Goal: Communication & Community: Answer question/provide support

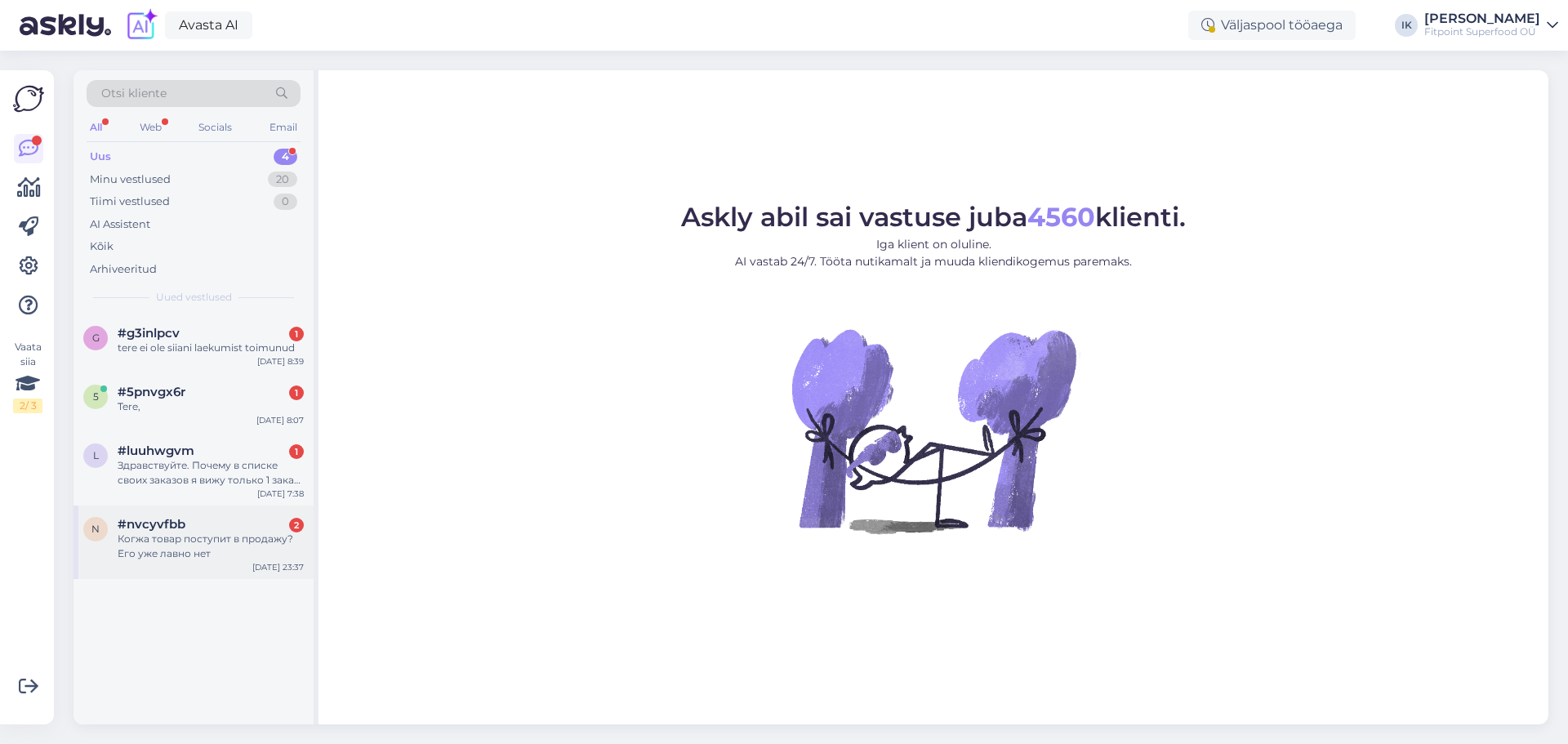
click at [203, 568] on div "n #nvcyvfbb 2 Когжа товар поступит в продажу? Его уже лавно нет [DATE] 23:37" at bounding box center [193, 543] width 240 height 73
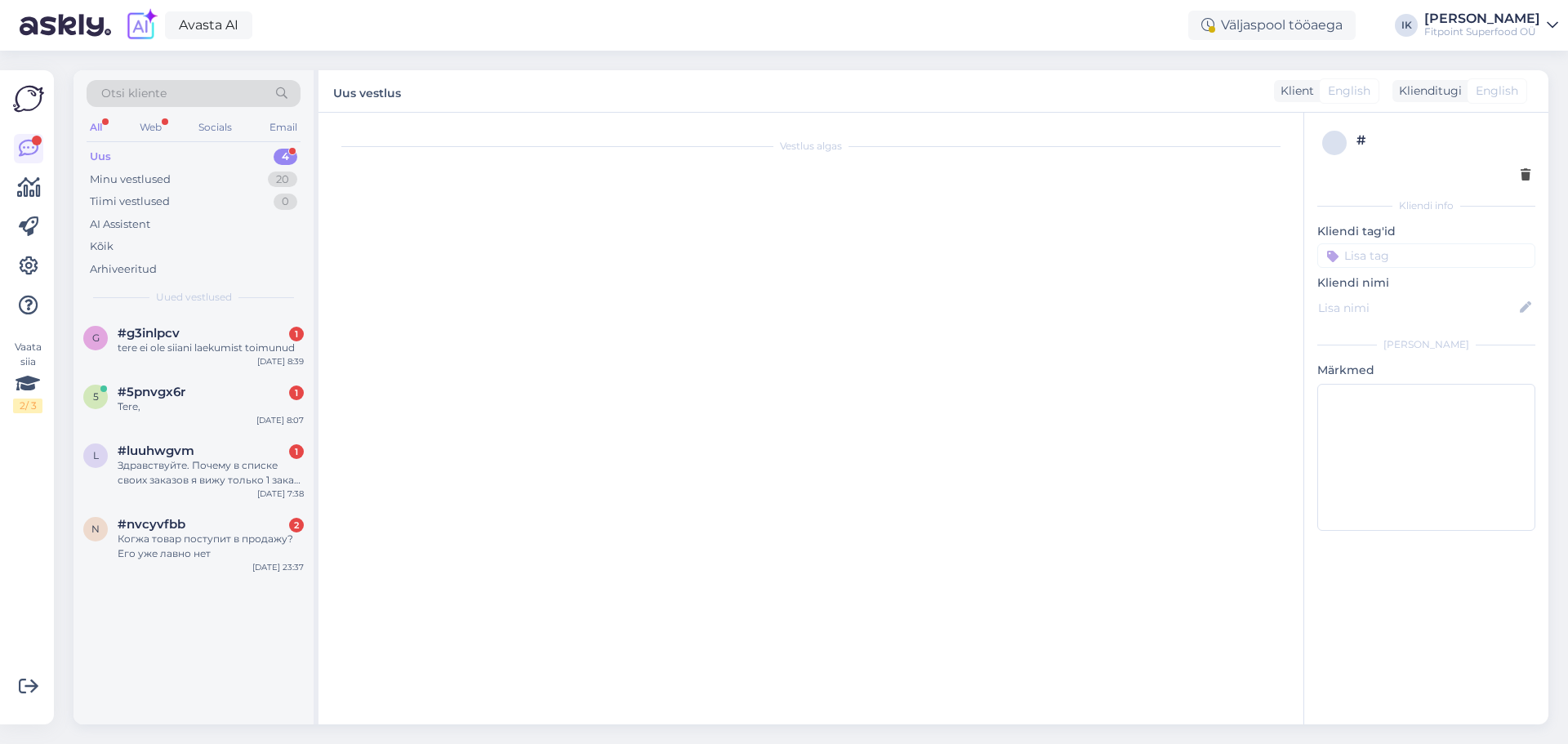
scroll to position [536, 0]
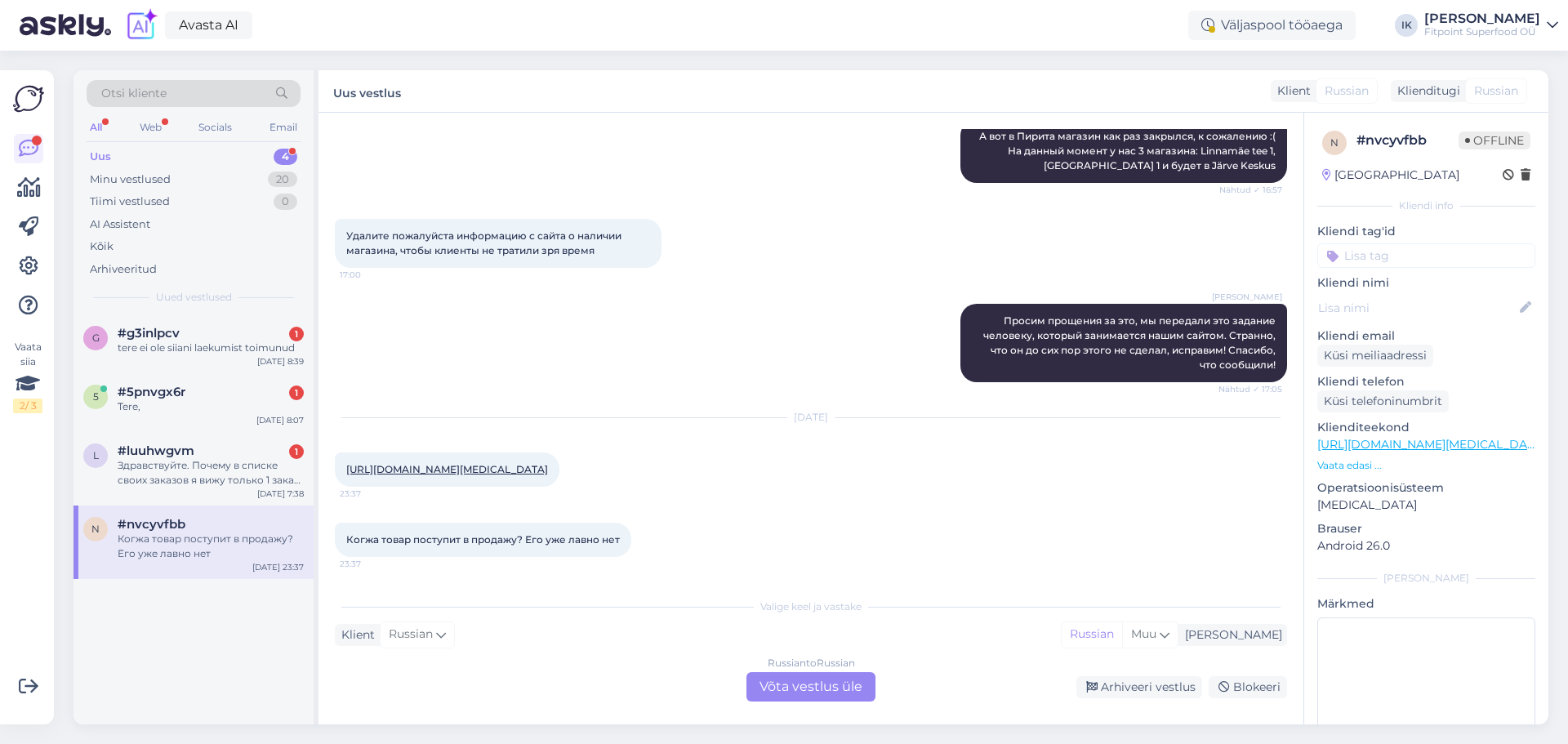
click at [819, 686] on div "Russian to Russian Võta vestlus üle" at bounding box center [811, 687] width 129 height 29
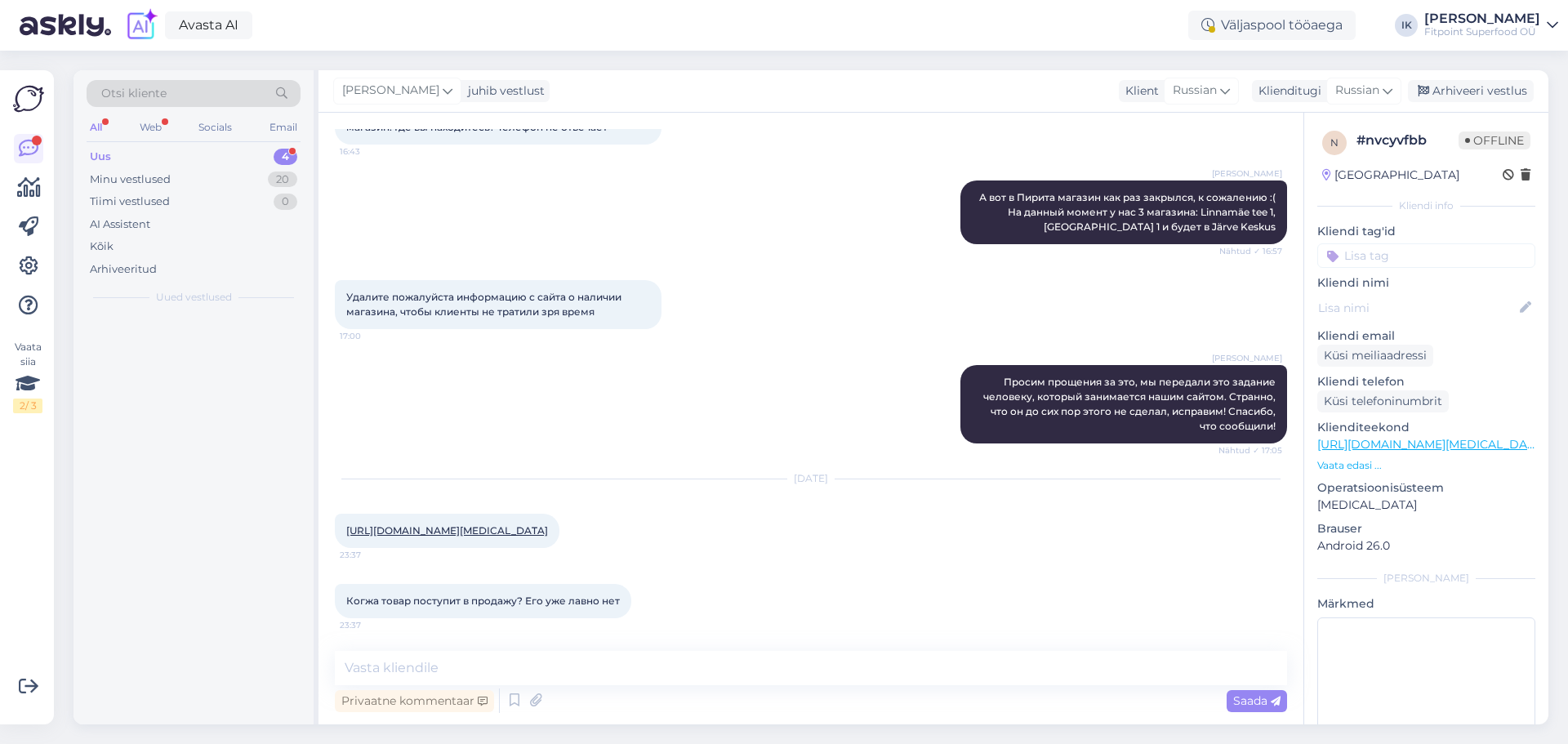
scroll to position [475, 0]
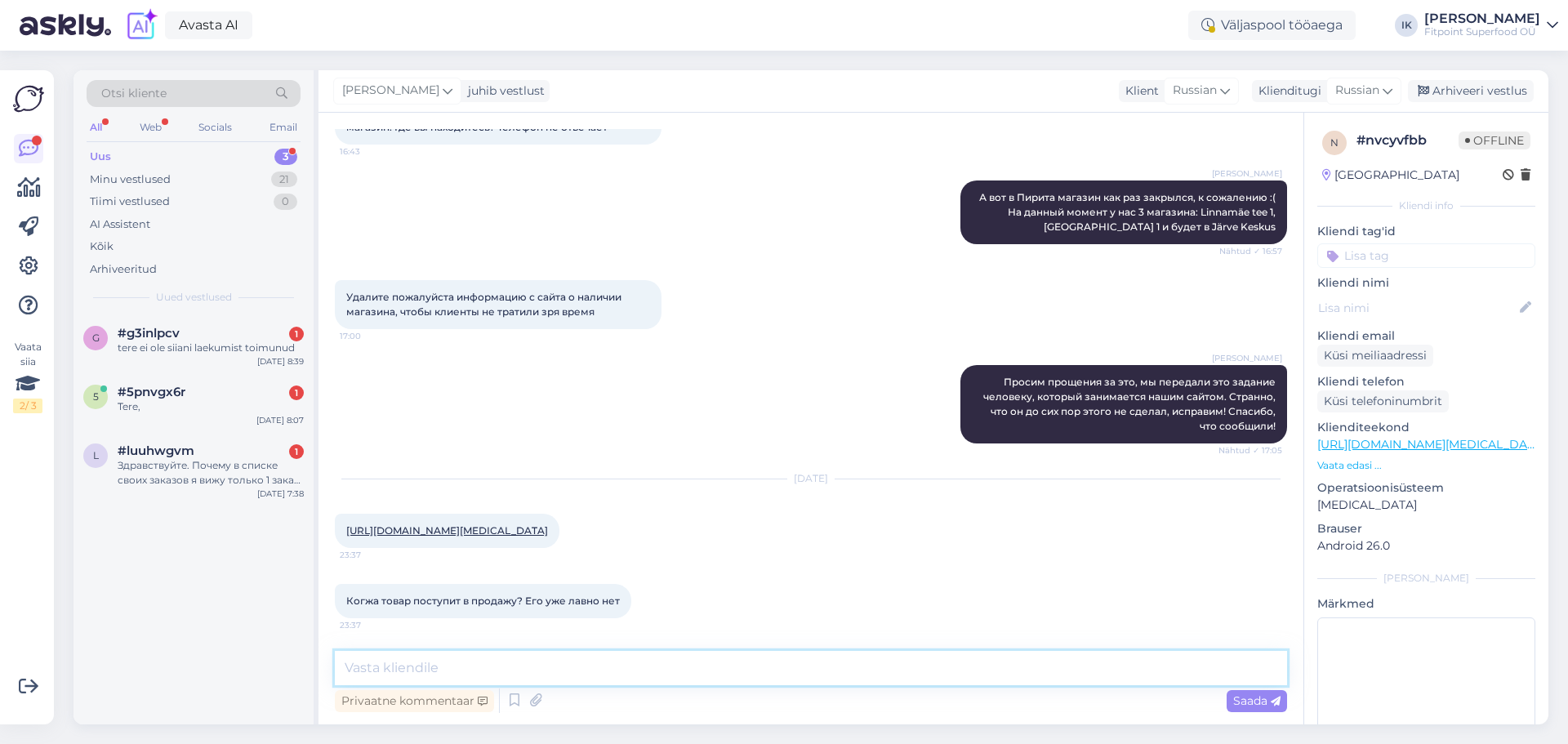
click at [626, 658] on textarea at bounding box center [811, 668] width 952 height 34
type textarea "Здравствуйте! К сожалению, пока что у нас нет этой информации."
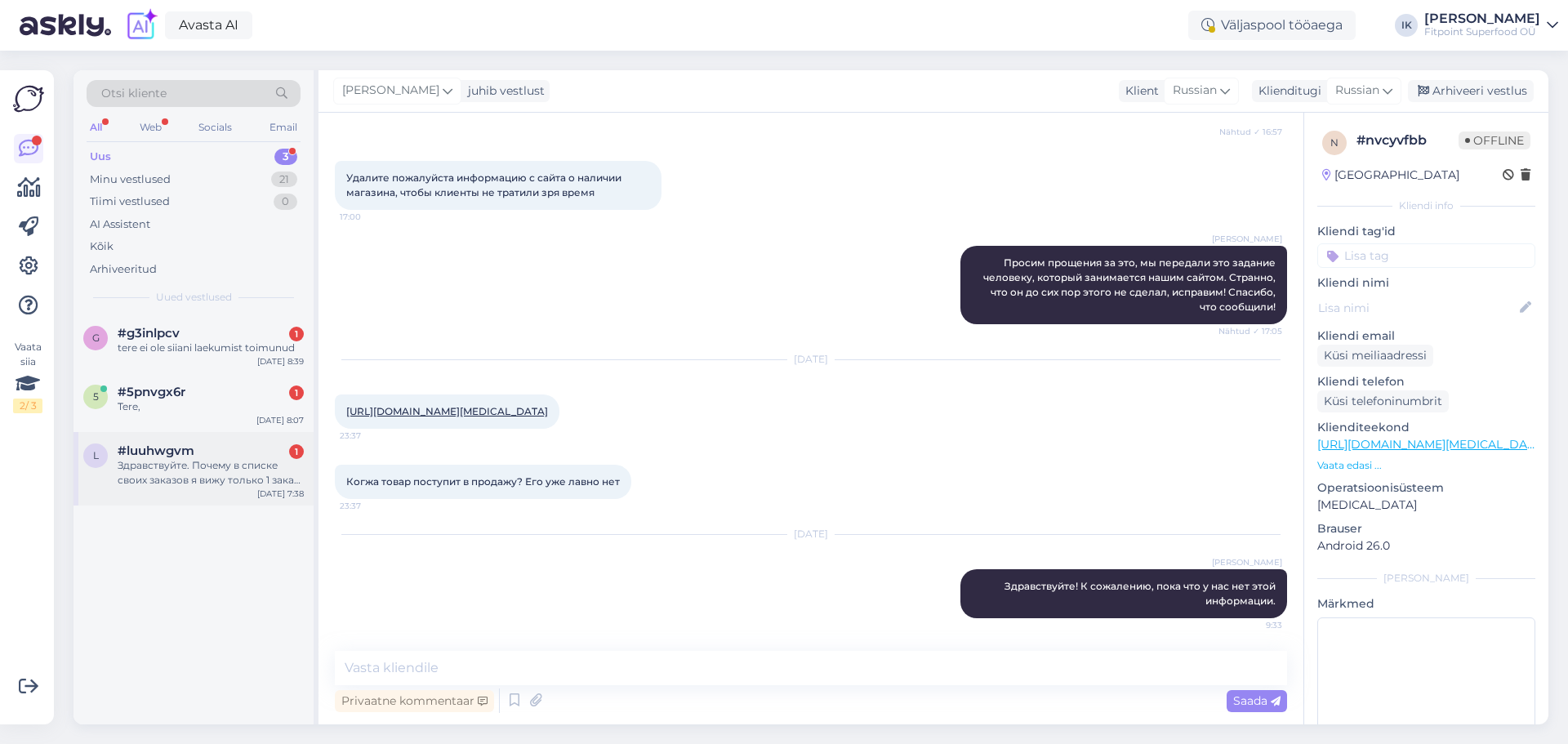
click at [259, 469] on div "Здравствуйте. Почему в списке своих заказов я вижу только 1 заказ вчерашний и н…" at bounding box center [211, 473] width 187 height 29
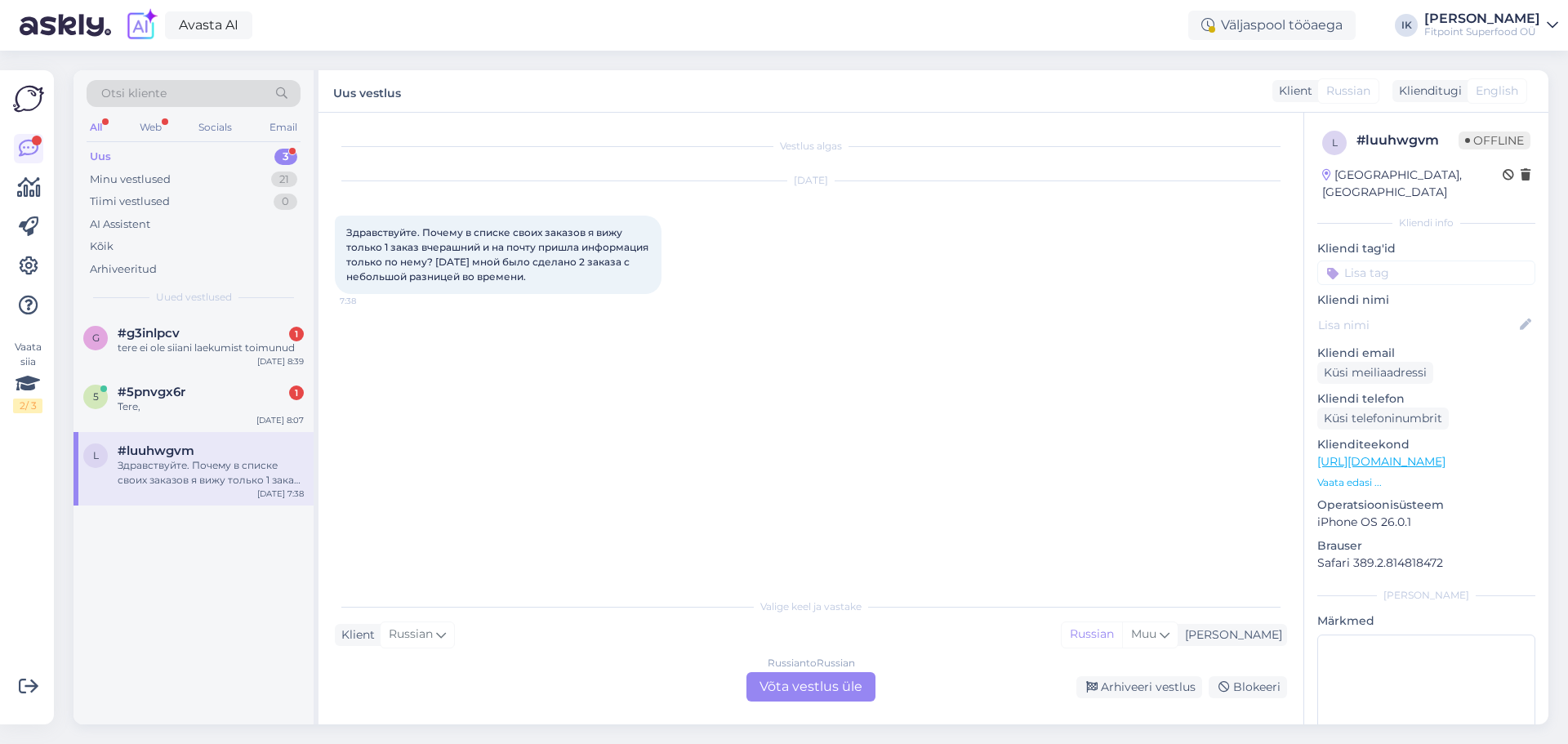
scroll to position [0, 0]
click at [814, 689] on div "Russian to Russian Võta vestlus üle" at bounding box center [811, 687] width 129 height 29
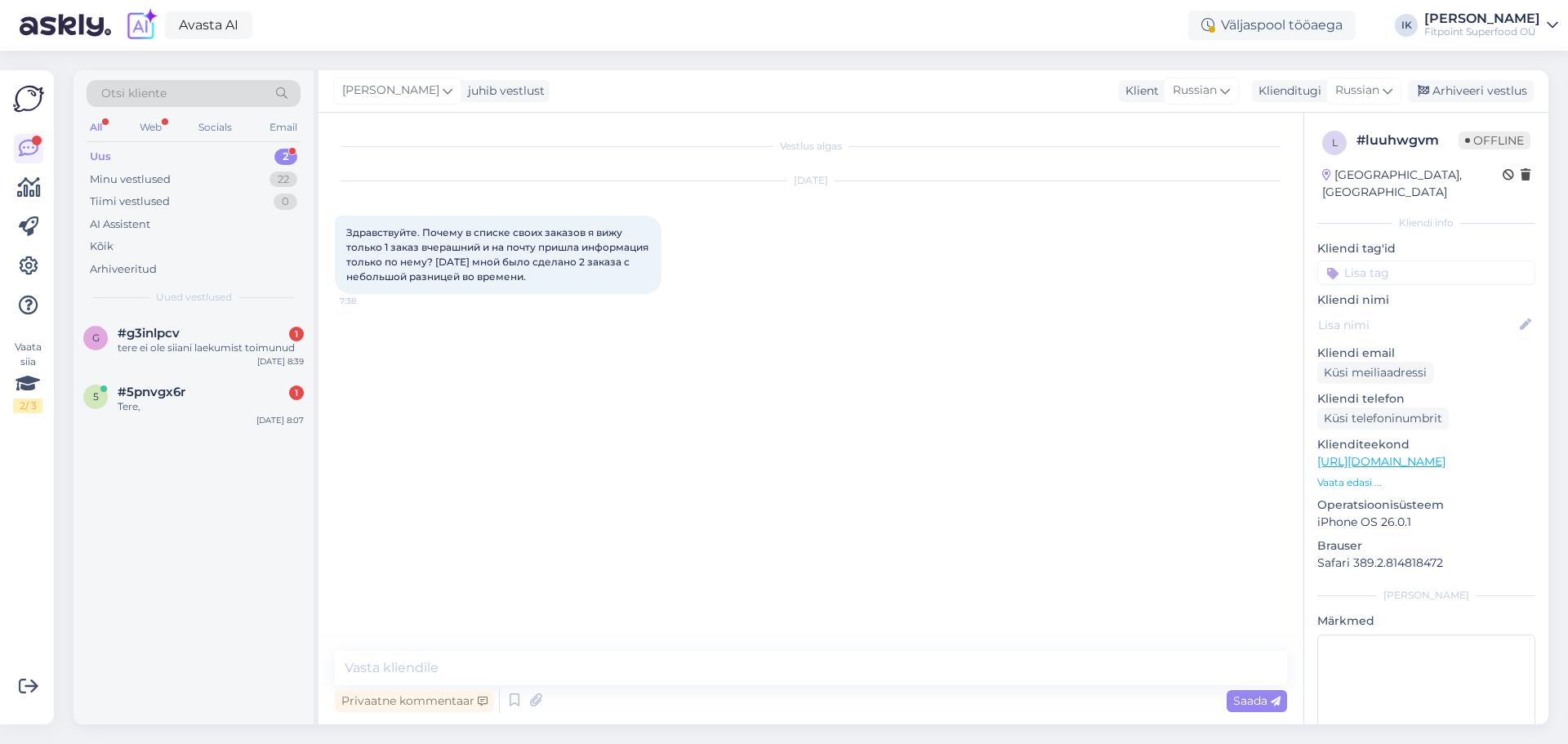
click at [1372, 476] on p "Vaata edasi ..." at bounding box center [1426, 483] width 218 height 15
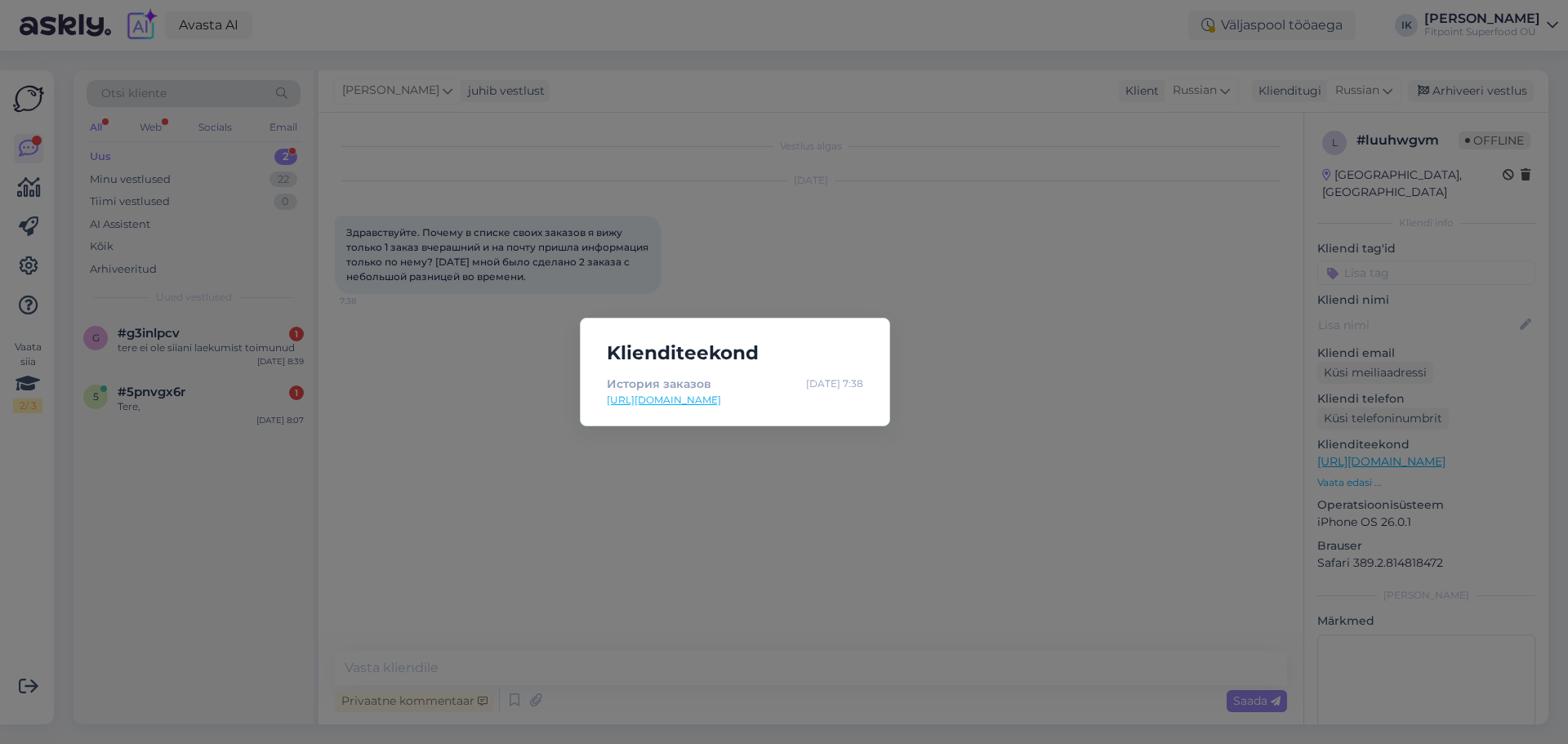
click at [288, 140] on div "Klienditeekond История заказов [DATE] 7:38 [URL][DOMAIN_NAME]" at bounding box center [784, 372] width 1568 height 744
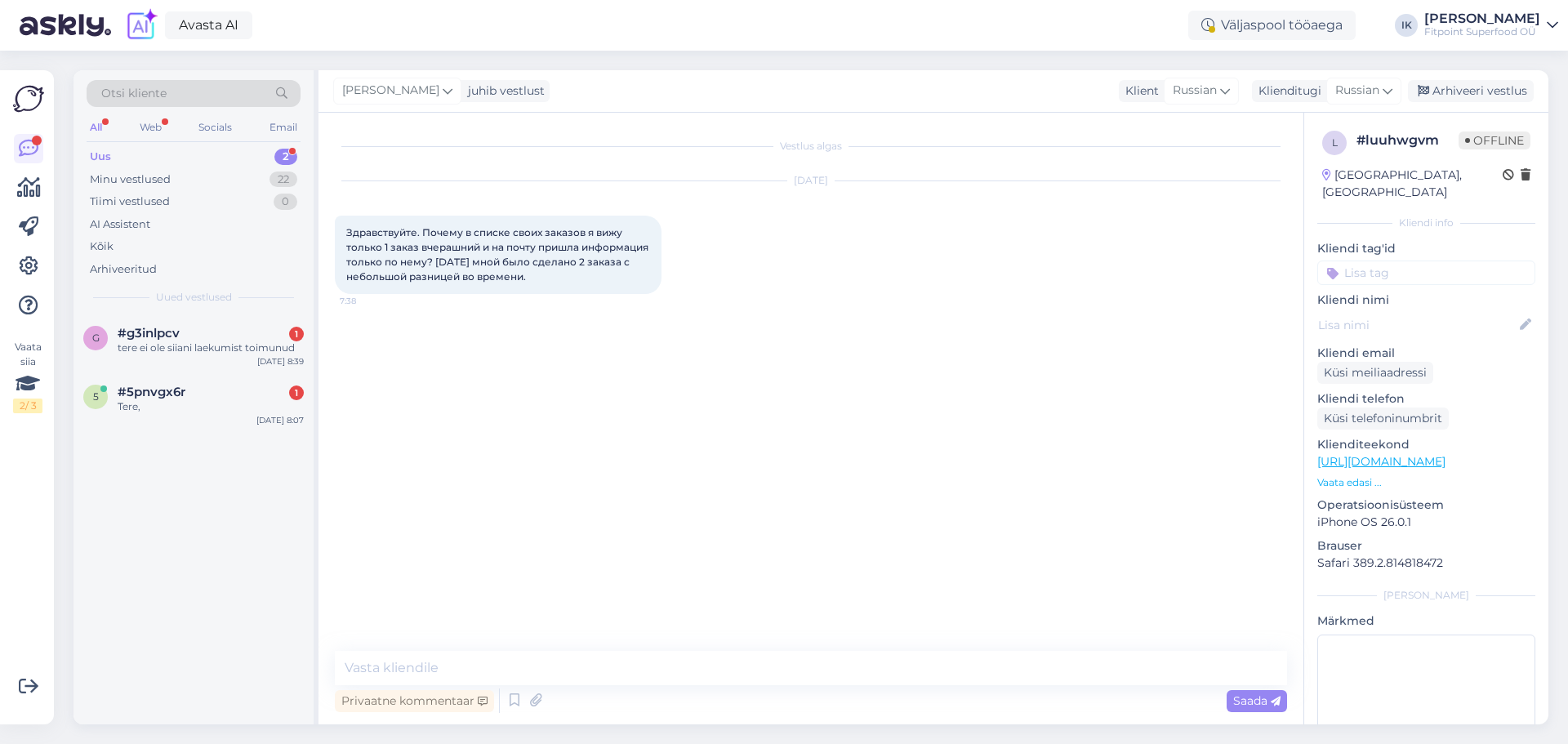
click at [219, 91] on div "Otsi kliente" at bounding box center [194, 92] width 214 height 27
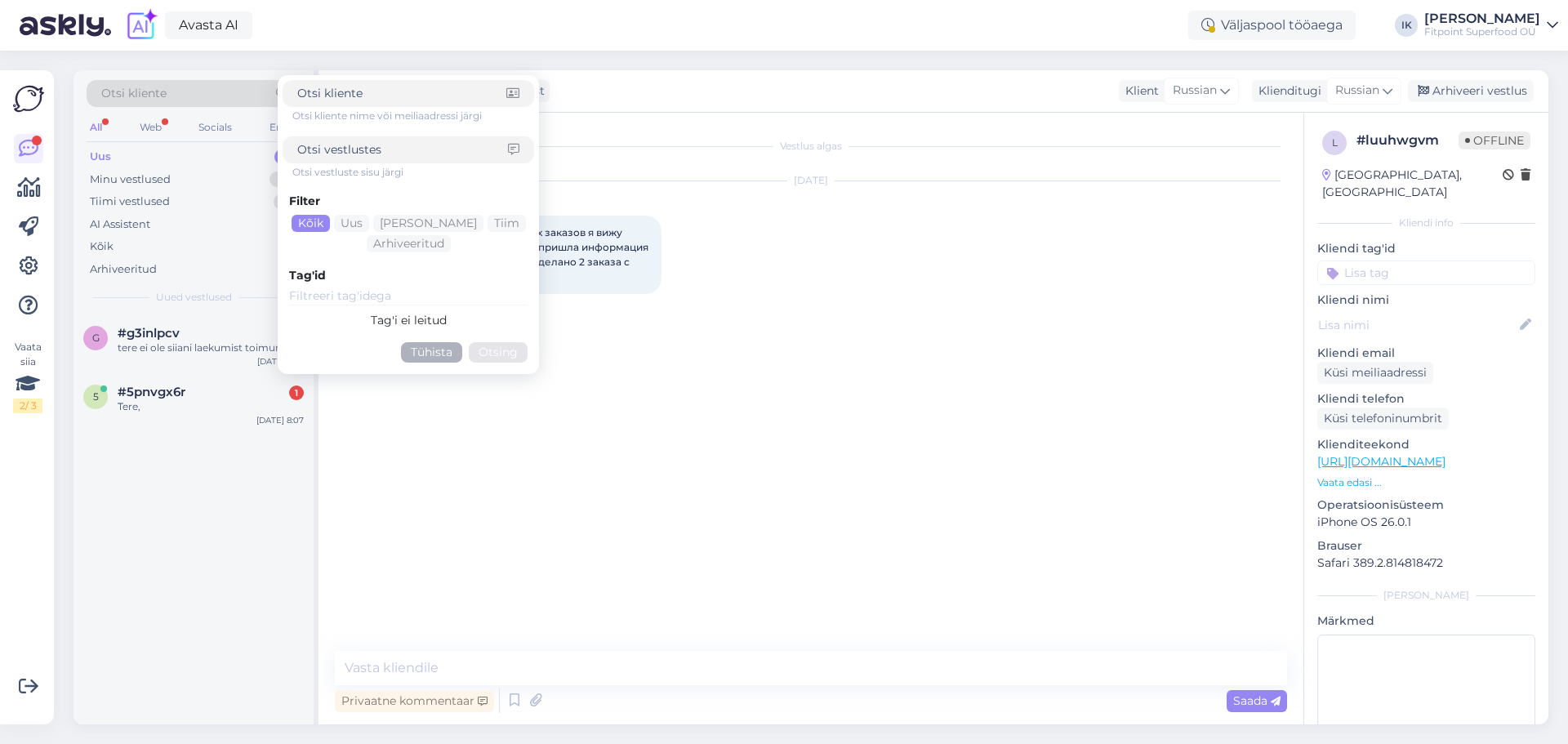
click at [410, 92] on input at bounding box center [402, 93] width 209 height 17
click at [430, 156] on input at bounding box center [403, 149] width 210 height 17
type input "номер заказа"
click button "Otsing" at bounding box center [498, 352] width 59 height 20
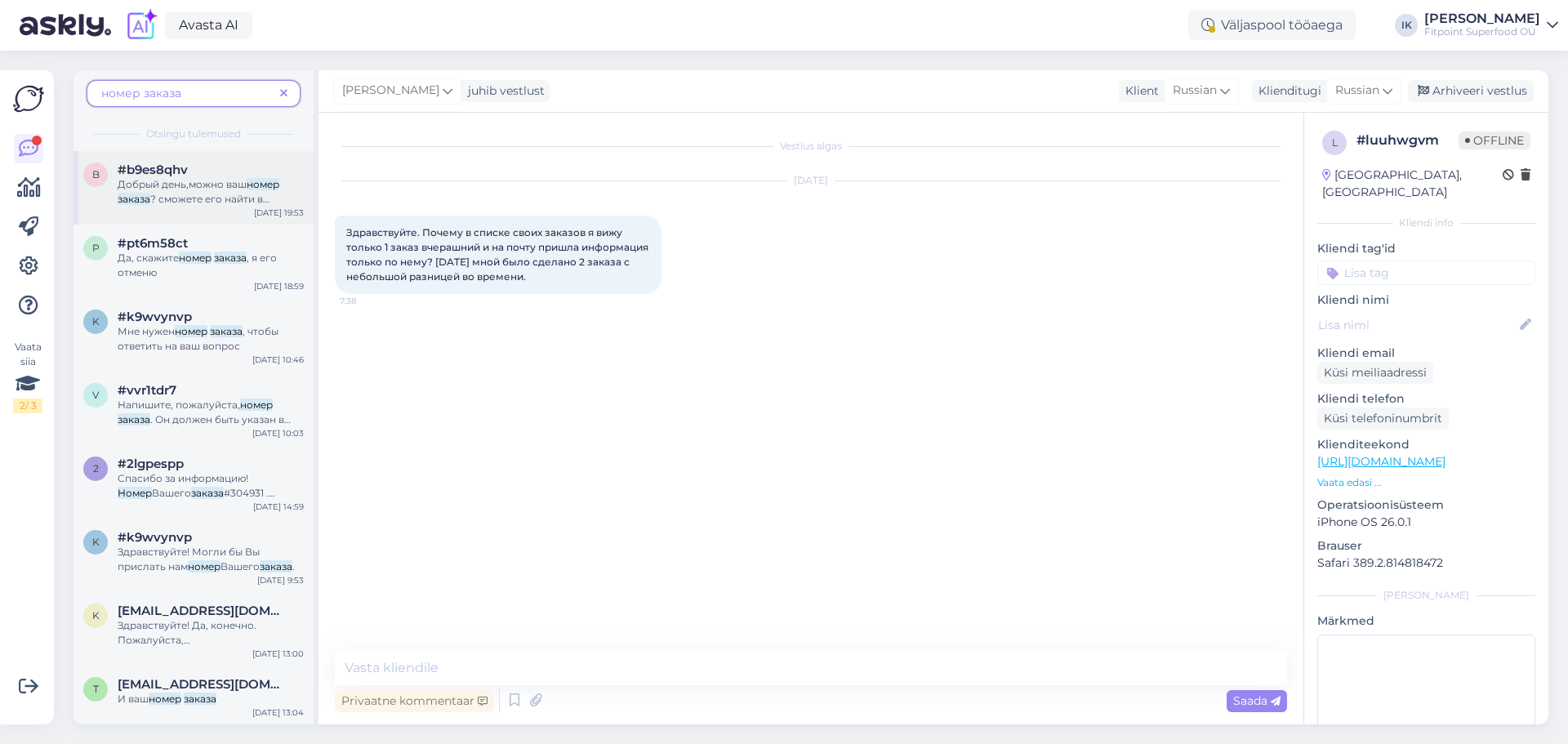
click at [246, 179] on span "Добрый день,можно ваш" at bounding box center [182, 184] width 129 height 12
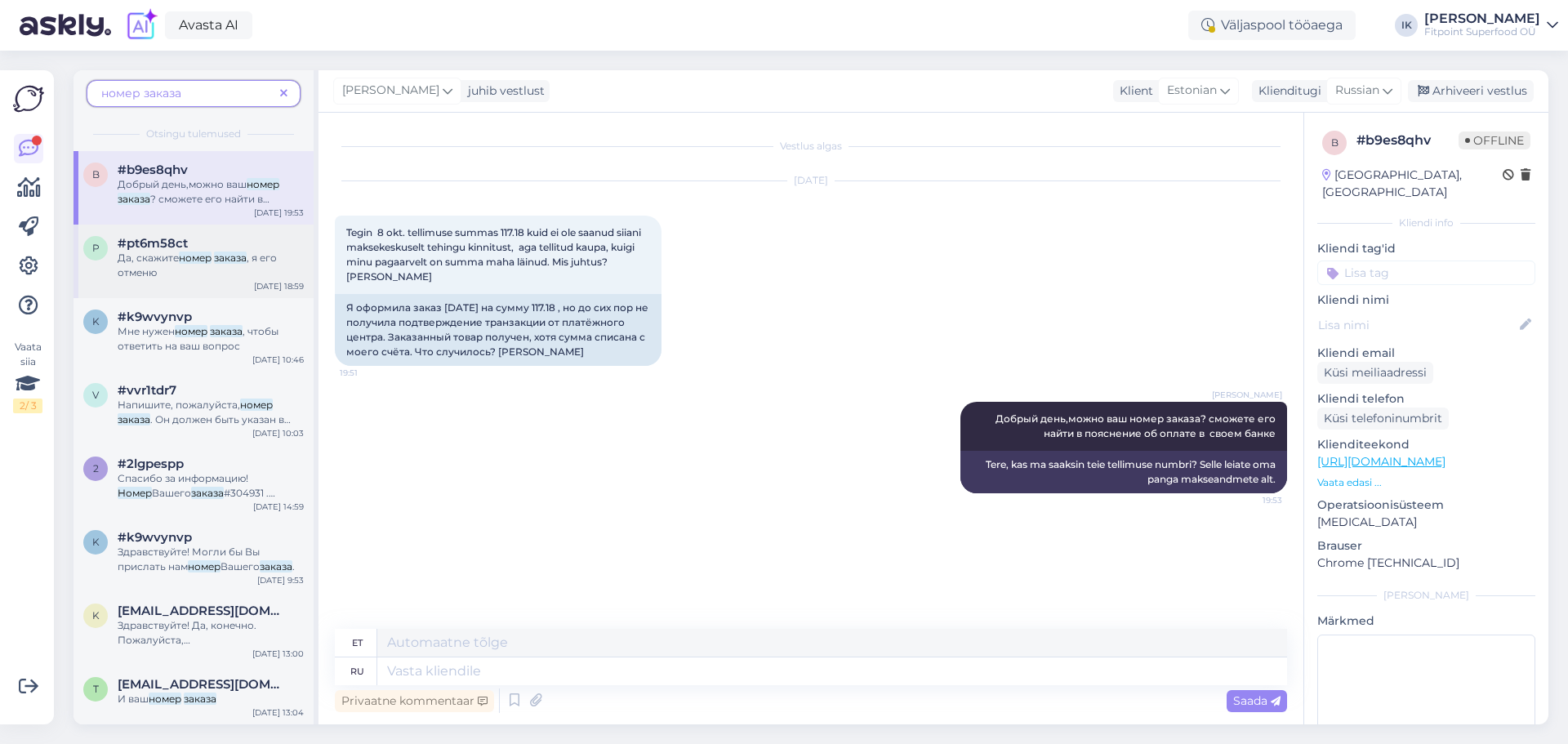
click at [247, 284] on div "p #pt6m58ct Да, скажите номер заказа , я его отменю [DATE] 18:59" at bounding box center [193, 261] width 240 height 73
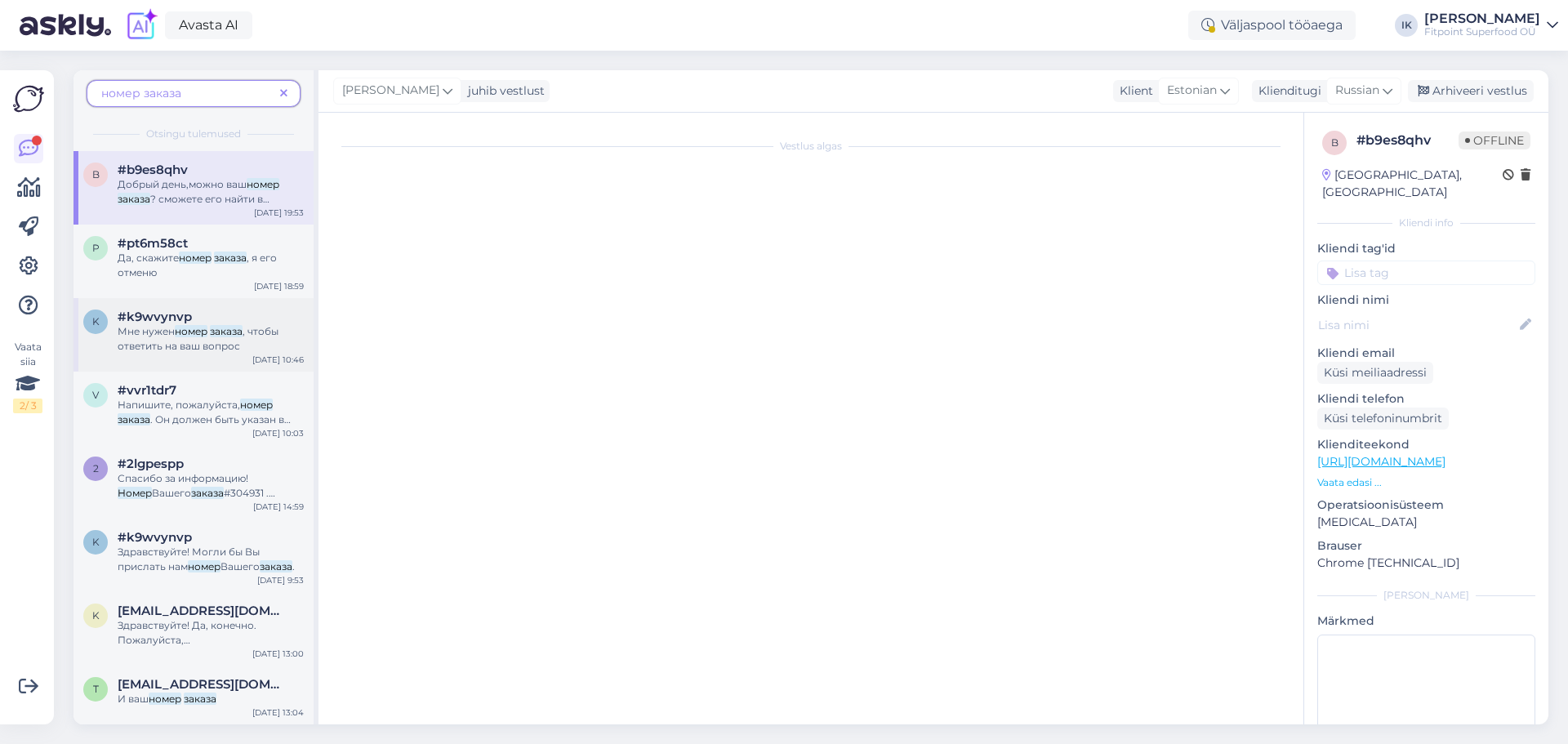
scroll to position [1429, 0]
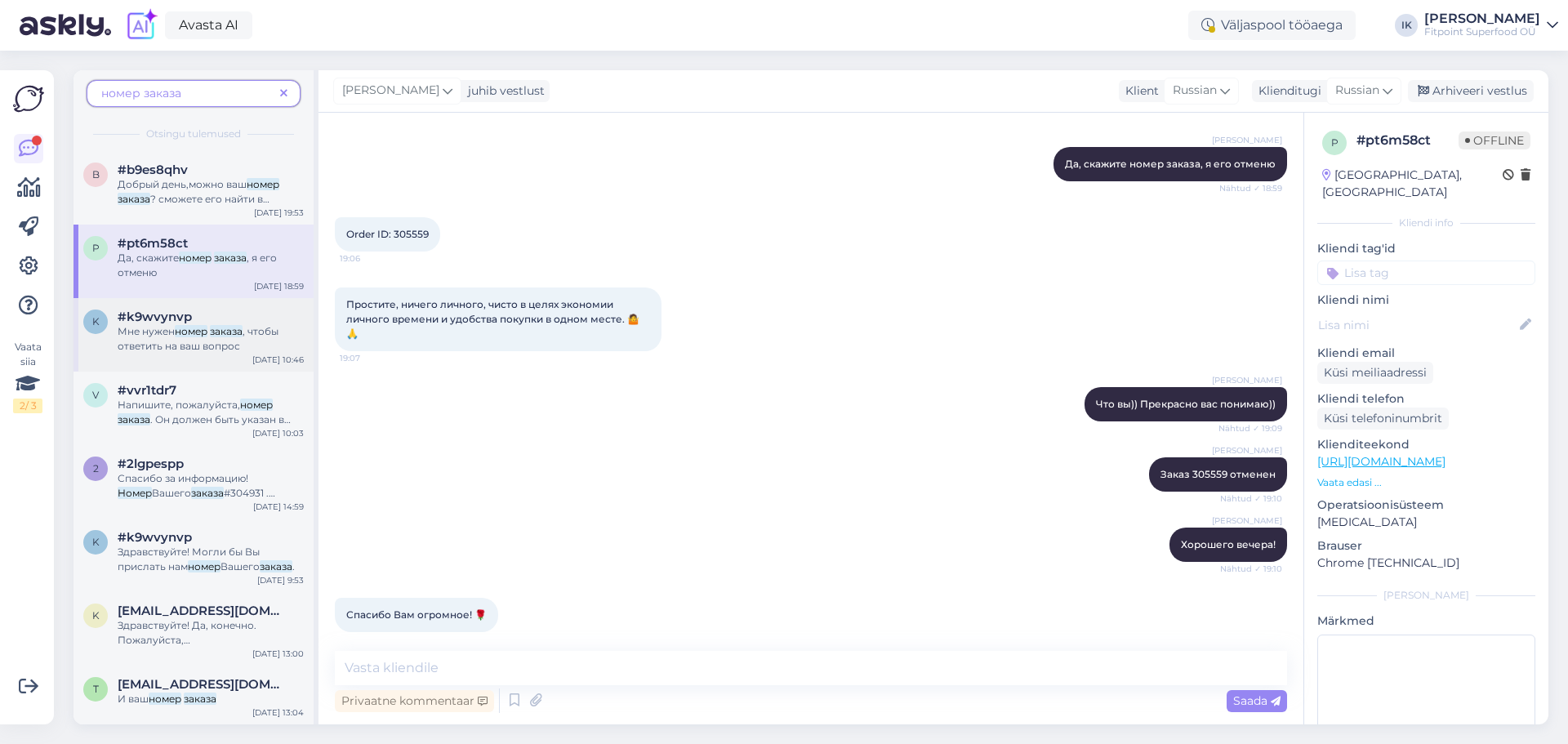
click at [246, 333] on span ", чтобы ответить на ваш вопрос" at bounding box center [199, 338] width 161 height 27
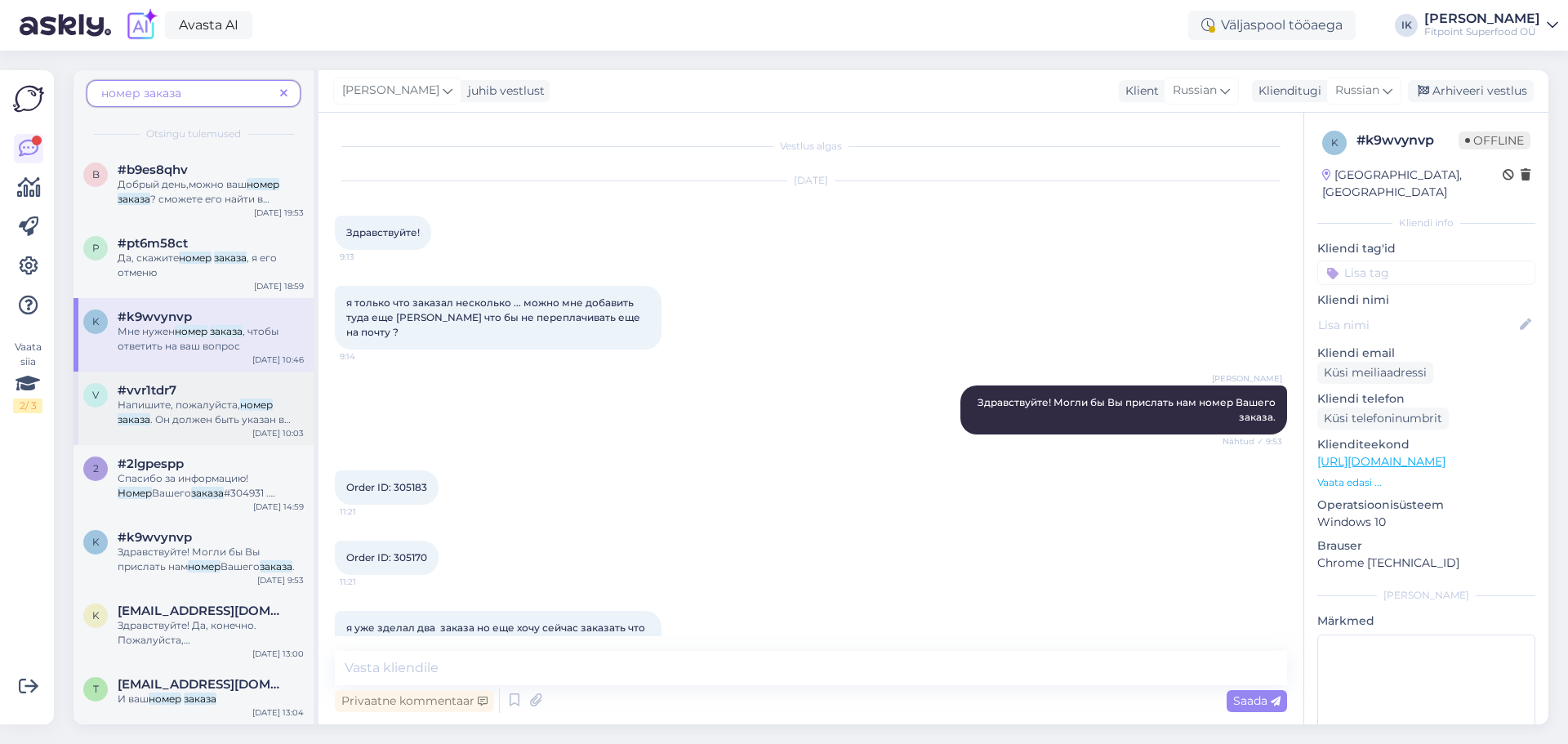
scroll to position [2334, 0]
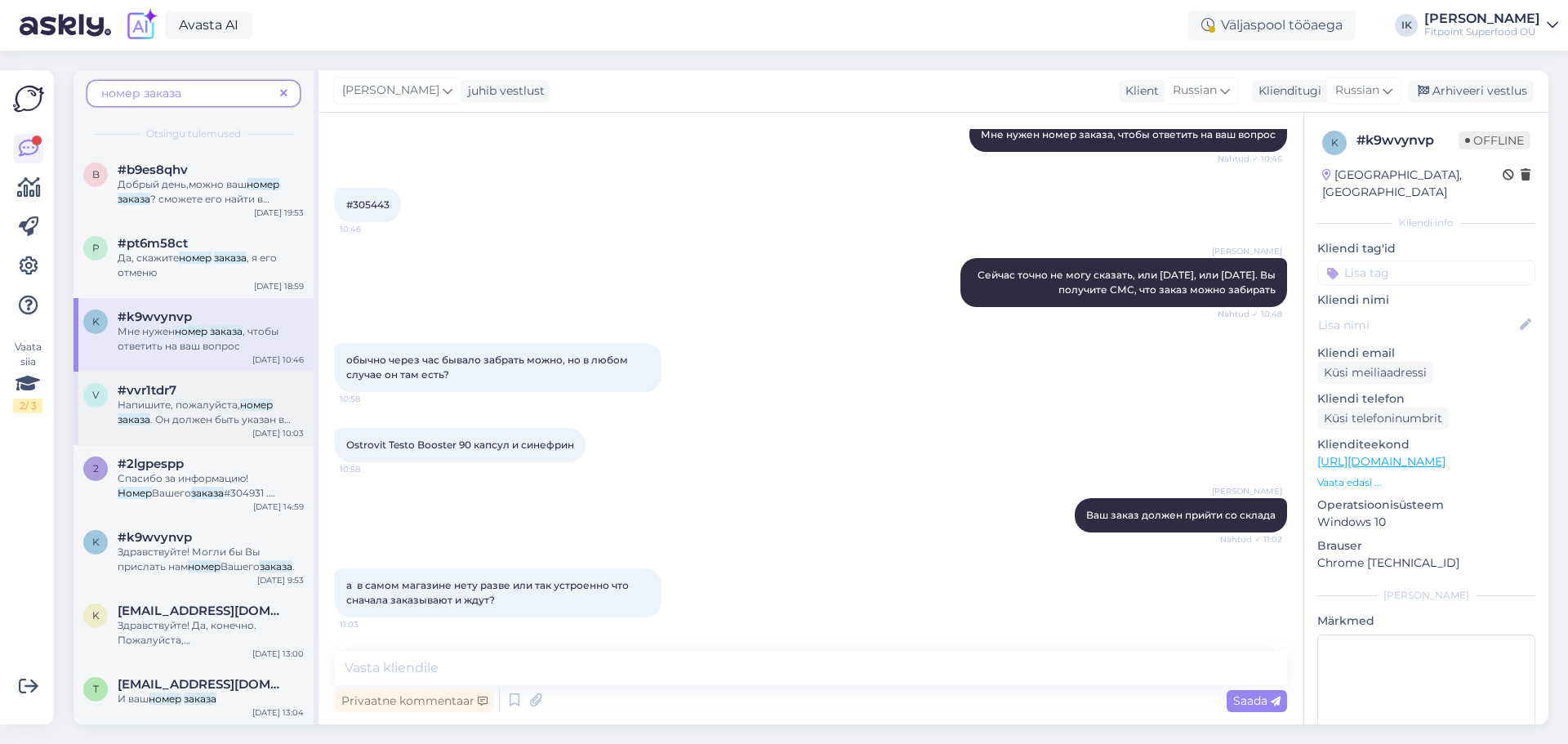
click at [252, 401] on mark "номер" at bounding box center [256, 404] width 33 height 12
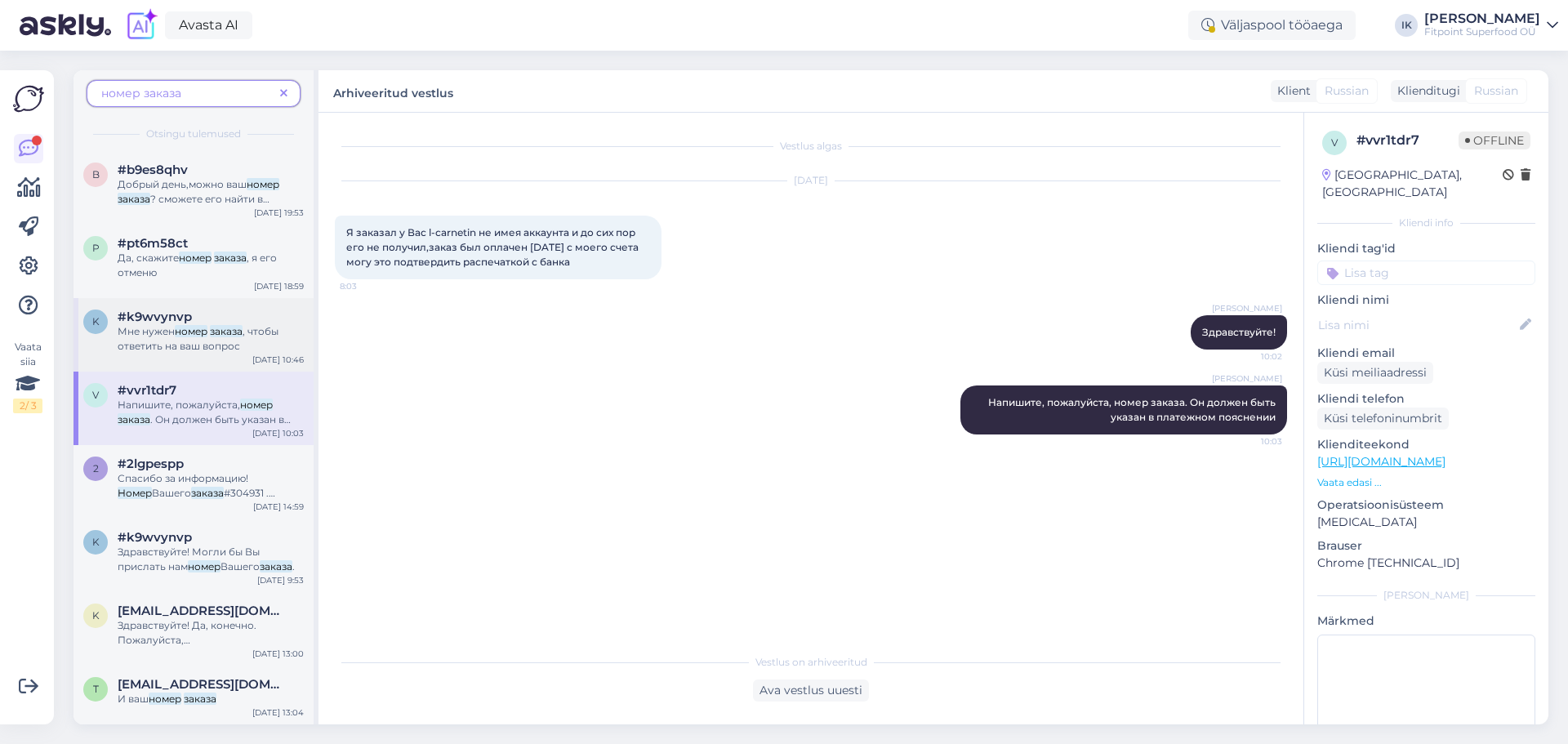
click at [224, 348] on span ", чтобы ответить на ваш вопрос" at bounding box center [199, 338] width 161 height 27
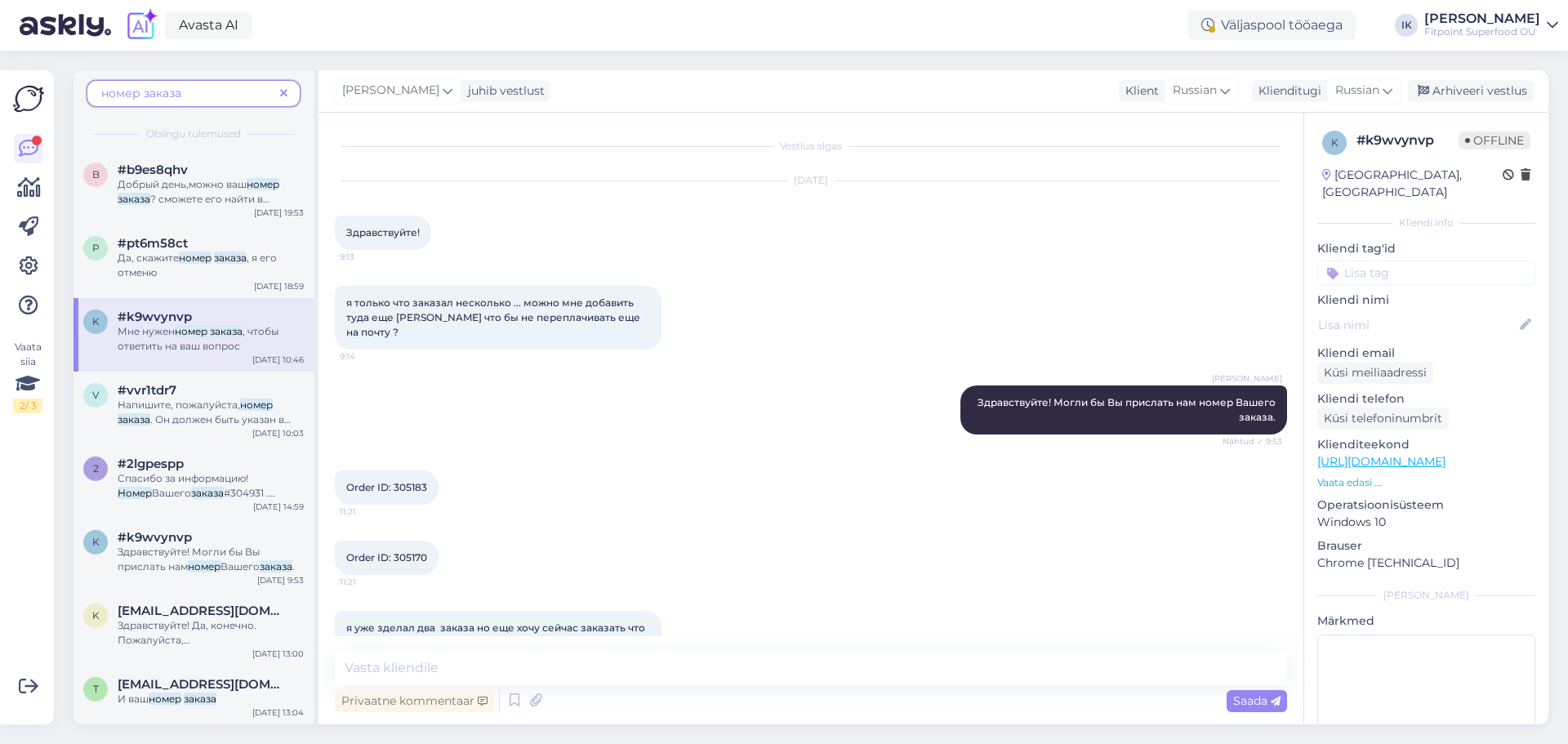
scroll to position [2334, 0]
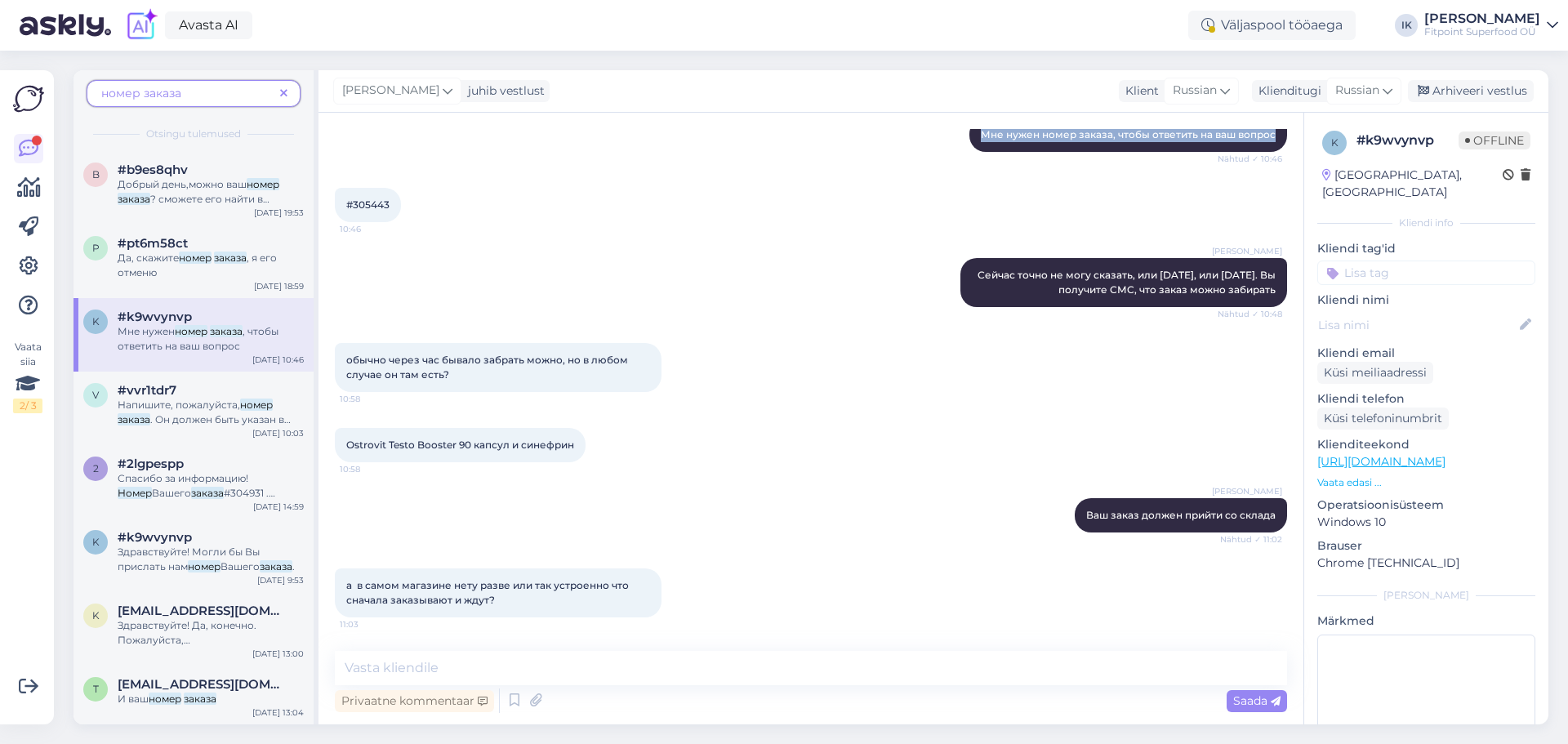
drag, startPoint x: 1266, startPoint y: 164, endPoint x: 882, endPoint y: 167, distance: 384.0
click at [882, 167] on div "[PERSON_NAME] Мне нужен номер заказа, чтобы ответить на ваш вопрос Nähtud ✓ 10:…" at bounding box center [811, 135] width 952 height 70
copy span "Мне нужен номер заказа, чтобы ответить на ваш вопрос"
click at [162, 399] on span "Напишите, пожалуйста," at bounding box center [179, 404] width 123 height 12
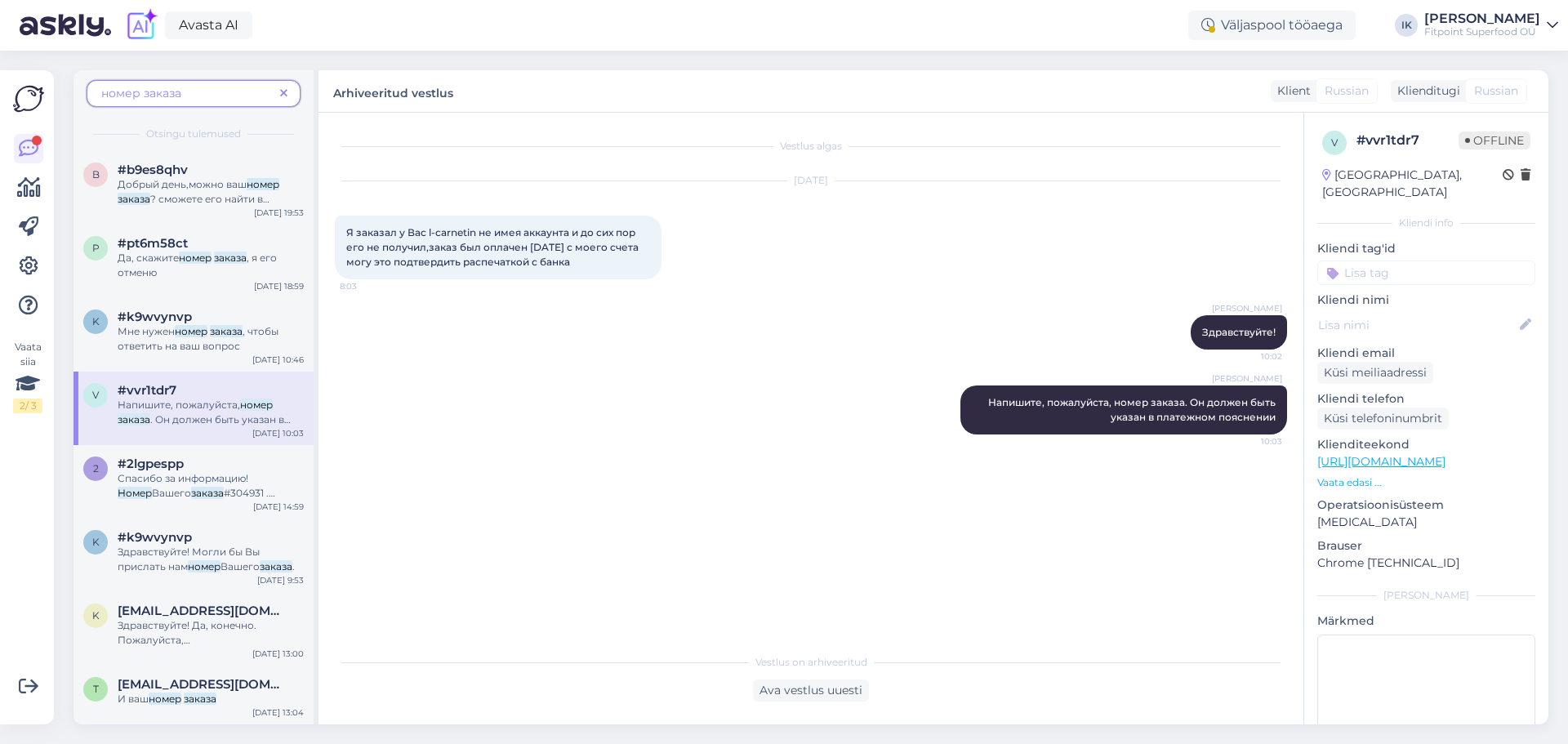
scroll to position [0, 0]
click at [199, 487] on span "#304931 . Почему он не отображается на Вашей страниуе пока не могу сказать, но …" at bounding box center [208, 552] width 179 height 130
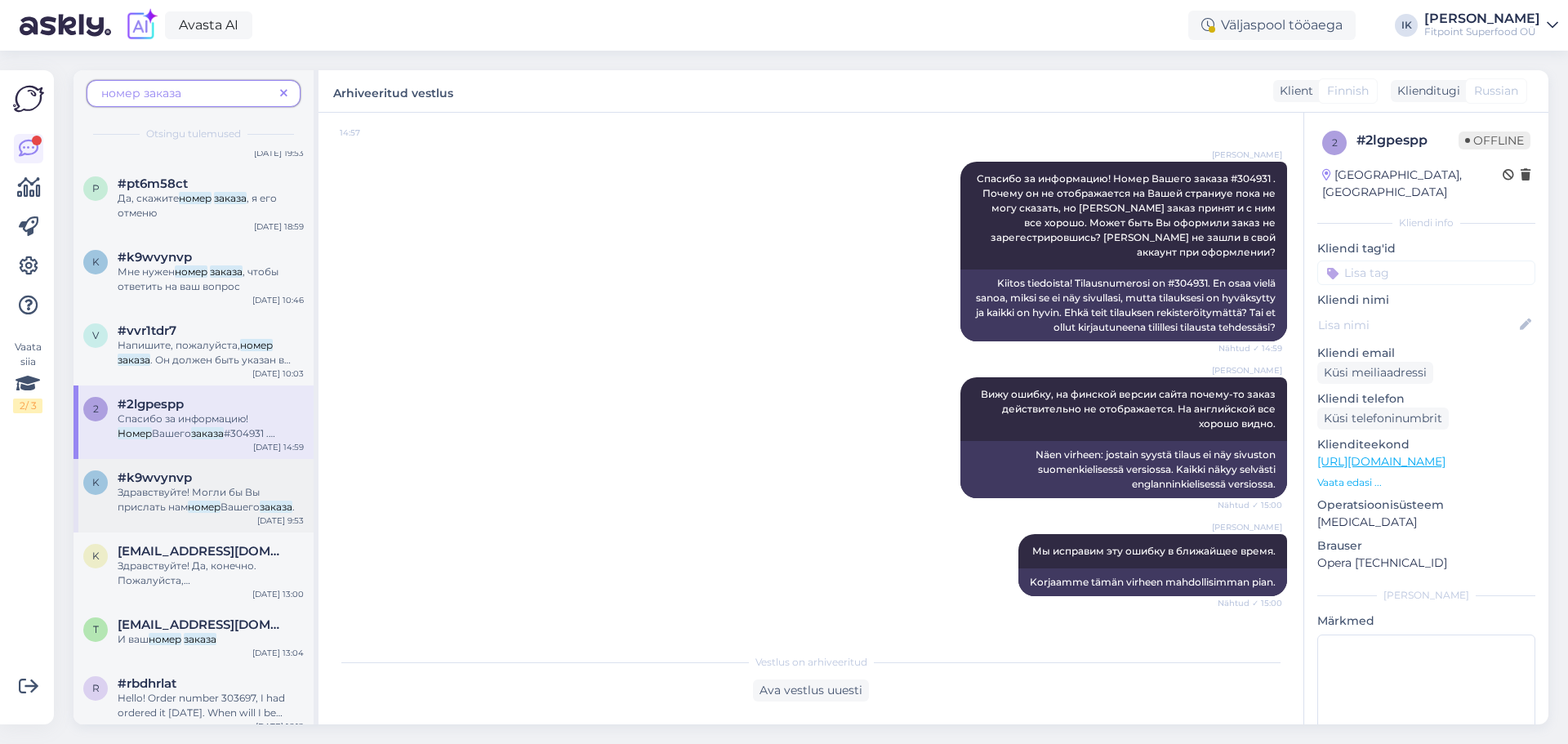
scroll to position [81, 0]
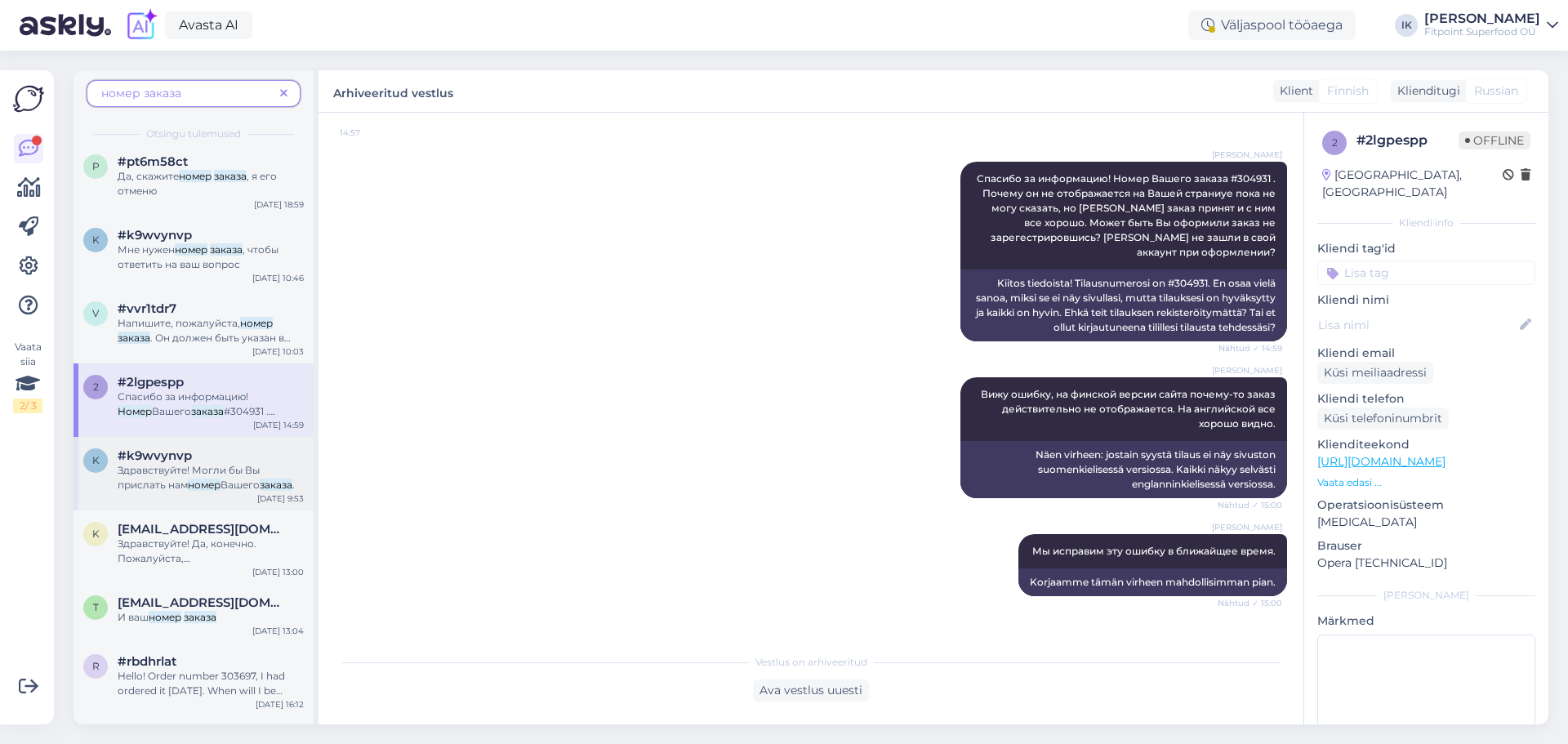
click at [232, 484] on span "Вашего" at bounding box center [240, 484] width 39 height 12
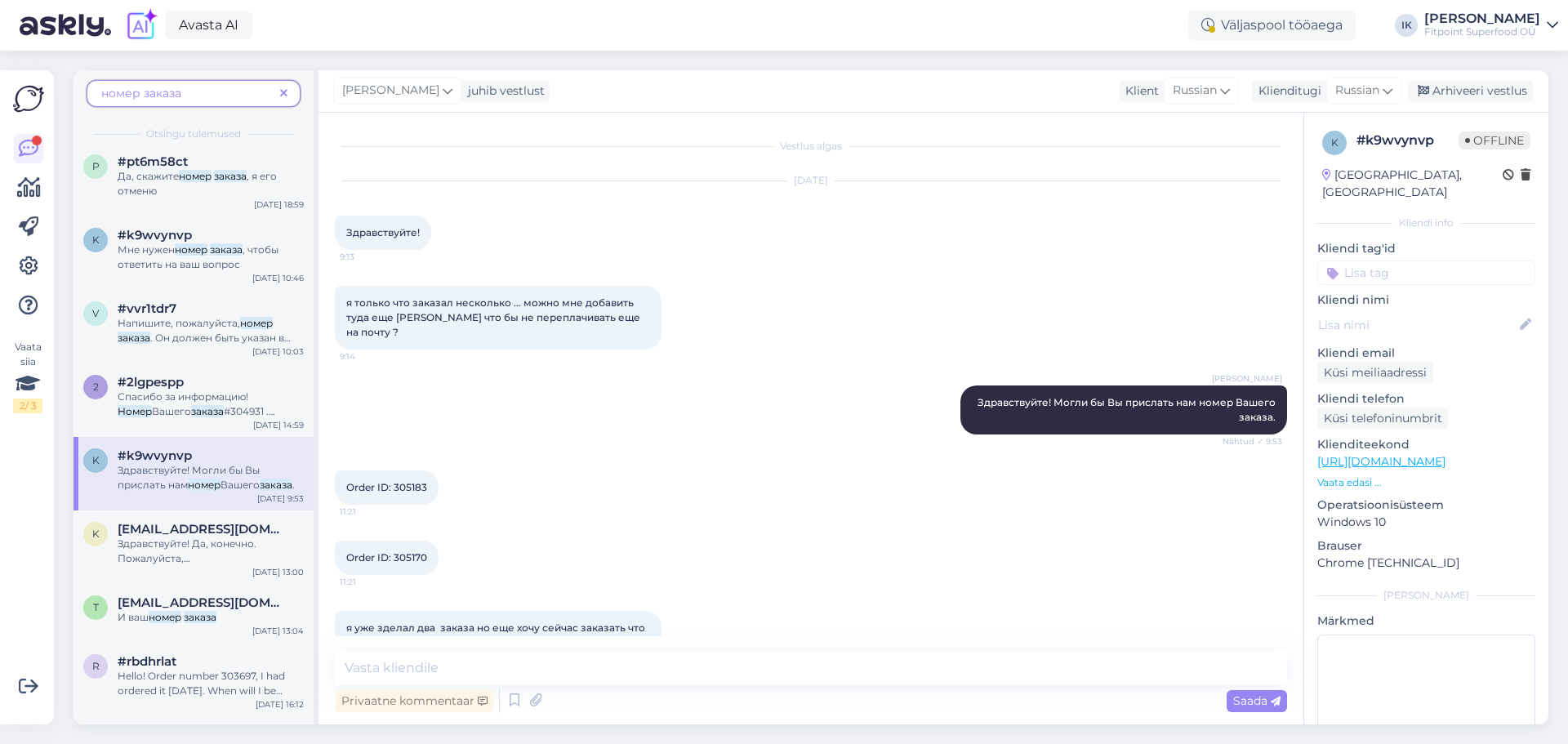
scroll to position [239, 0]
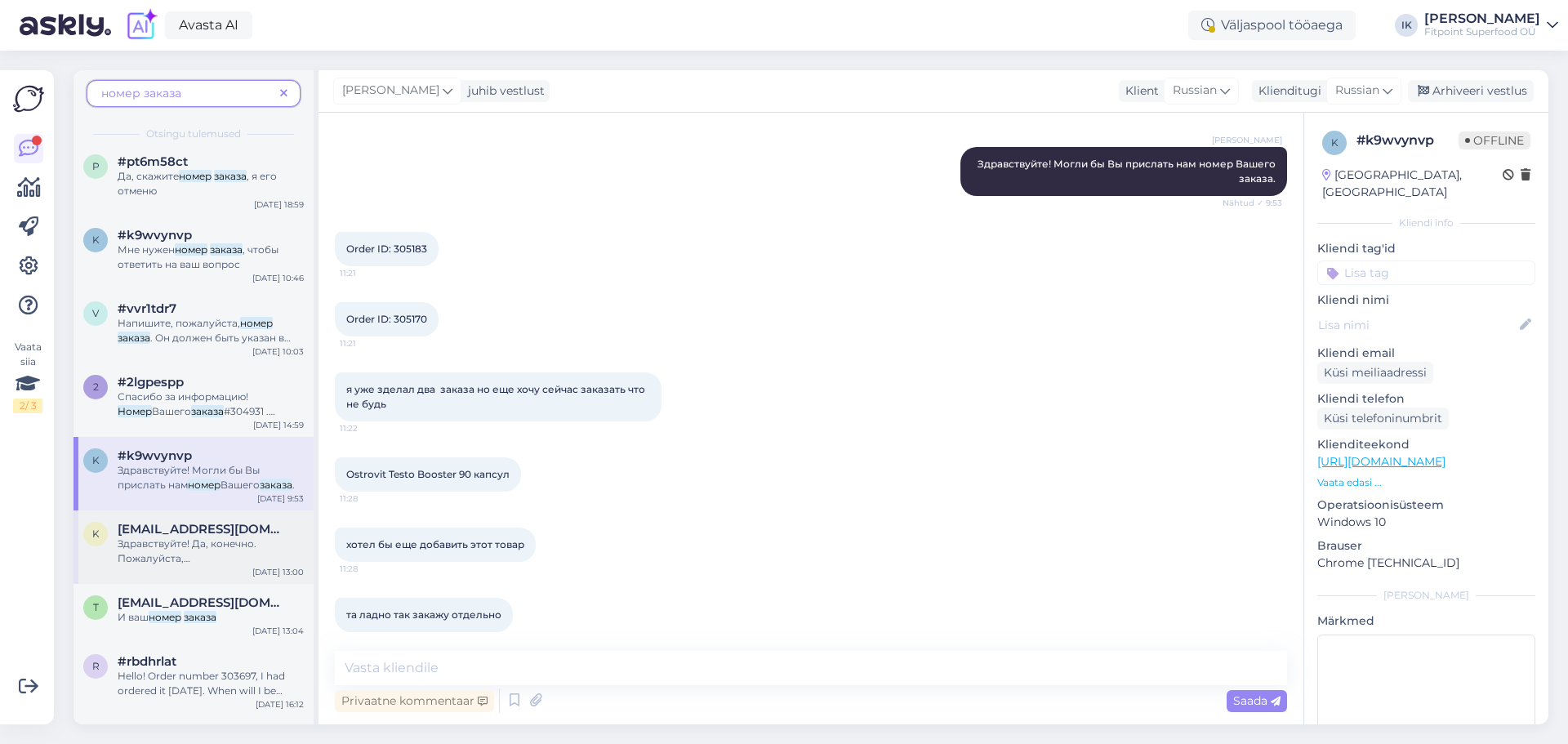
click at [260, 526] on span "[EMAIL_ADDRESS][DOMAIN_NAME]" at bounding box center [203, 529] width 170 height 15
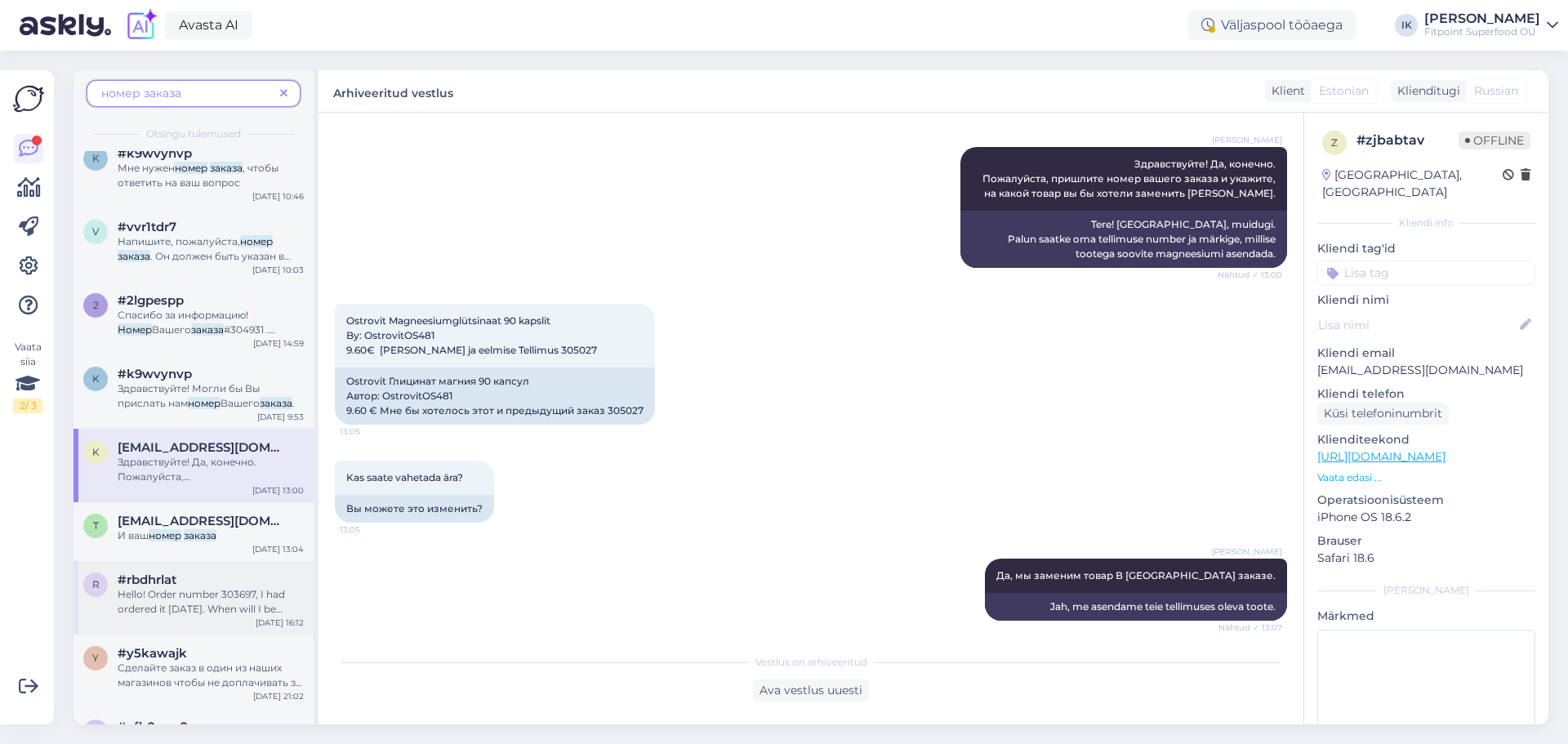
scroll to position [327, 0]
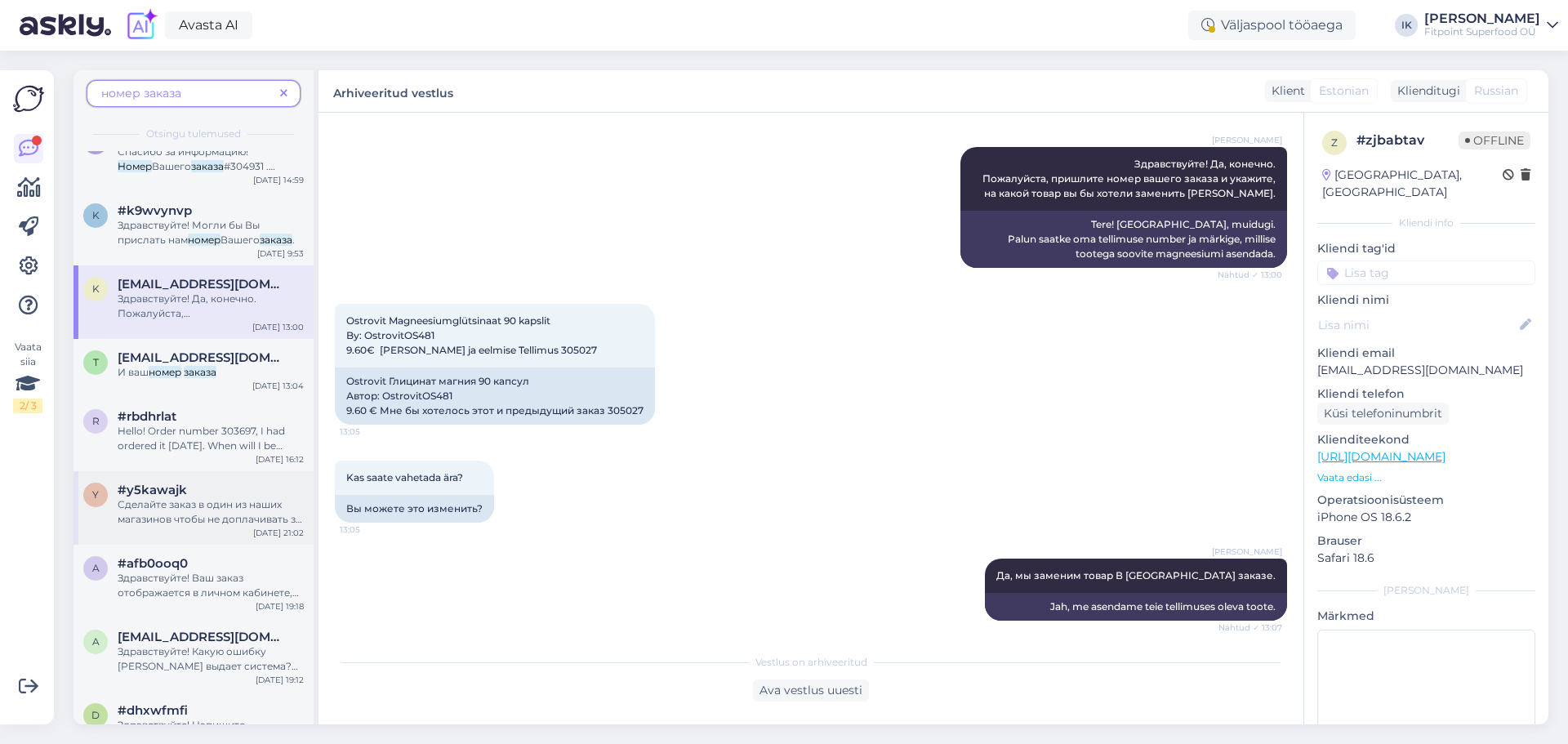
click at [230, 511] on div "Сделайте заказ в один из наших магазинов чтобы не доплачивать за доставку и нап…" at bounding box center [211, 512] width 187 height 29
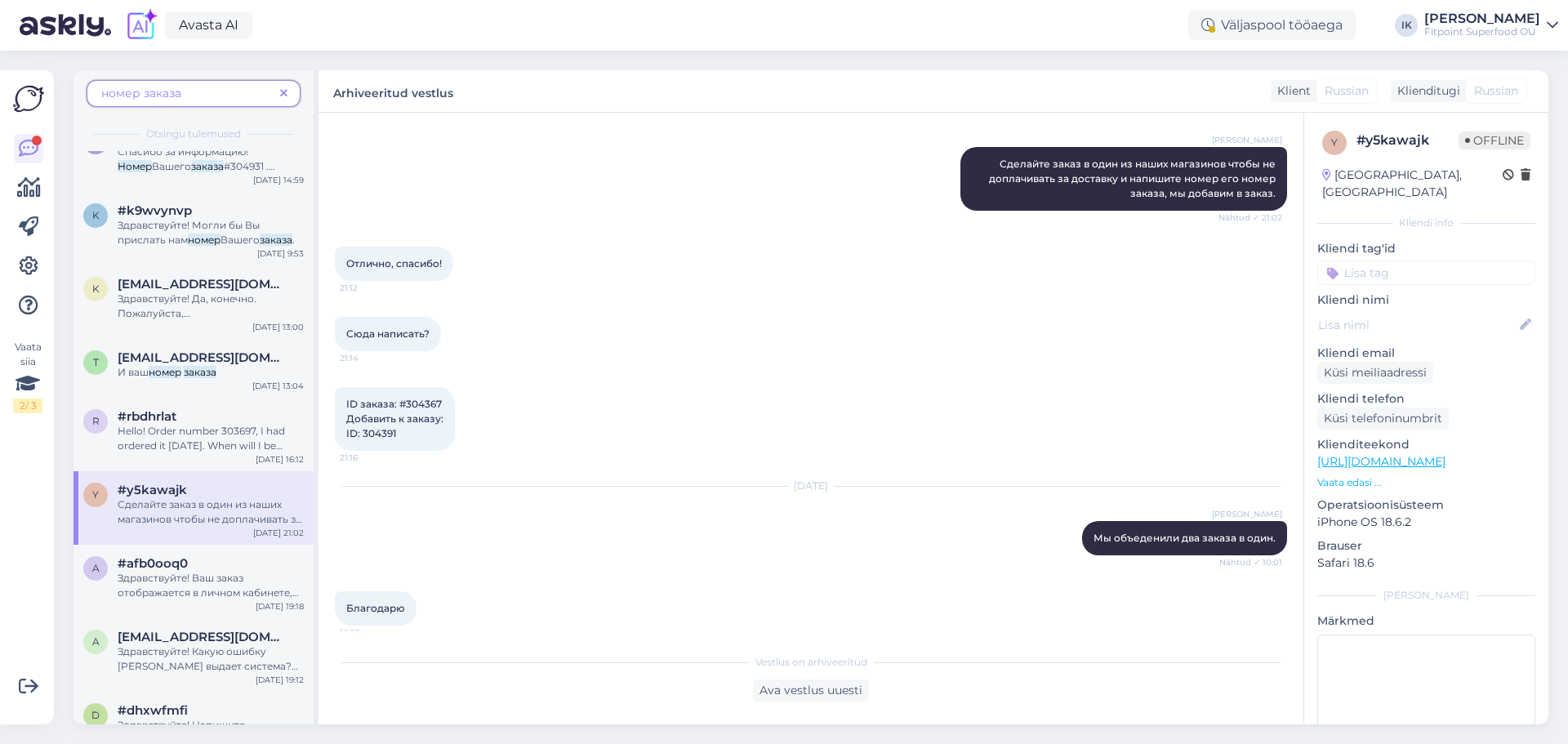
scroll to position [408, 0]
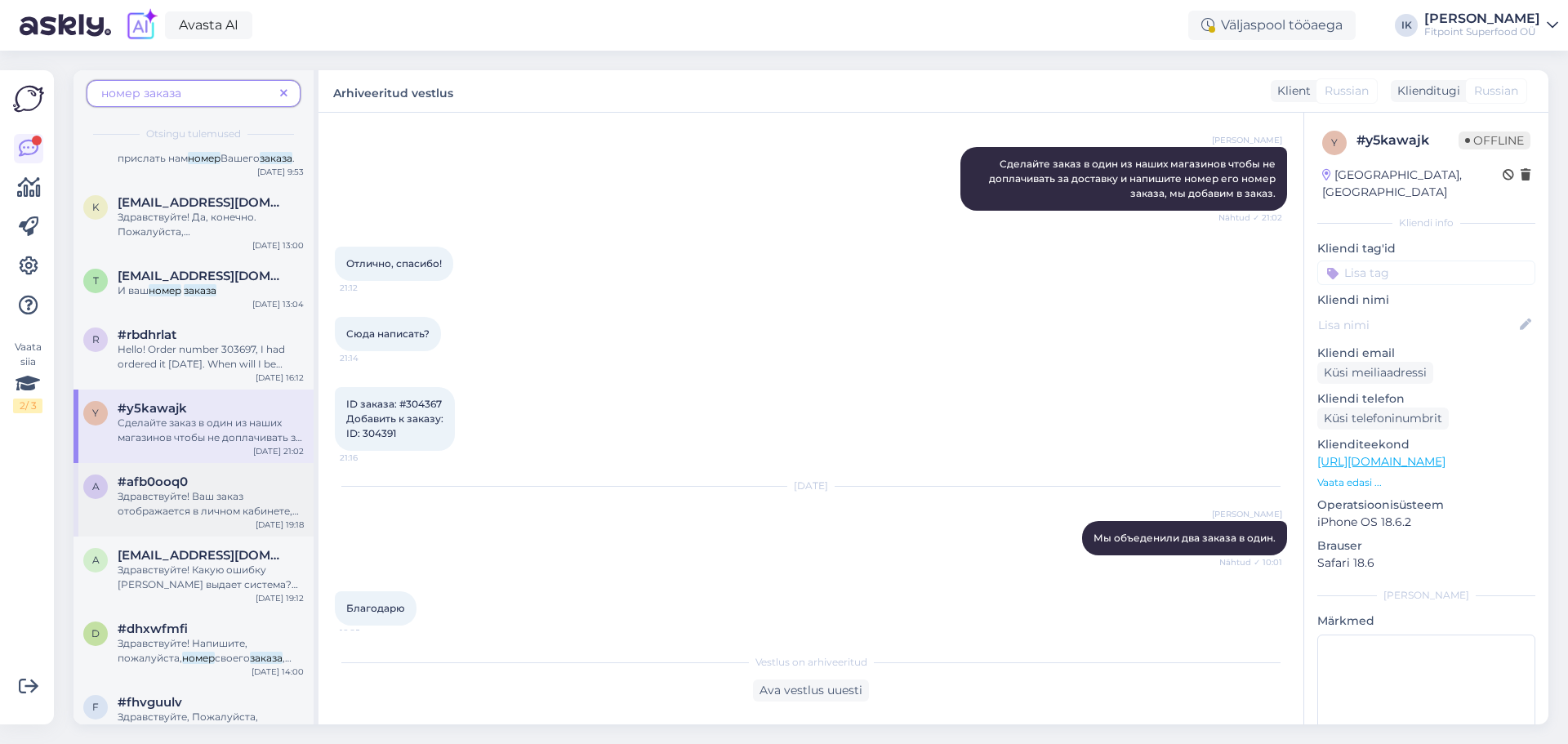
click at [237, 506] on span "Здравствуйте! Ваш заказ отображается в личном кабинете, если при оформлении вы …" at bounding box center [209, 534] width 181 height 86
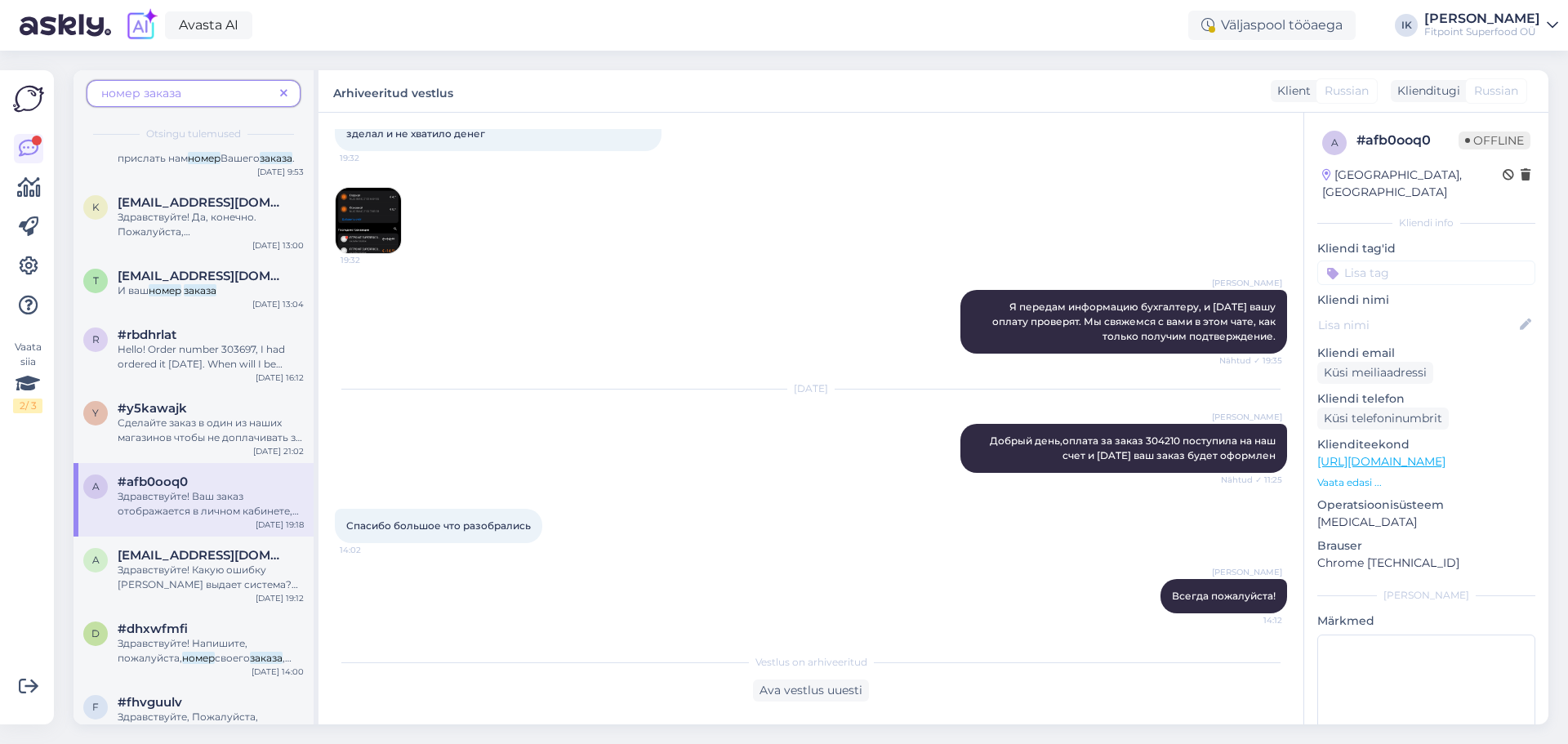
scroll to position [907, 0]
click at [141, 560] on span "[EMAIL_ADDRESS][DOMAIN_NAME]" at bounding box center [203, 555] width 170 height 15
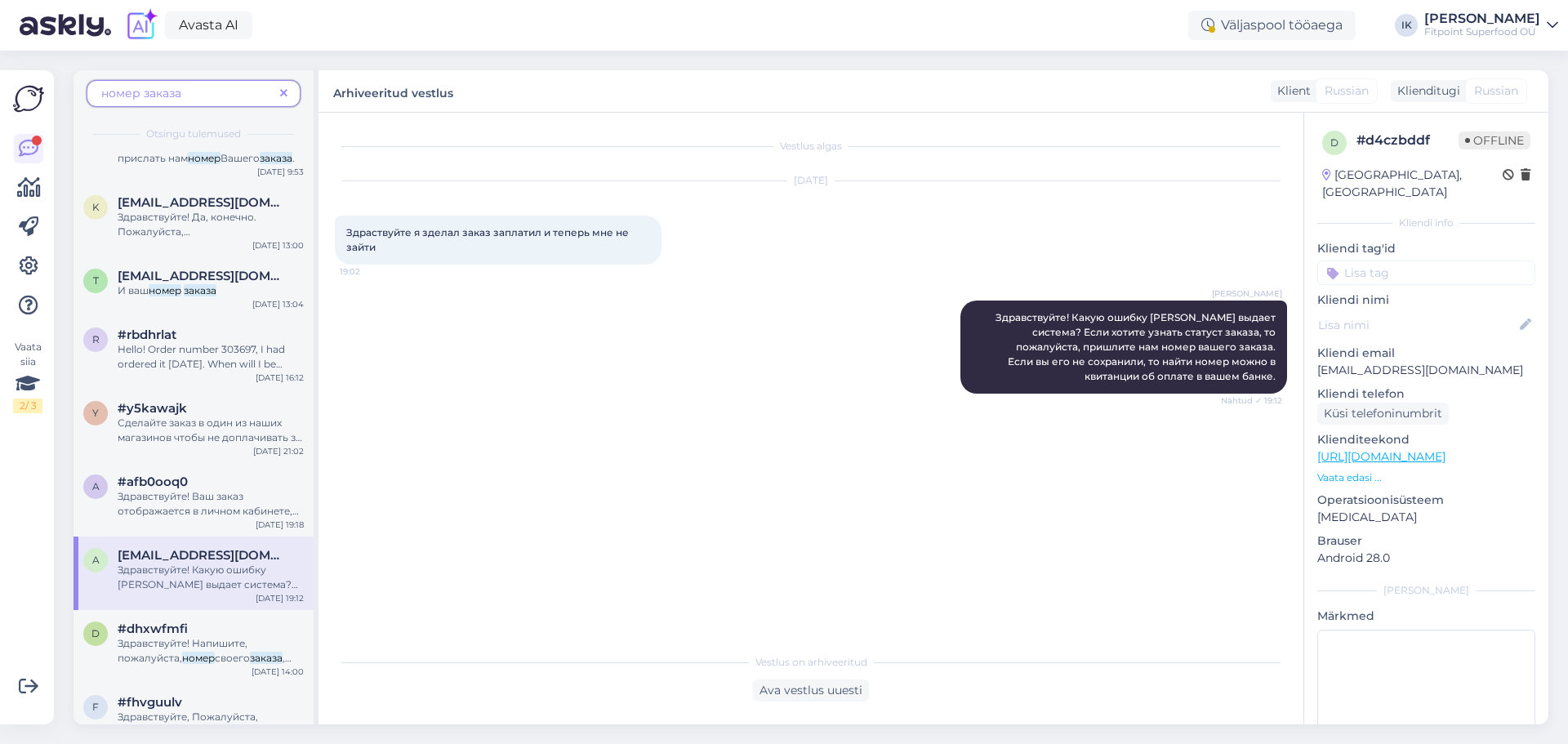
scroll to position [491, 0]
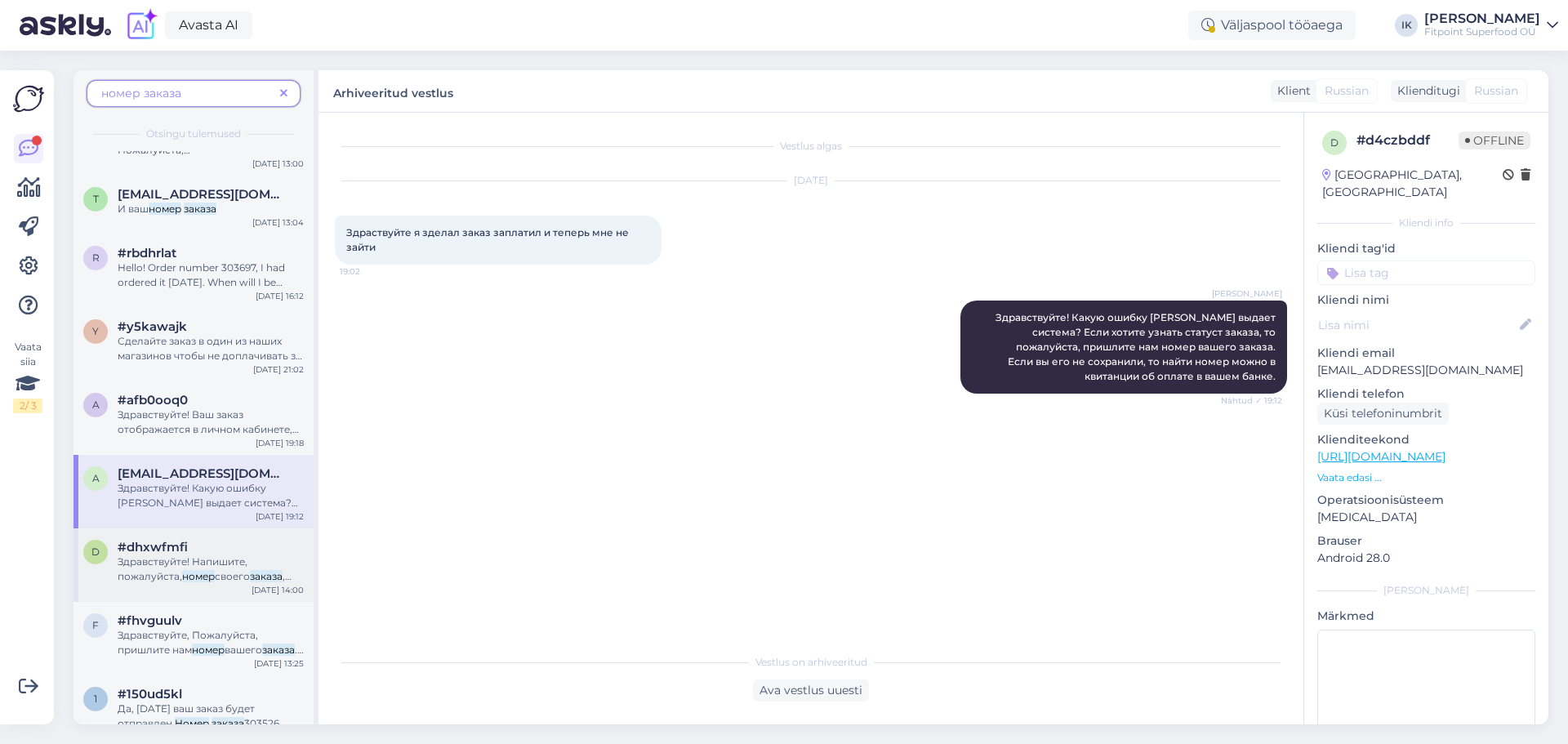
click at [230, 560] on span "Здравствуйте! Напишите, пожалуйста," at bounding box center [183, 568] width 130 height 27
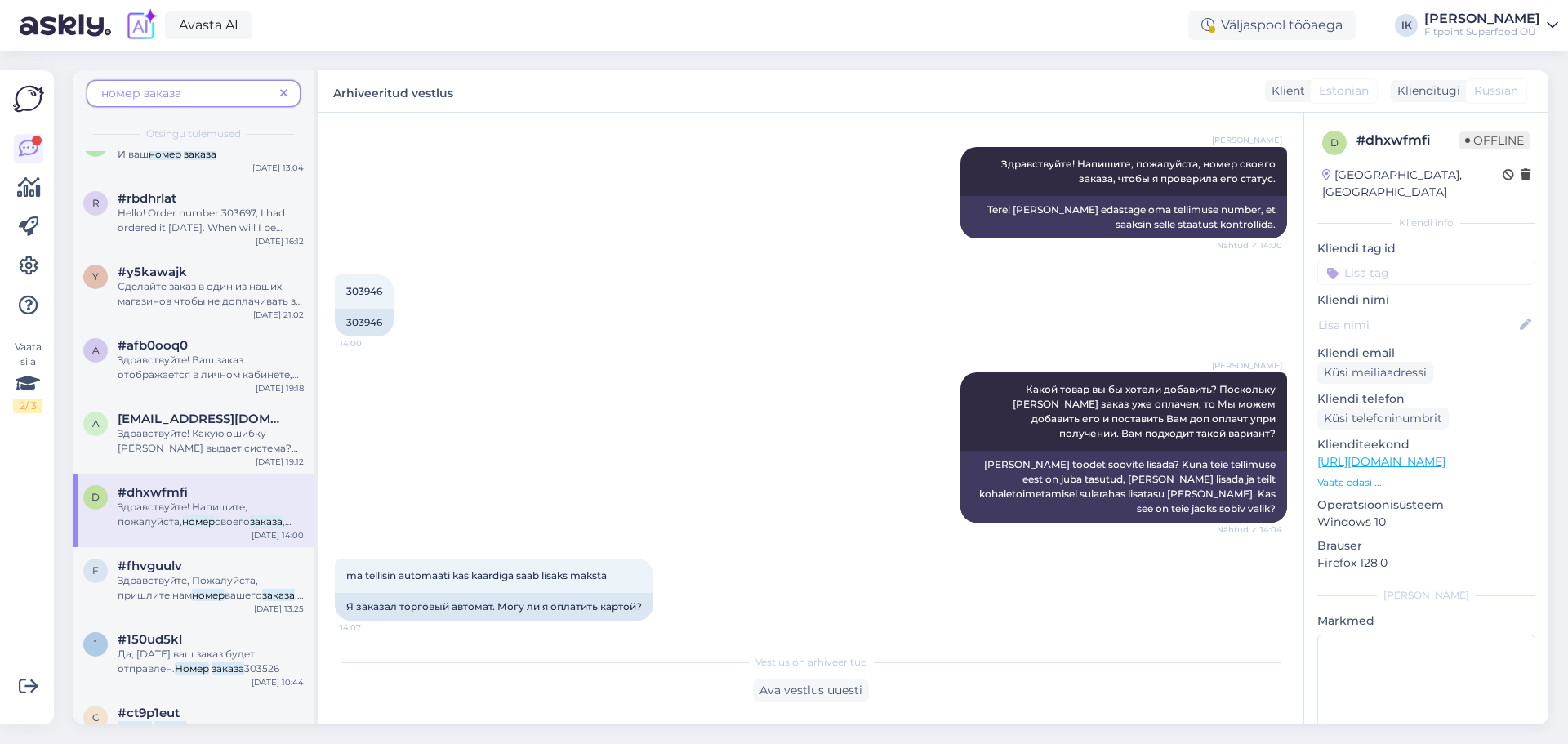
scroll to position [572, 0]
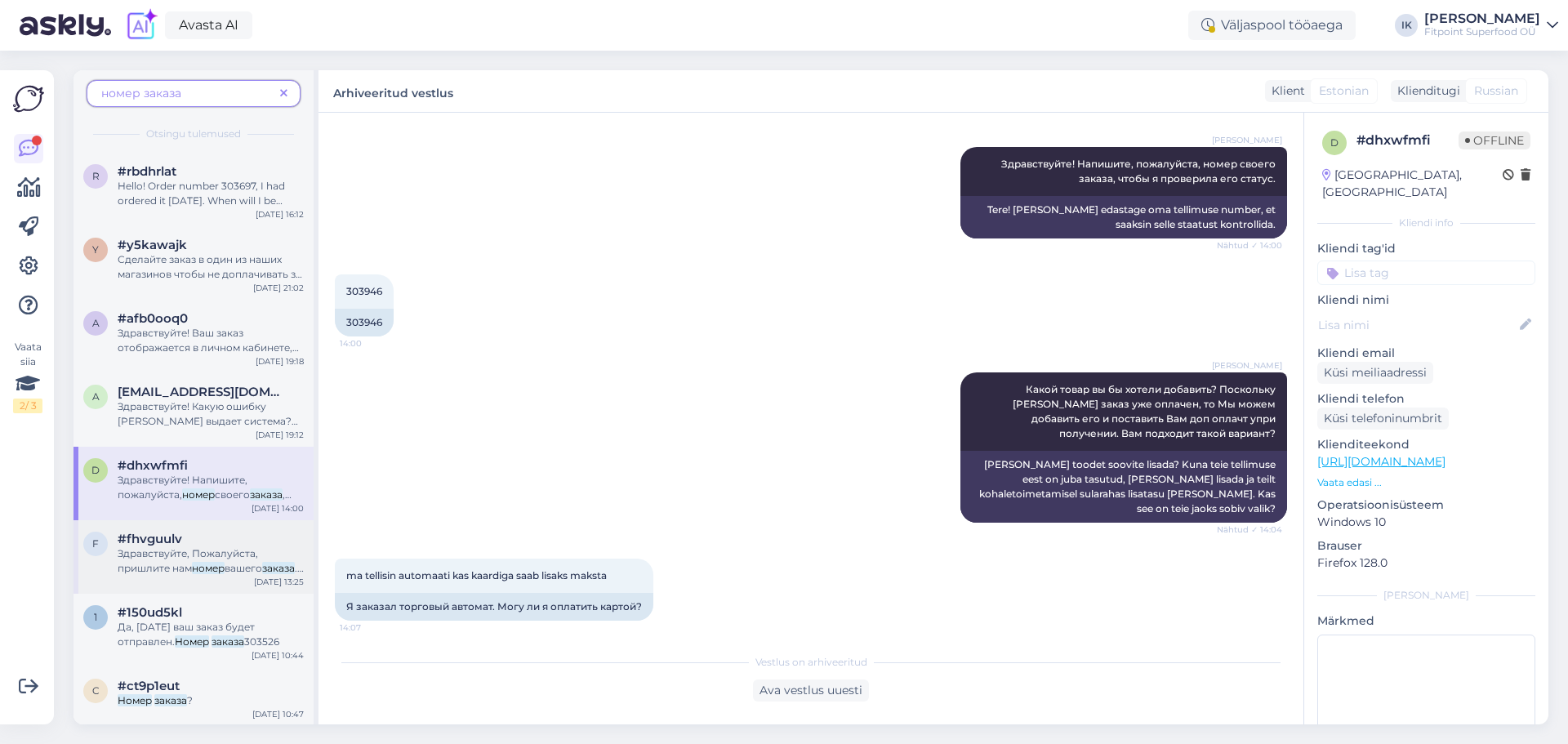
click at [166, 552] on span "Здравствуйте, Пожалуйста, пришлите нам" at bounding box center [188, 560] width 141 height 27
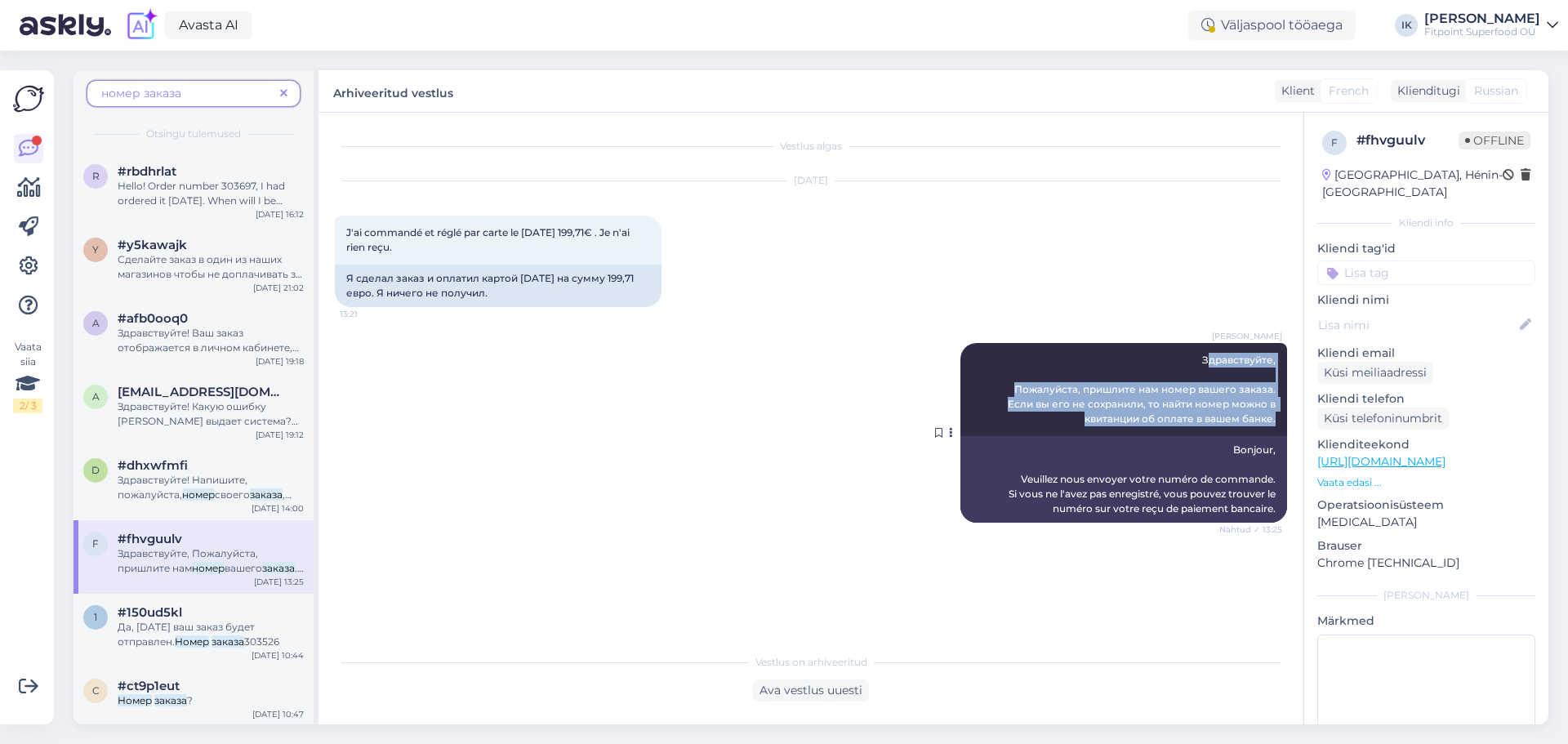
drag, startPoint x: 1278, startPoint y: 418, endPoint x: 1207, endPoint y: 353, distance: 96.3
click at [1207, 353] on div "[PERSON_NAME] Здравствуйте, Пожалуйста, пришлите нам номер вашего заказа. Если …" at bounding box center [1123, 390] width 327 height 93
click at [1210, 373] on div "[PERSON_NAME] Здравствуйте, Пожалуйста, пришлите нам номер вашего заказа. Если …" at bounding box center [1123, 390] width 327 height 93
drag, startPoint x: 1278, startPoint y: 417, endPoint x: 1200, endPoint y: 353, distance: 100.9
click at [1200, 353] on div "[PERSON_NAME] Здравствуйте, Пожалуйста, пришлите нам номер вашего заказа. Если …" at bounding box center [1123, 390] width 327 height 93
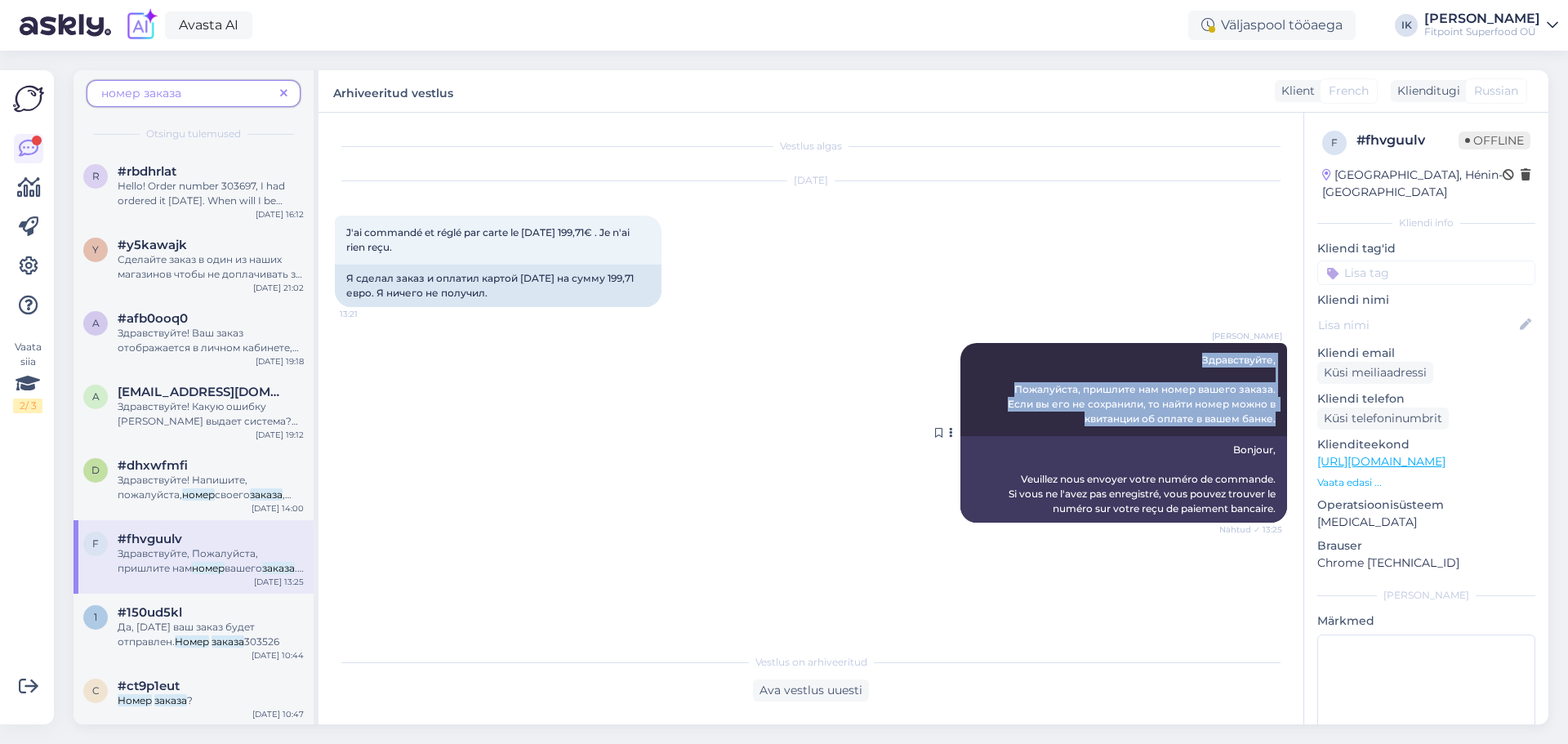
copy span "Здравствуйте, Пожалуйста, пришлите нам номер вашего заказа. Если вы его не сохр…"
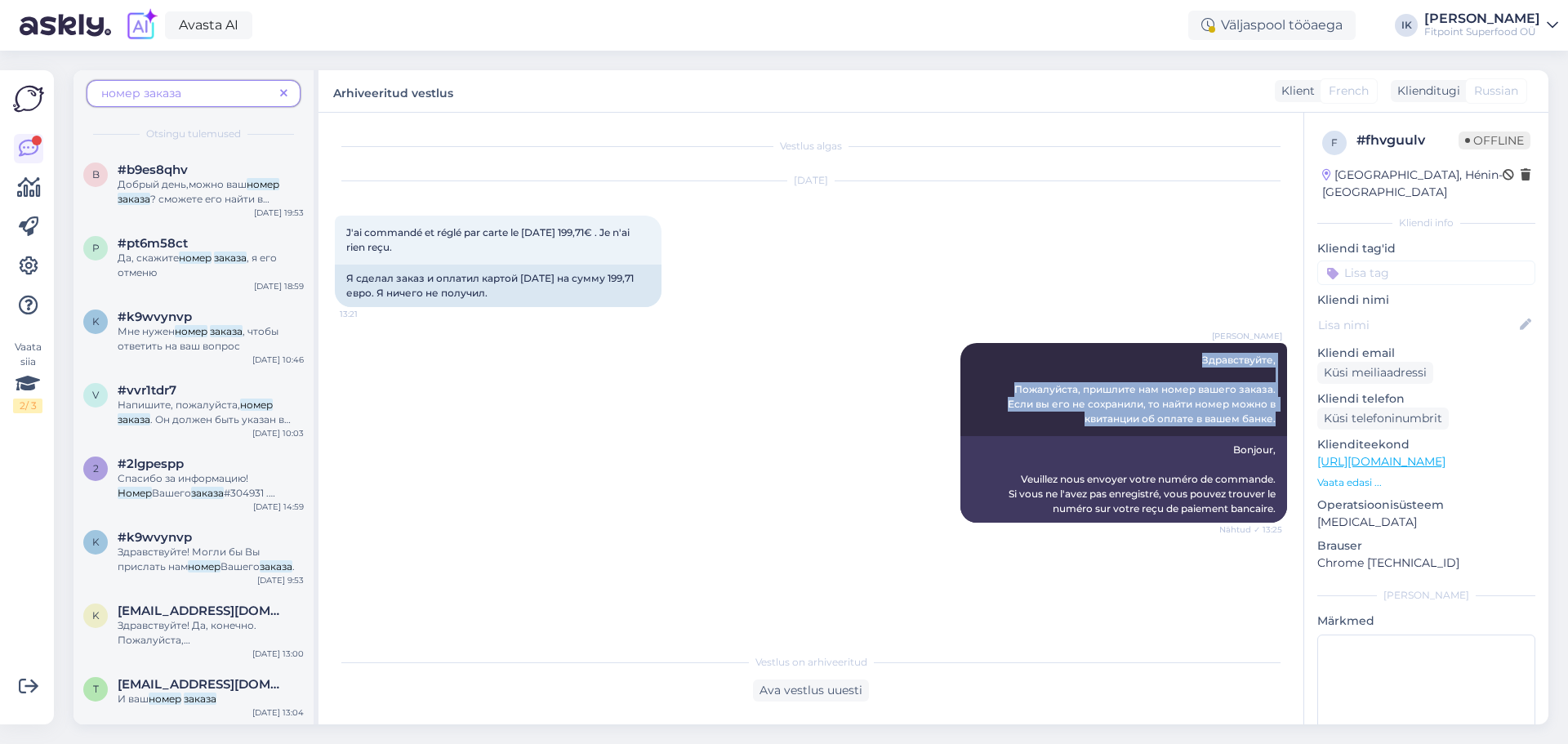
click at [293, 97] on span at bounding box center [284, 93] width 20 height 17
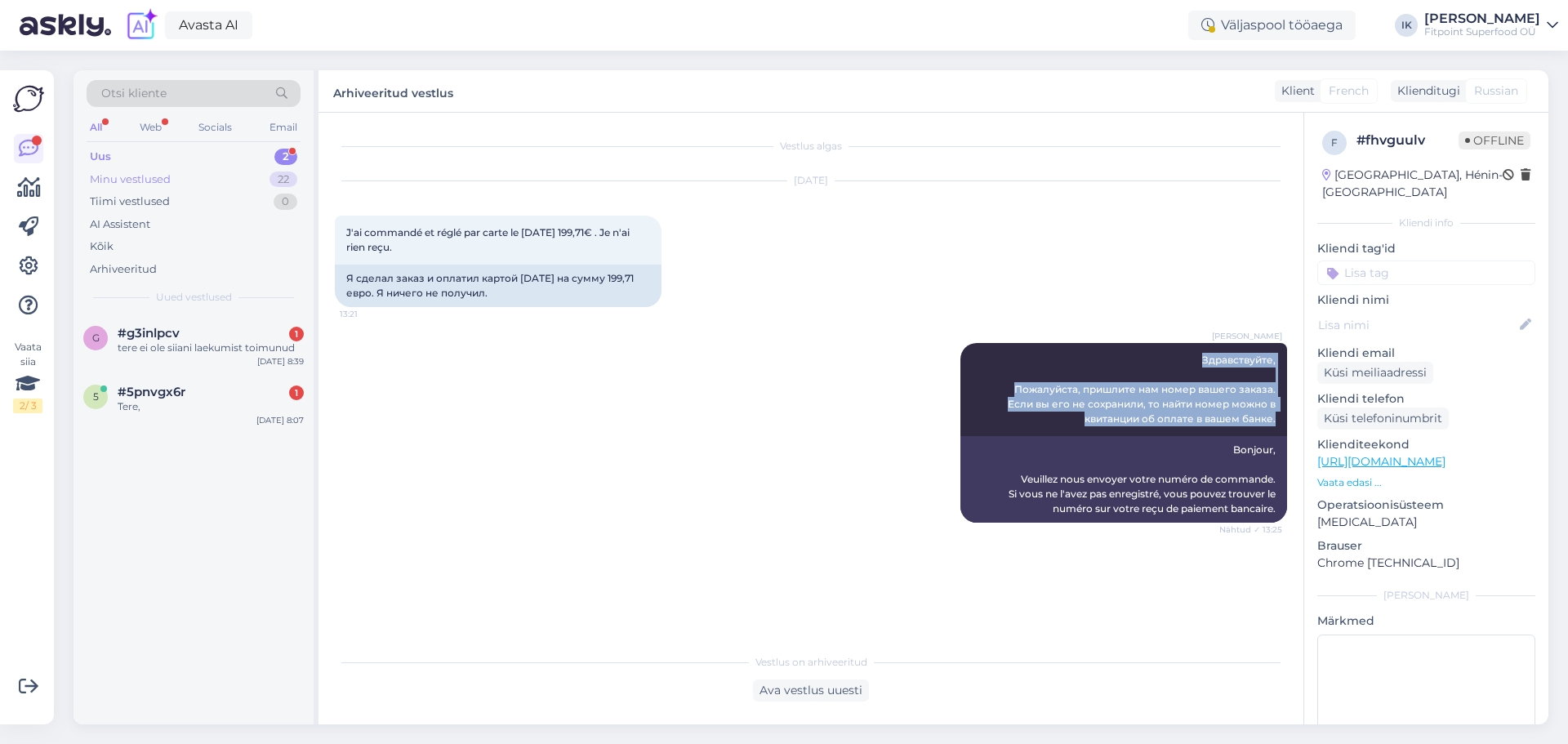
click at [220, 171] on div "Minu vestlused 22" at bounding box center [194, 179] width 214 height 23
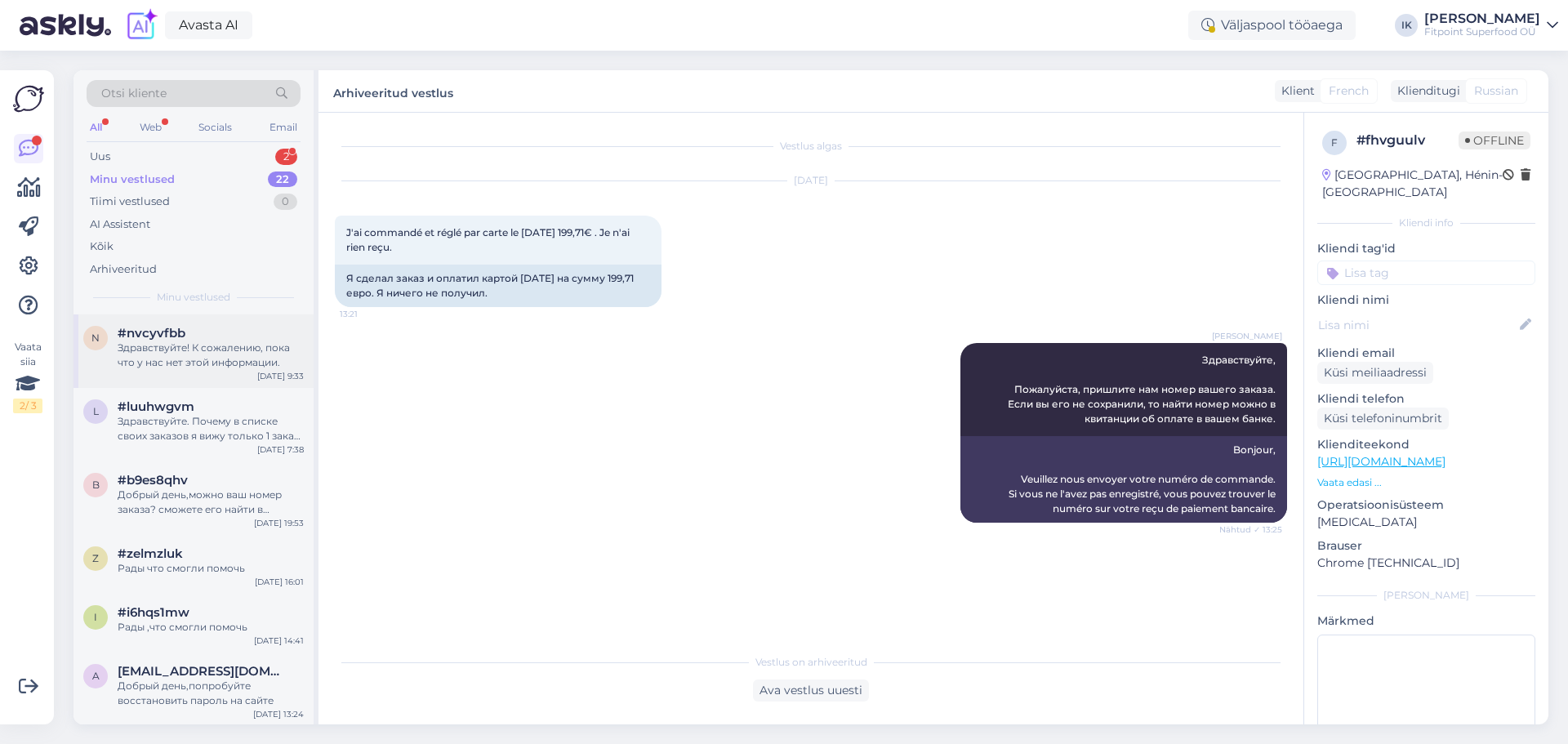
click at [254, 353] on div "Здравствуйте! К сожалению, пока что у нас нет этой информации." at bounding box center [211, 355] width 187 height 29
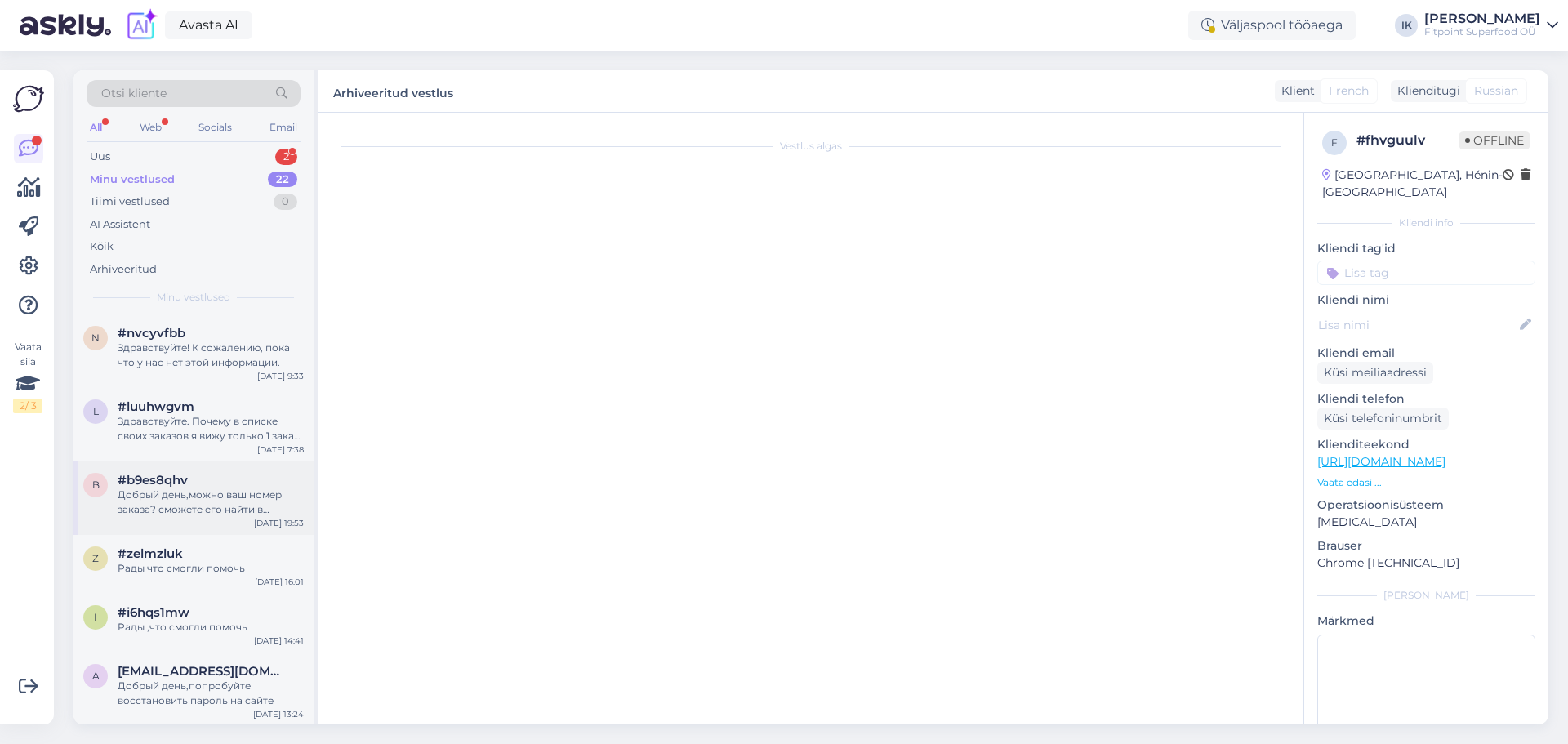
scroll to position [594, 0]
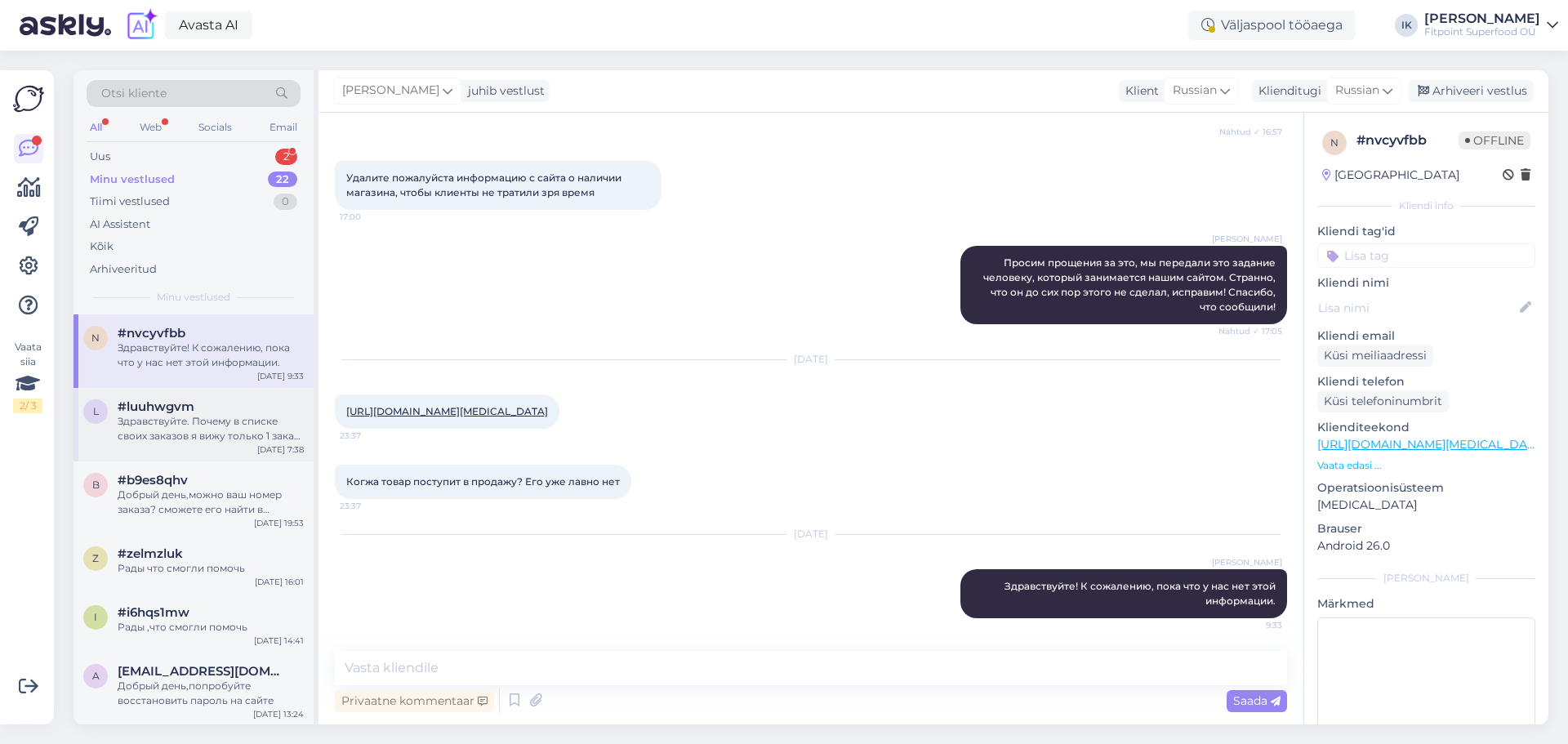
click at [228, 442] on div "Здравствуйте. Почему в списке своих заказов я вижу только 1 заказ вчерашний и н…" at bounding box center [211, 429] width 187 height 29
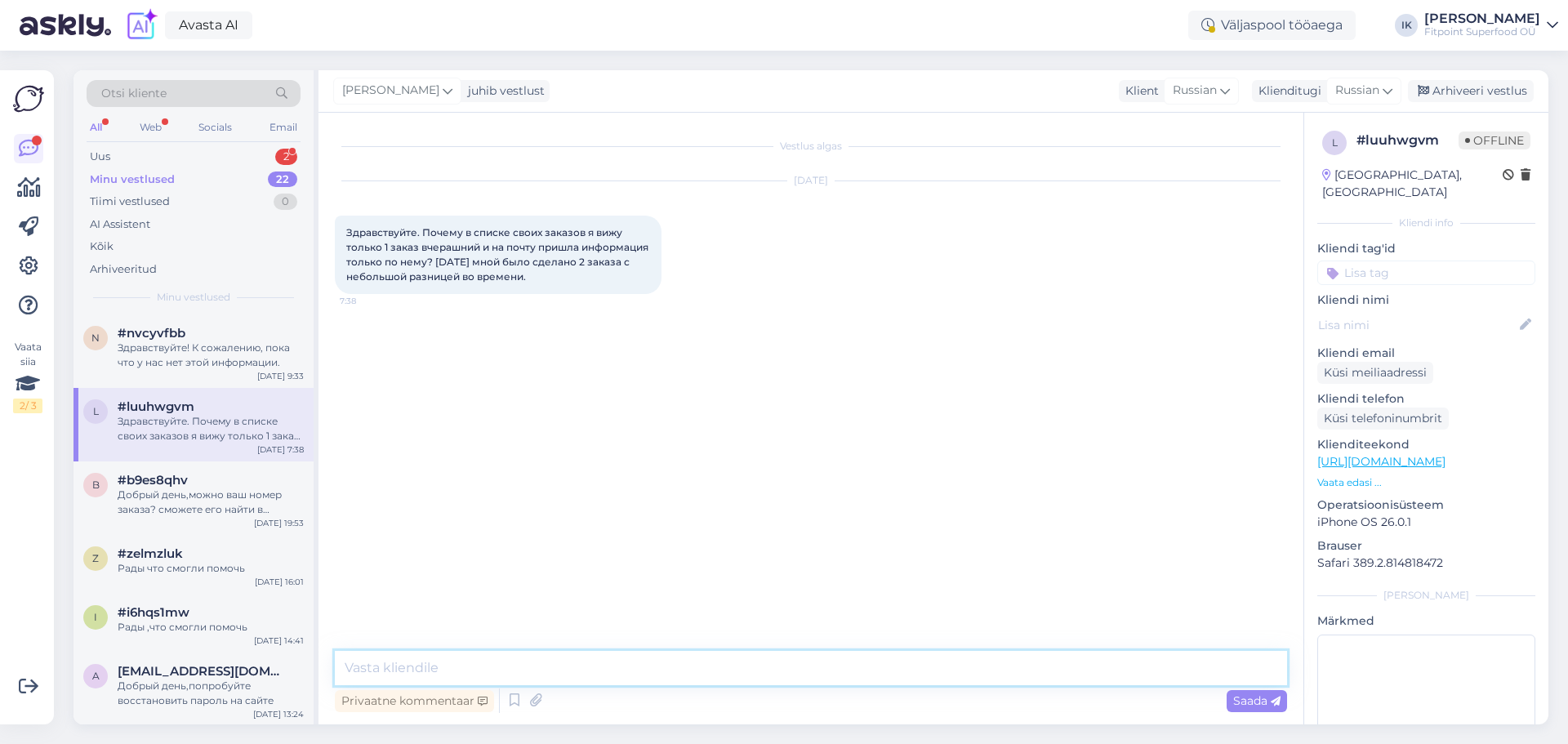
click at [593, 675] on textarea at bounding box center [811, 668] width 952 height 34
paste textarea "Здравствуйте, Пожалуйста, пришлите нам номер вашего заказа. Если вы его не сохр…"
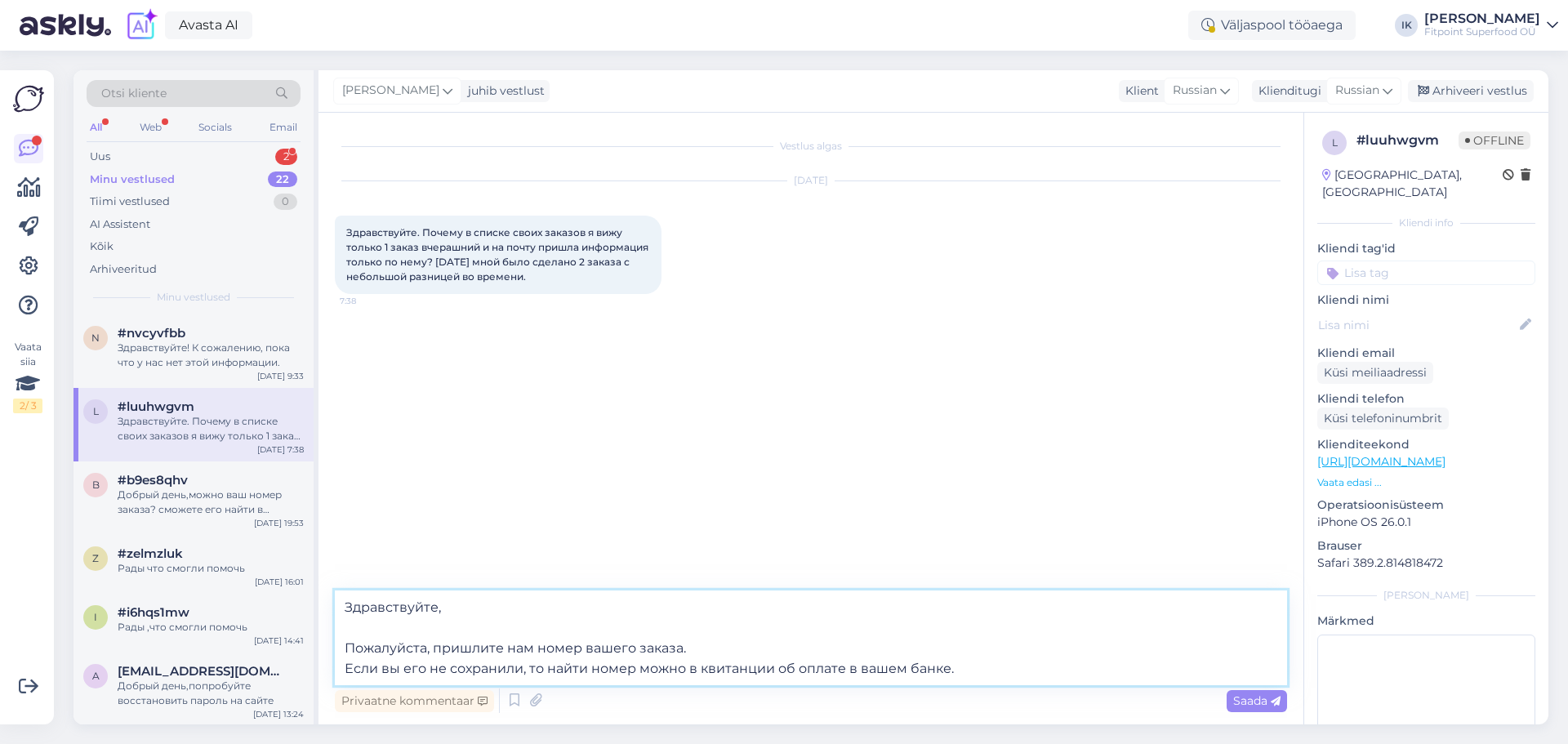
click at [528, 609] on textarea "Здравствуйте, Пожалуйста, пришлите нам номер вашего заказа. Если вы его не сохр…" at bounding box center [811, 638] width 952 height 95
click at [516, 631] on textarea "Здравствуйте, Пожалуйста, пришлите нам номер вашего заказа. Если вы его не сохр…" at bounding box center [811, 638] width 952 height 95
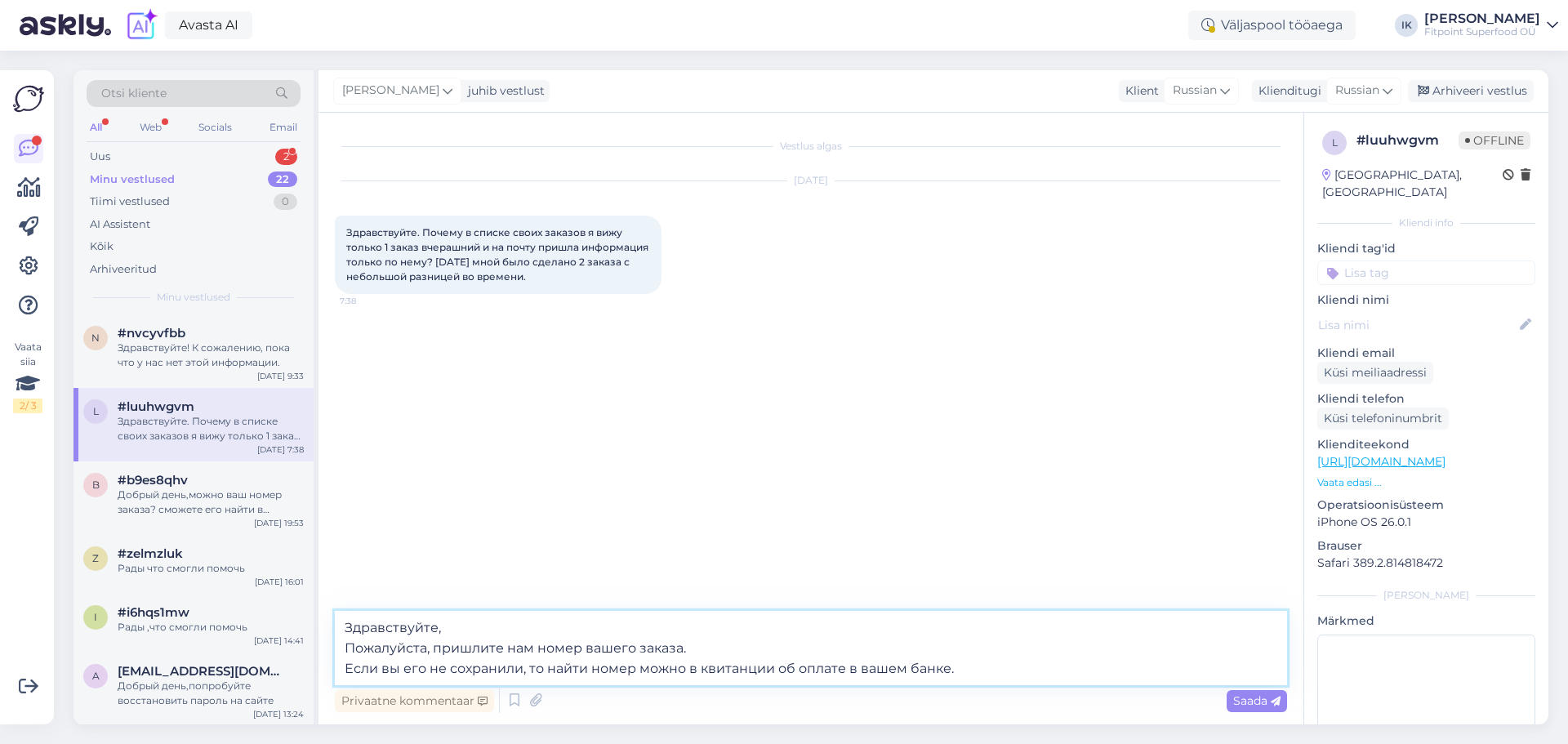
click at [581, 648] on textarea "Здравствуйте, Пожалуйста, пришлите нам номер вашего заказа. Если вы его не сохр…" at bounding box center [811, 648] width 952 height 74
drag, startPoint x: 639, startPoint y: 649, endPoint x: 621, endPoint y: 648, distance: 18.0
click at [621, 648] on textarea "Здравствуйте, Пожалуйста, пришлите нам номера вашего заказа. Если вы его не сох…" at bounding box center [811, 648] width 952 height 74
click at [684, 651] on textarea "Здравствуйте, Пожалуйста, пришлите нам номера ваших заказа. Если вы его не сохр…" at bounding box center [811, 648] width 952 height 74
drag, startPoint x: 423, startPoint y: 666, endPoint x: 402, endPoint y: 663, distance: 21.2
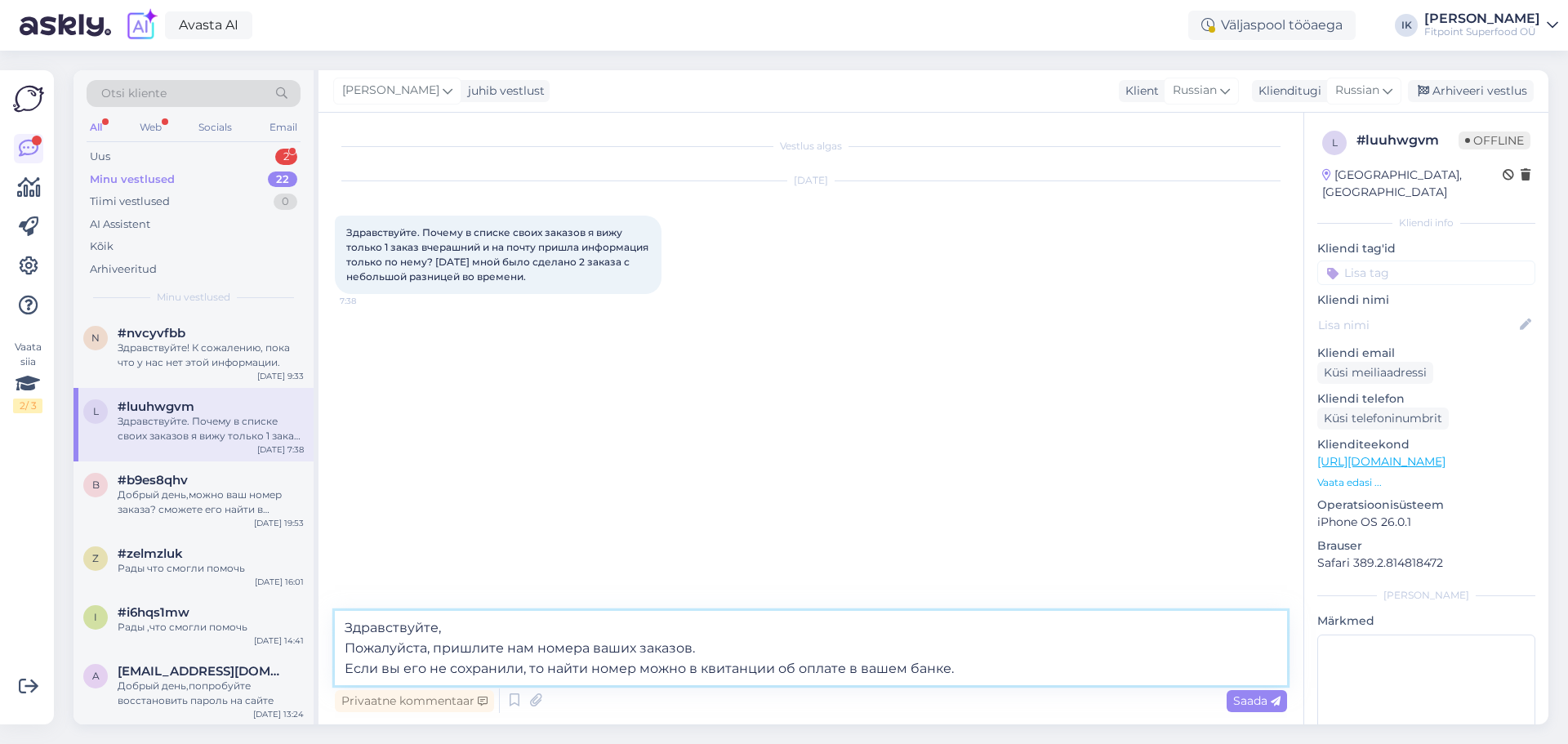
click at [402, 663] on textarea "Здравствуйте, Пожалуйста, пришлите нам номера ваших заказов. Если вы его не сох…" at bounding box center [811, 648] width 952 height 74
click at [1001, 669] on textarea "Здравствуйте, Пожалуйста, пришлите нам номера ваших заказов. Если вы их не сохр…" at bounding box center [811, 648] width 952 height 74
type textarea "Здравствуйте, Пожалуйста, пришлите нам номера ваших заказов. Если вы их не сохр…"
click at [1271, 706] on icon at bounding box center [1275, 701] width 10 height 10
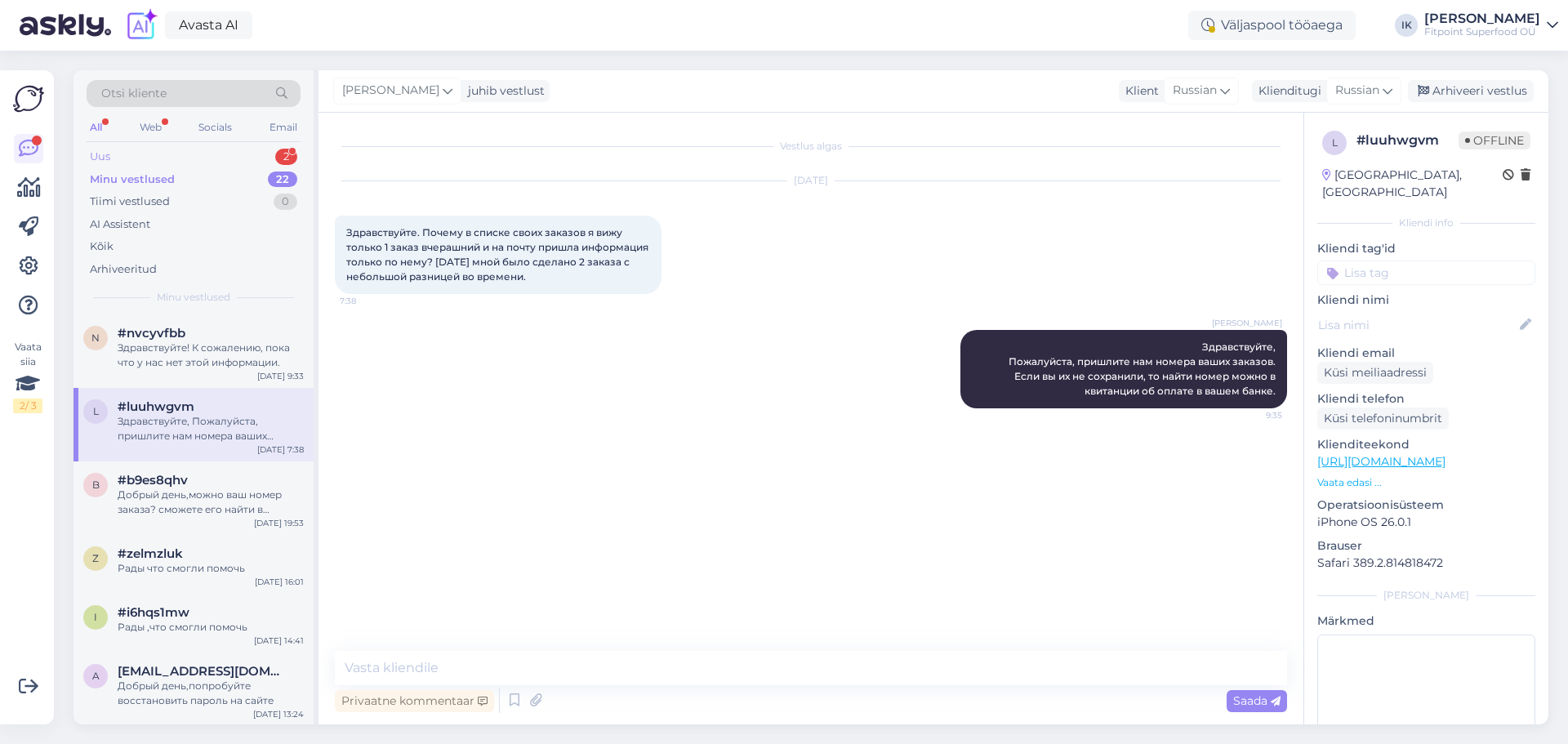
click at [240, 152] on div "Uus 2" at bounding box center [194, 156] width 214 height 23
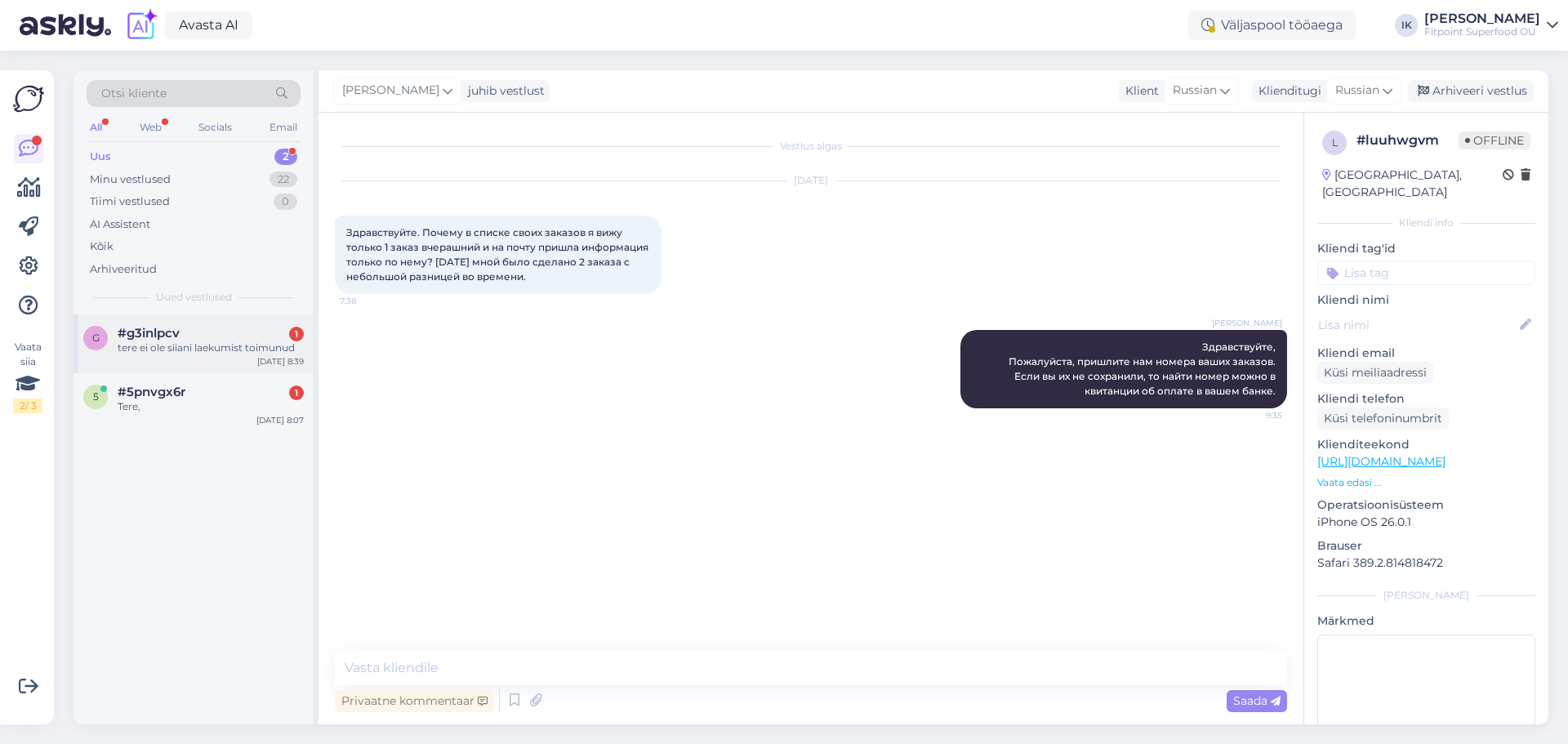
click at [221, 347] on div "tere ei ole siiani laekumist toimunud" at bounding box center [211, 348] width 187 height 15
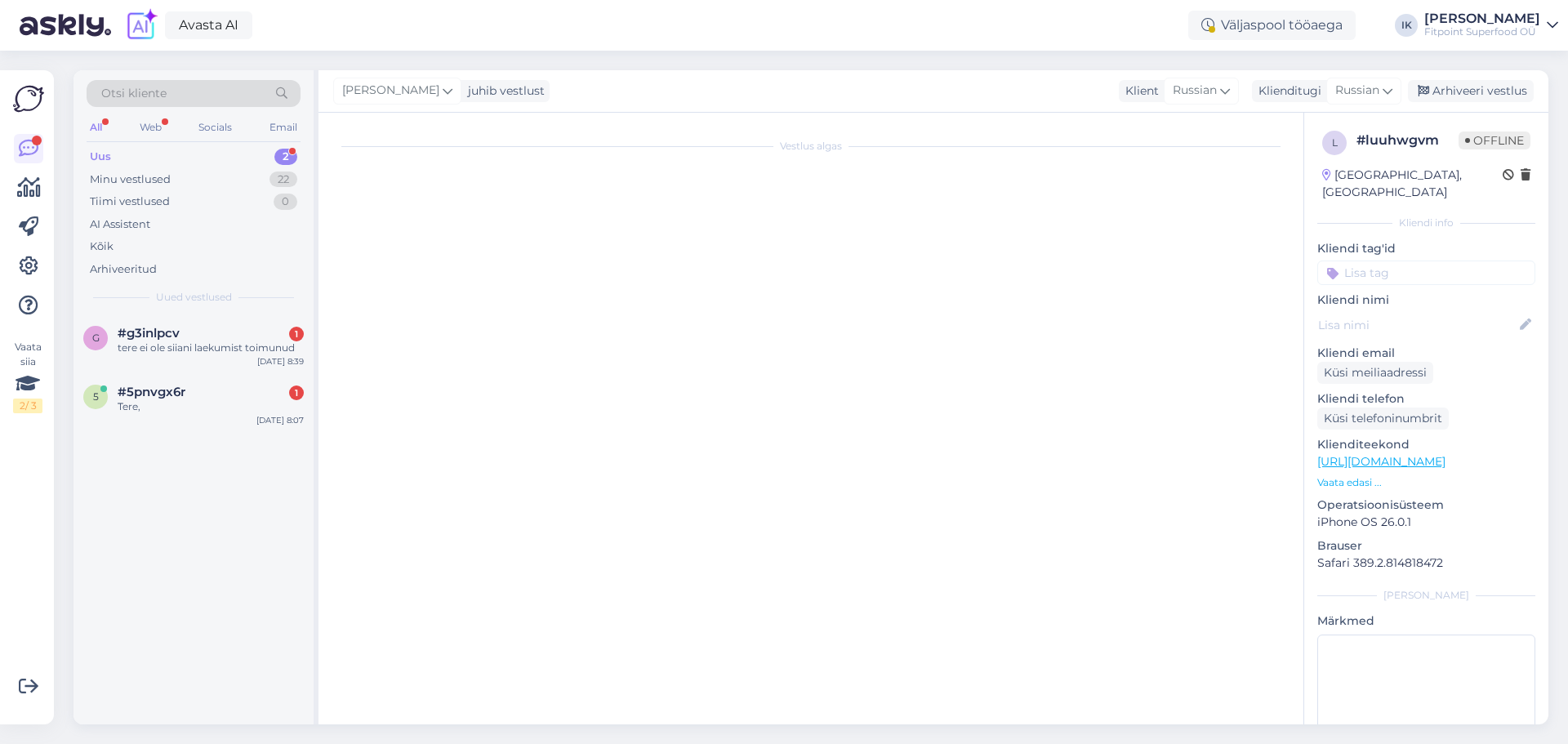
scroll to position [2324, 0]
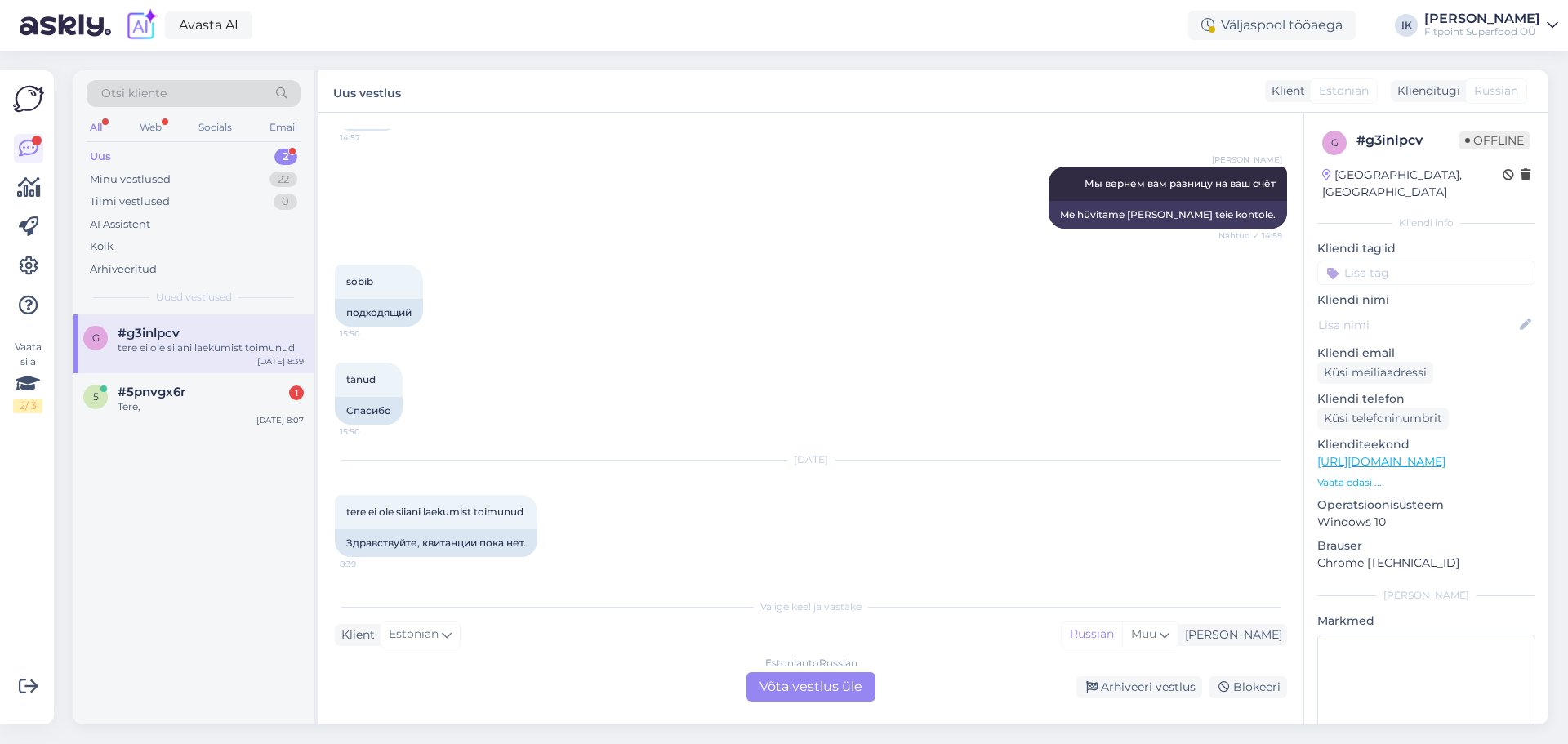
click at [799, 690] on div "Estonian to Russian Võta vestlus üle" at bounding box center [811, 687] width 129 height 29
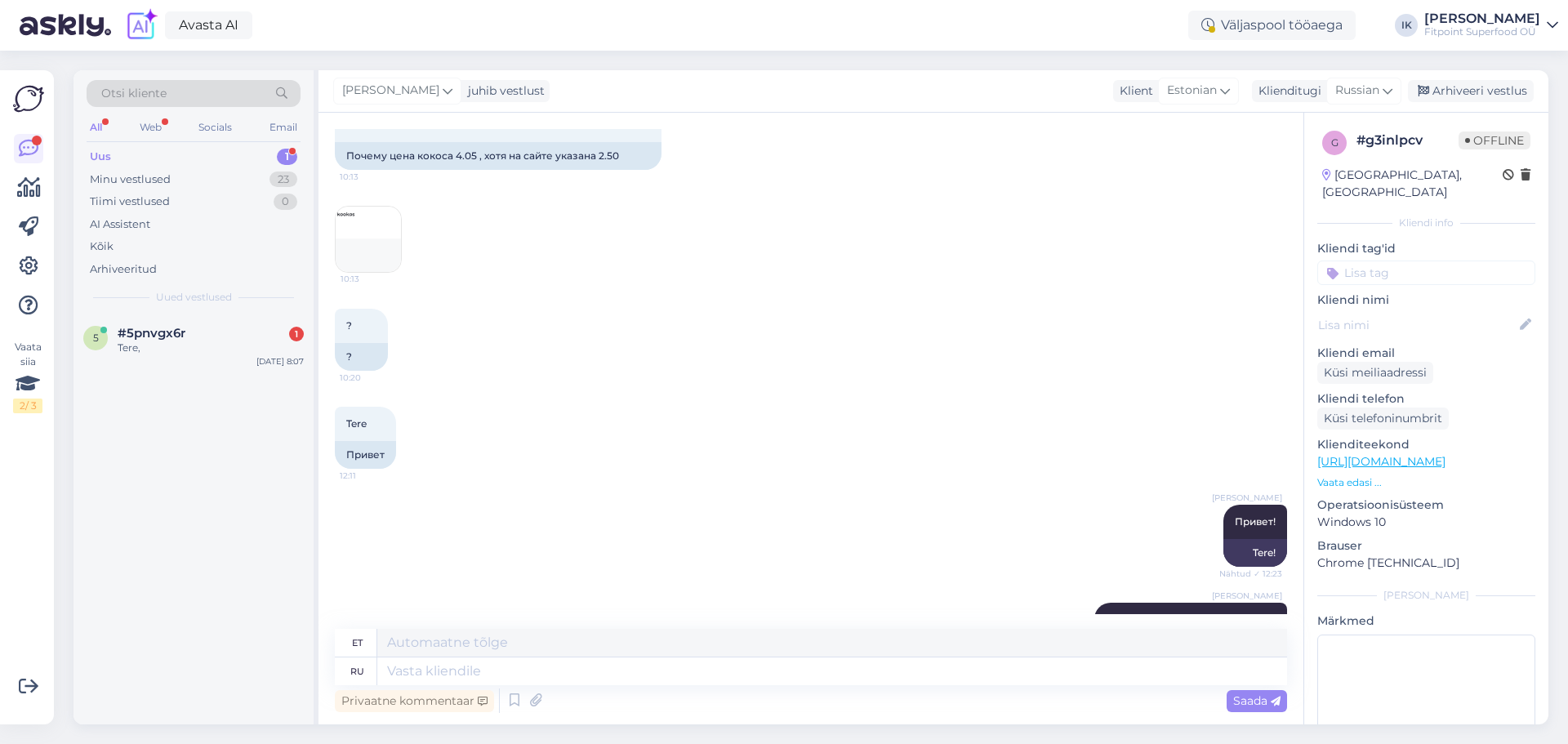
scroll to position [1467, 0]
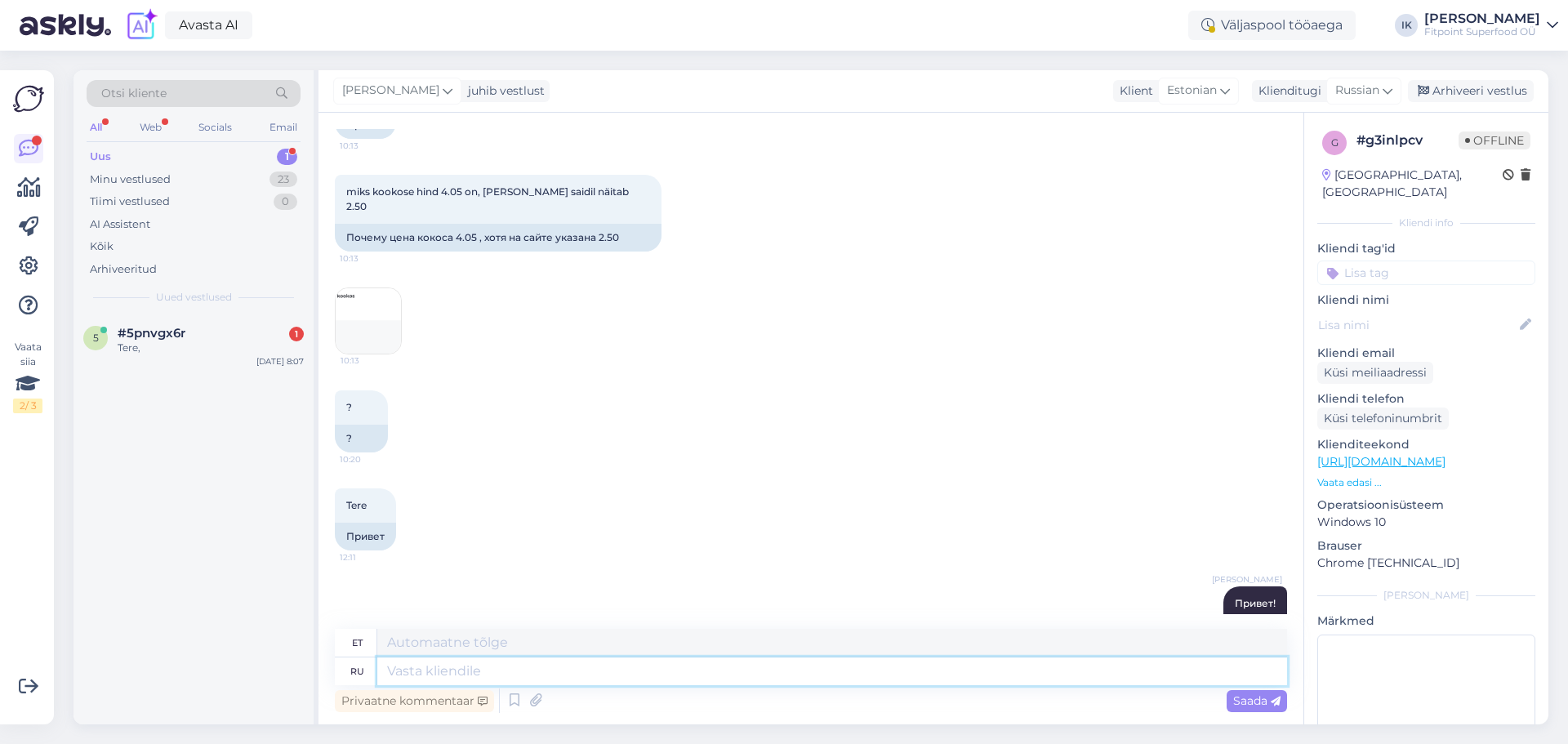
click at [1062, 670] on textarea at bounding box center [832, 672] width 909 height 27
type textarea "Здравствуйте!"
type textarea "Tere!"
type textarea "Здравствуйте! Ваш в"
type textarea "Tere! Teie oma"
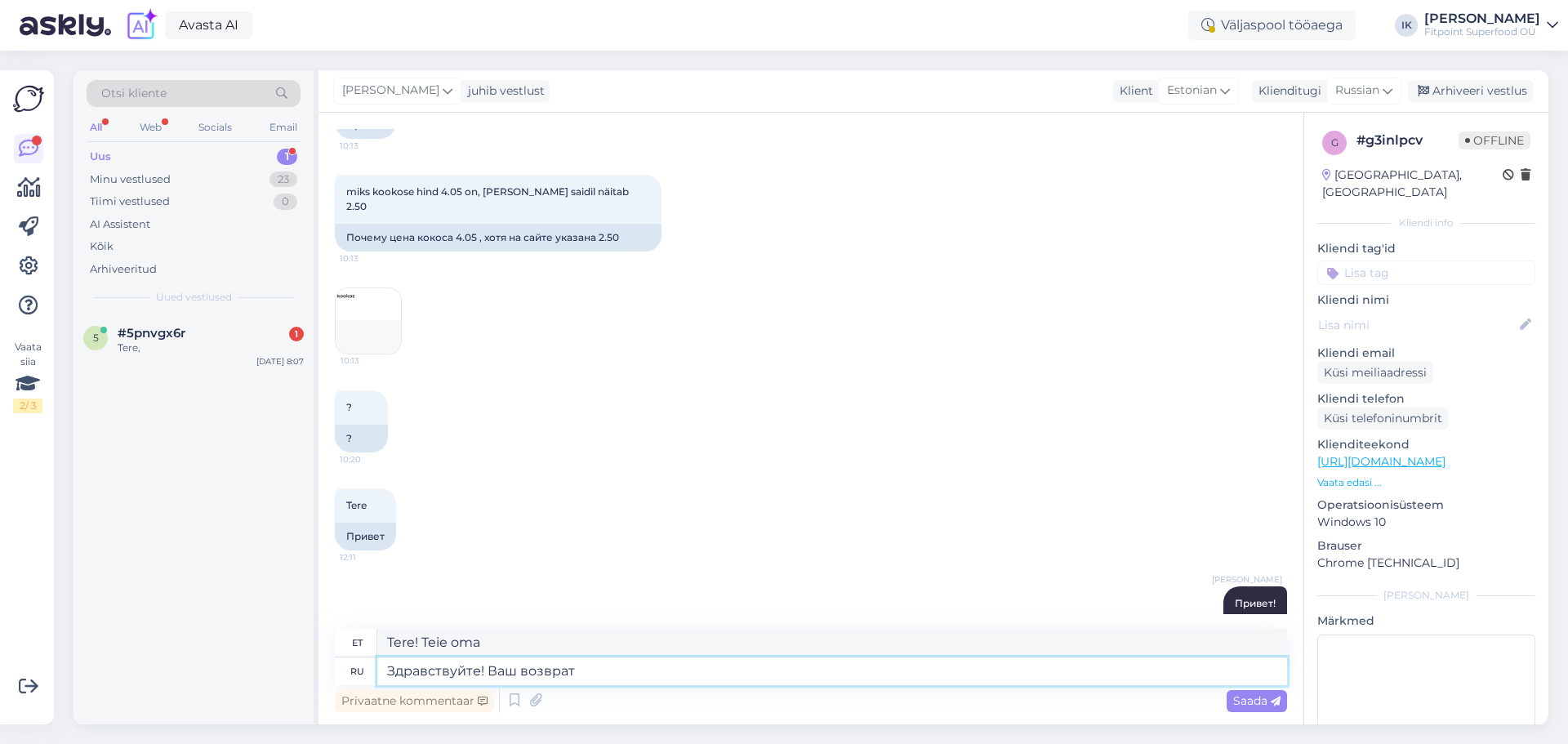
type textarea "Здравствуйте! Ваш возврат"
type textarea "Tere! Teie tagasitulek"
type textarea "Здравствуйте! Ваш возврат находится в"
type textarea "Tere! Teie tagastus on käes"
type textarea "Здравствуйте! Ваш возврат находится в очереди,"
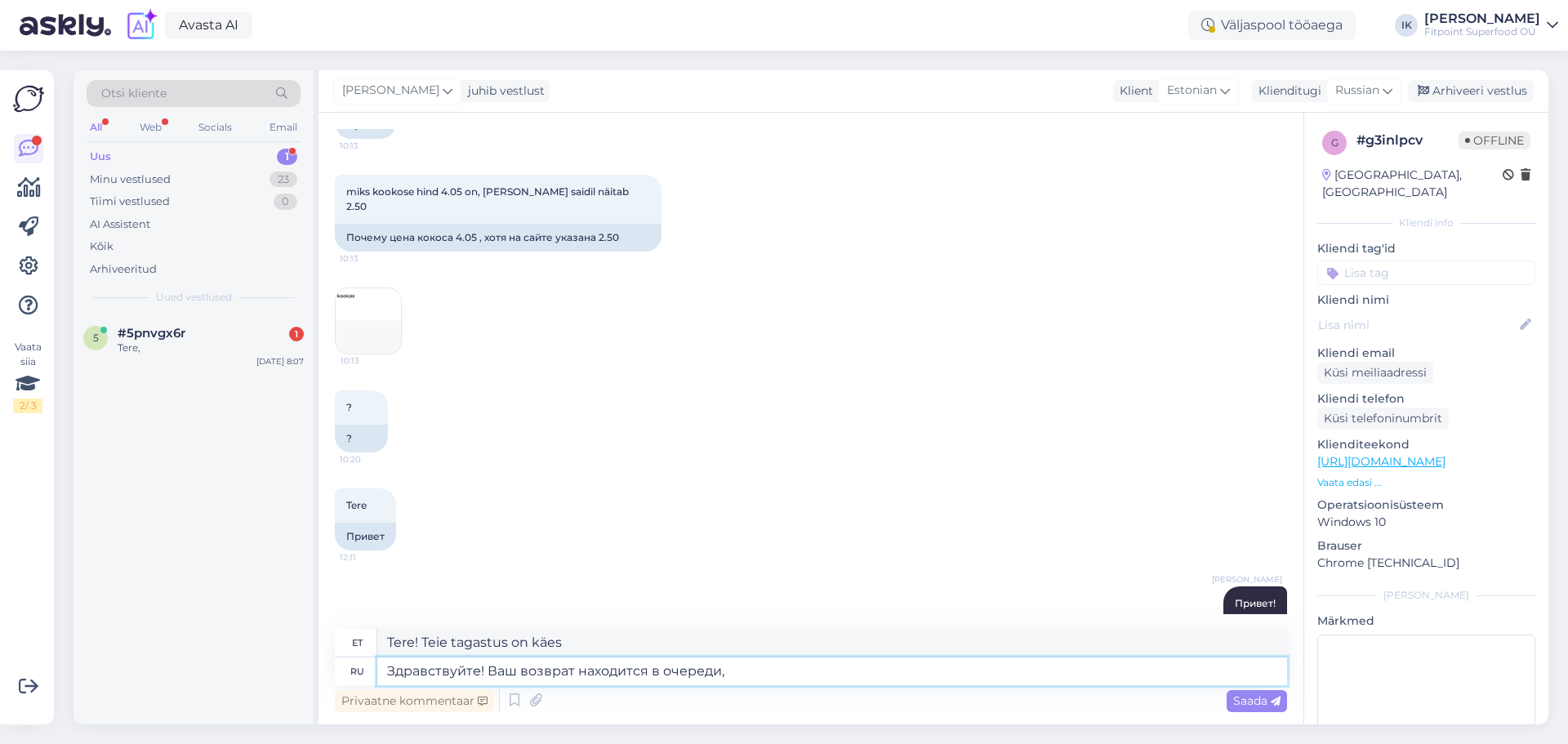
type textarea "Tere! Teie tagastus on järjekorras."
type textarea "Здравствуйте! Ваш возврат находится в очереди."
type textarea "Tere! Teie tagastus on ootel."
type textarea "Здравствуйте! Ваш возврат находится в очереди. Деньги в"
type textarea "Tere! Teie tagasimakse on ootel. Raha"
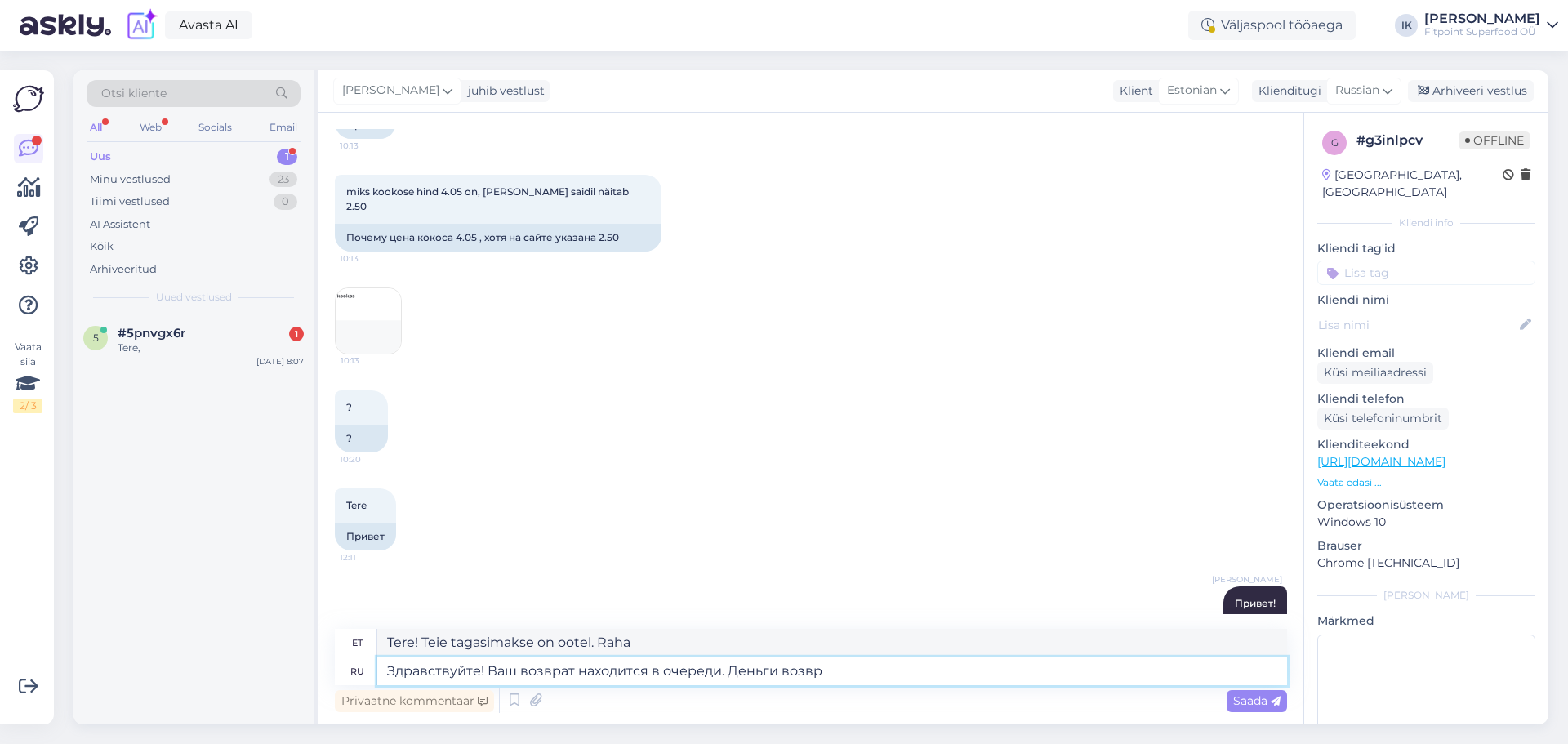
type textarea "Здравствуйте! Ваш возврат находится в очереди. Деньги возв"
type textarea "Tere! Teie tagasimakse on ootel. Teie raha tagastatakse."
type textarea "Здравствуйте! Ваш возврат находится в очереди. Д"
type textarea "Tere! Teie tagasimakse on ootel. Raha"
type textarea "Здравствуйте! Ваш возврат находится в очереди."
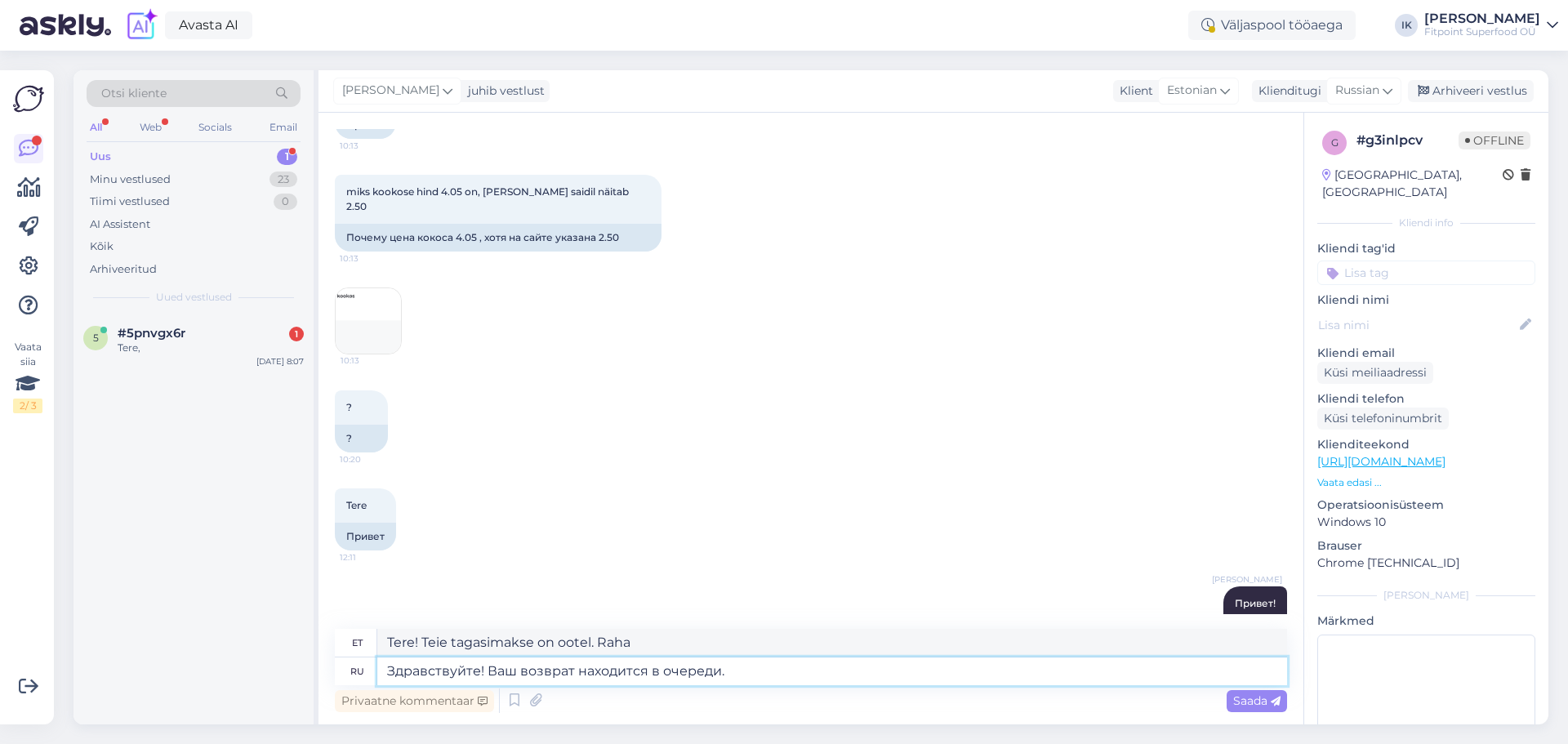
type textarea "Tere! Teie tagastus on ootel."
type textarea "Здравствуйте! Ваш возврат находится в очереди. Возврат сре"
type textarea "Tere! Teie tagastus on ootel. Tagastamine"
type textarea "Здравствуйте! Ваш возврат находится в очереди. Возврат средств п"
type textarea "Tere! Teie tagasimakse on ootel. Tagasimakse"
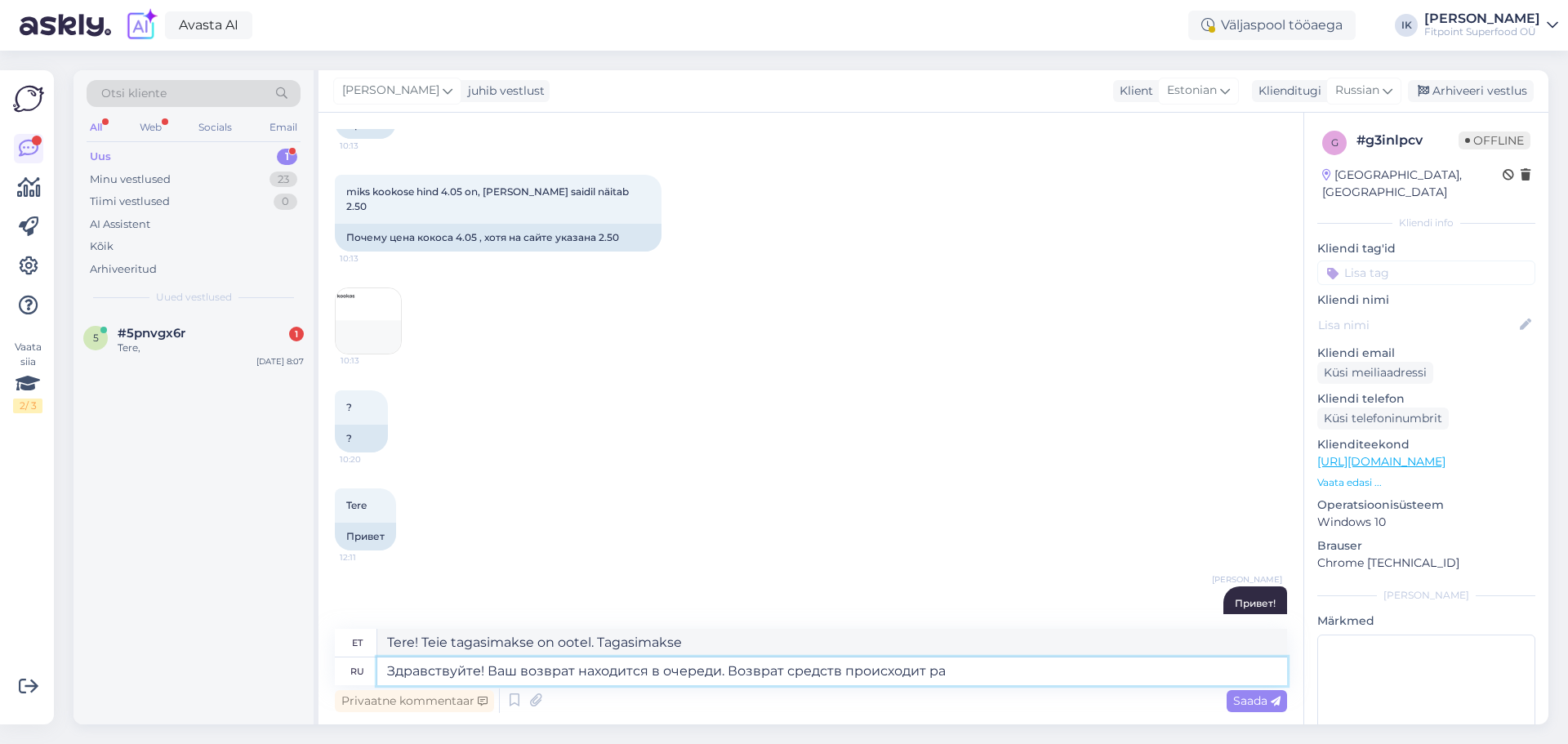
type textarea "Здравствуйте! Ваш возврат находится в очереди. Возврат средств происходит раз"
type textarea "Tere! Teie tagasimakse on ootel. Teie tagasimakse on töötlemisel."
type textarea "Здравствуйте! Ваш возврат находится в очереди. Возврат средств происходит раз в…"
type textarea "Tere! Teie tagasimakse on ootel. Tagasimakseid töödeldakse, kui"
type textarea "Здравствуйте! Ваш возврат находится в очереди. Возврат средств происходит раз в…"
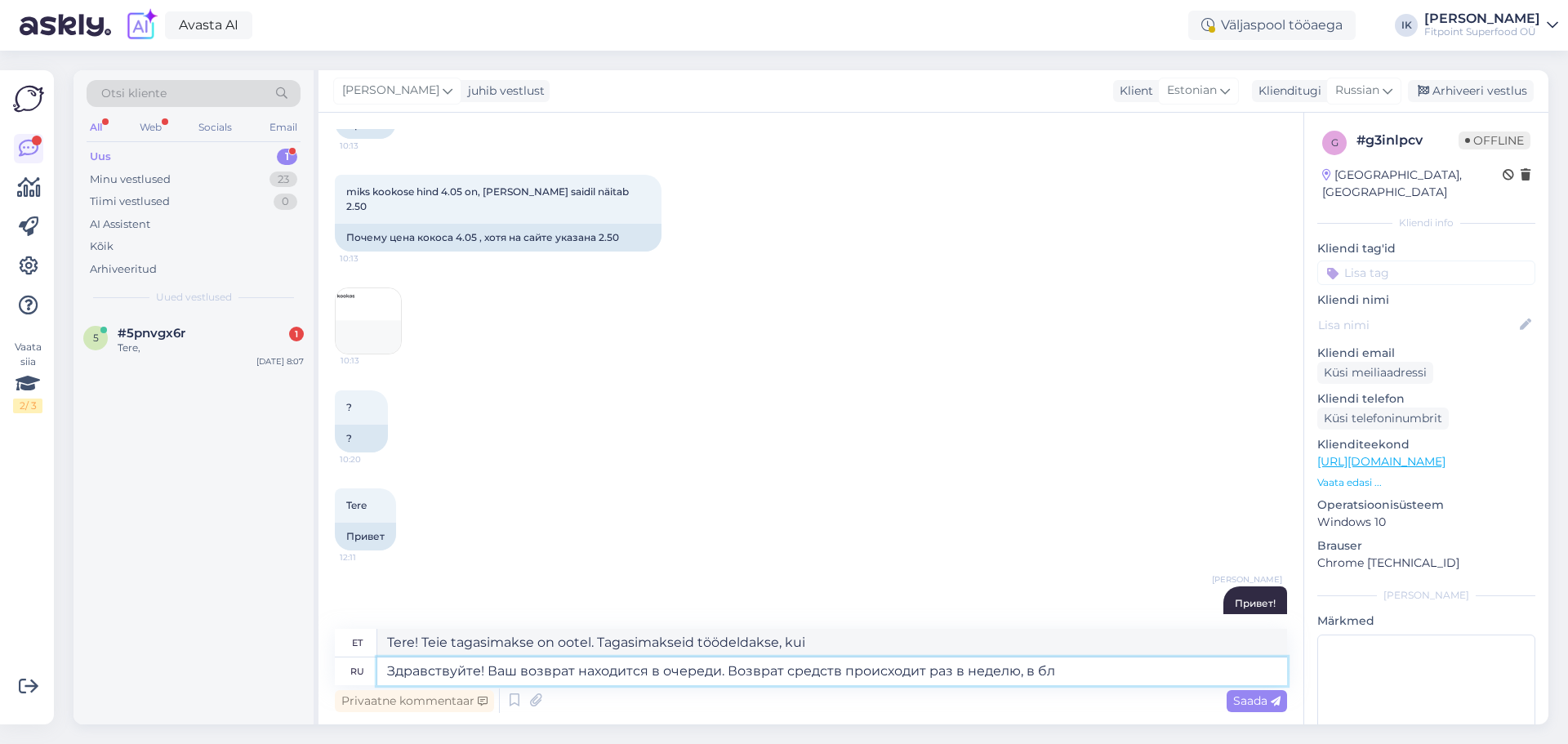
type textarea "Tere! Teie tagasimakse on ootel. Tagasimakseid töödeldakse kord nädalas."
type textarea "Здравствуйте! Ваш возврат находится в очереди. Возврат средств происходит раз в…"
type textarea "Tere! Teie tagasimakse on ootel. Tagasimakseid töödeldakse kord nädalas ja need…"
type textarea "Здравствуйте! Ваш возврат находится в очереди. Возврат средств происходит раз в…"
type textarea "Tere! Teie tagasimakse on ootel. Tagasimakseid töödeldakse kord nädalas, lähitu…"
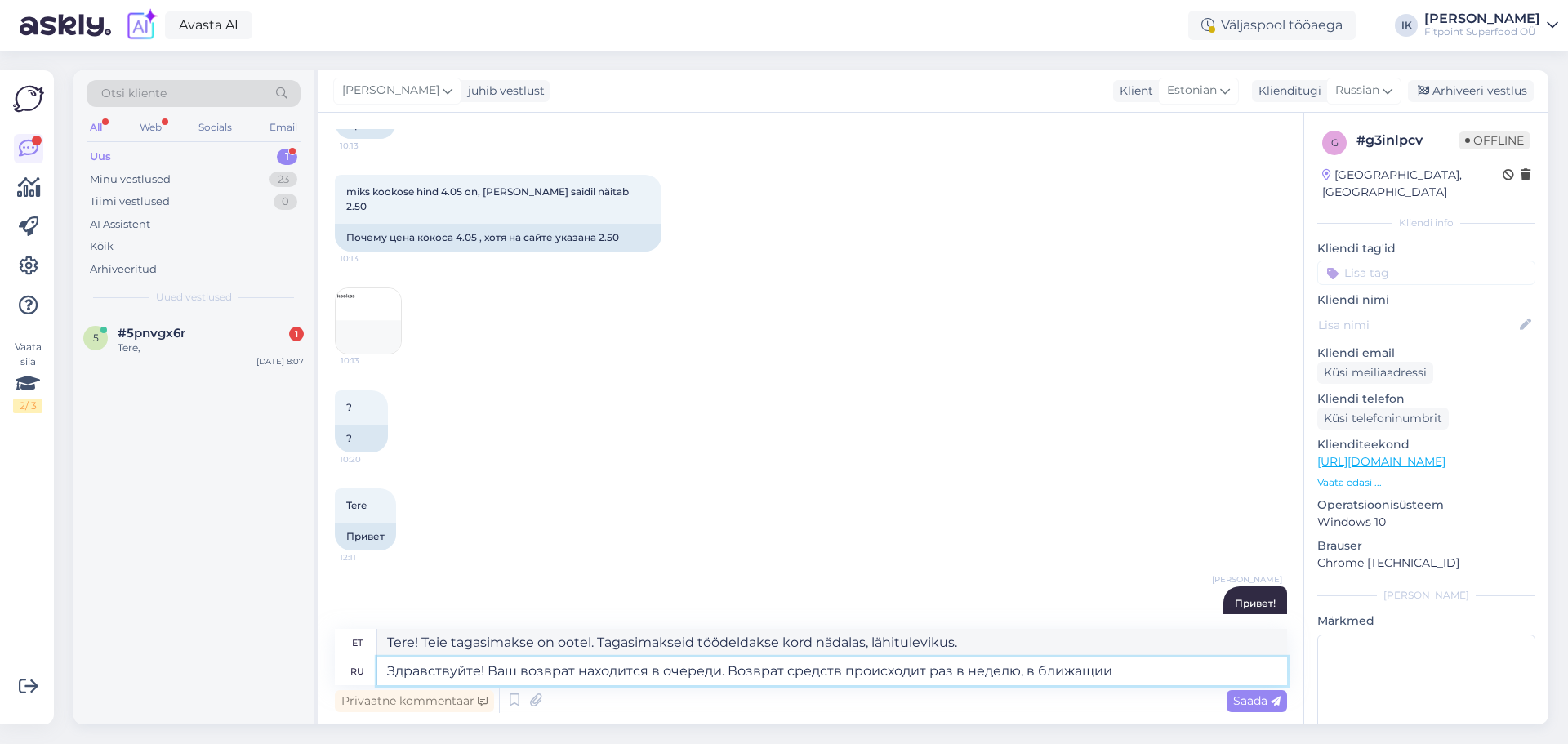
drag, startPoint x: 1017, startPoint y: 672, endPoint x: 926, endPoint y: 678, distance: 91.2
click at [926, 678] on textarea "Здравствуйте! Ваш возврат находится в очереди. Возврат средств происходит раз в…" at bounding box center [832, 672] width 909 height 27
type textarea "Здравствуйте! Ваш возврат находится в очереди. Возврат средств происходит в теч…"
type textarea "Tere! Teie tagasimakse on ootel. Tagasimaksed töödeldakse 1-2 nädala jooksul."
drag, startPoint x: 1200, startPoint y: 671, endPoint x: 1131, endPoint y: 682, distance: 69.9
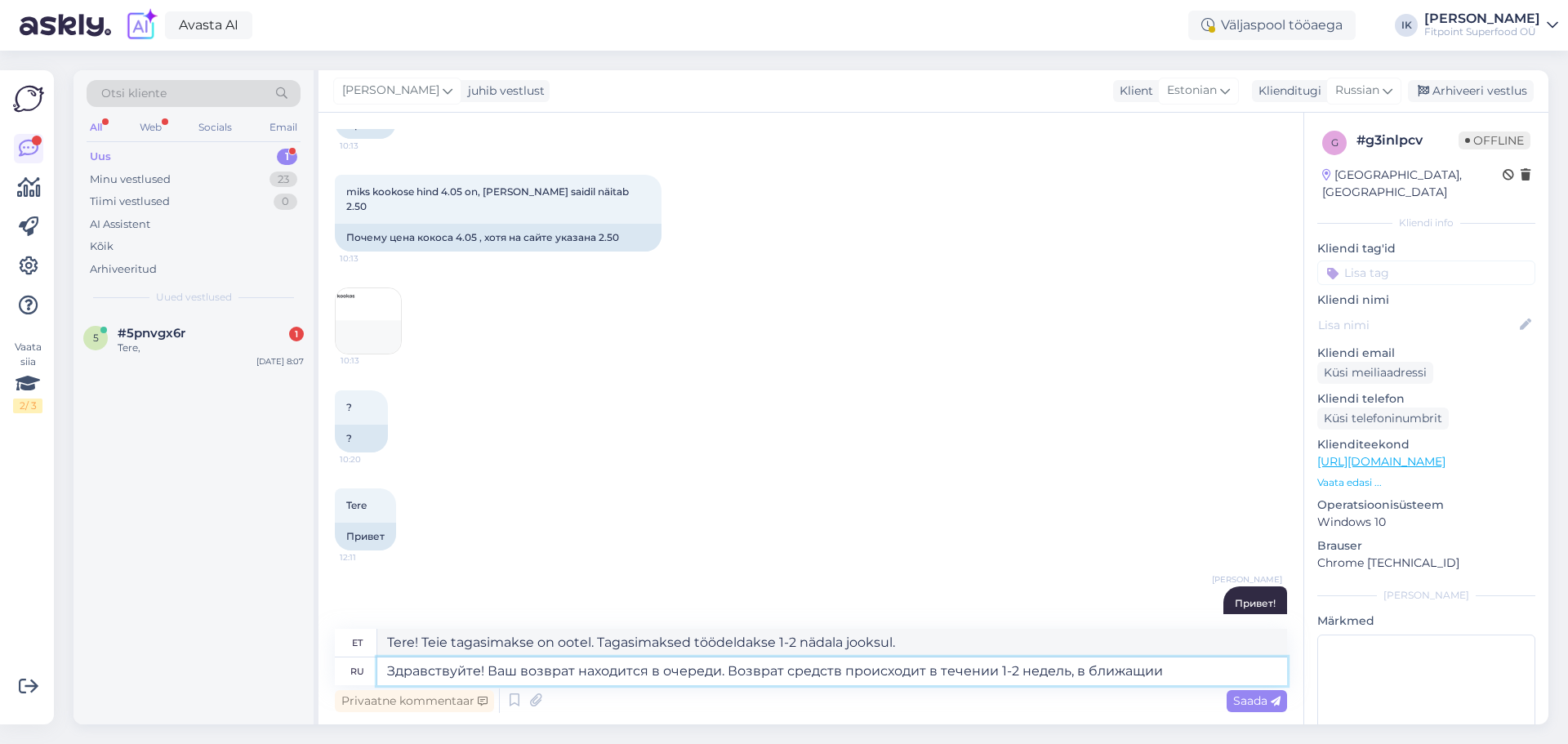
click at [1131, 679] on textarea "Здравствуйте! Ваш возврат находится в очереди. Возврат средств происходит в теч…" at bounding box center [832, 672] width 909 height 27
type textarea "Здравствуйте! Ваш возврат находится в очереди. Возврат средств происходит в теч…"
type textarea "Tere! Teie tagasimakse on ootel. Tagasimaksed töödeldakse 1-2 nädala jooksul ja…"
type textarea "Здравствуйте! Ваш возврат находится в очереди. Возврат средств происходит в теч…"
type textarea "Tere! Teie tagasimakse on ootel. Tagasimaksed töödeldakse 1-2 nädala jooksul ja…"
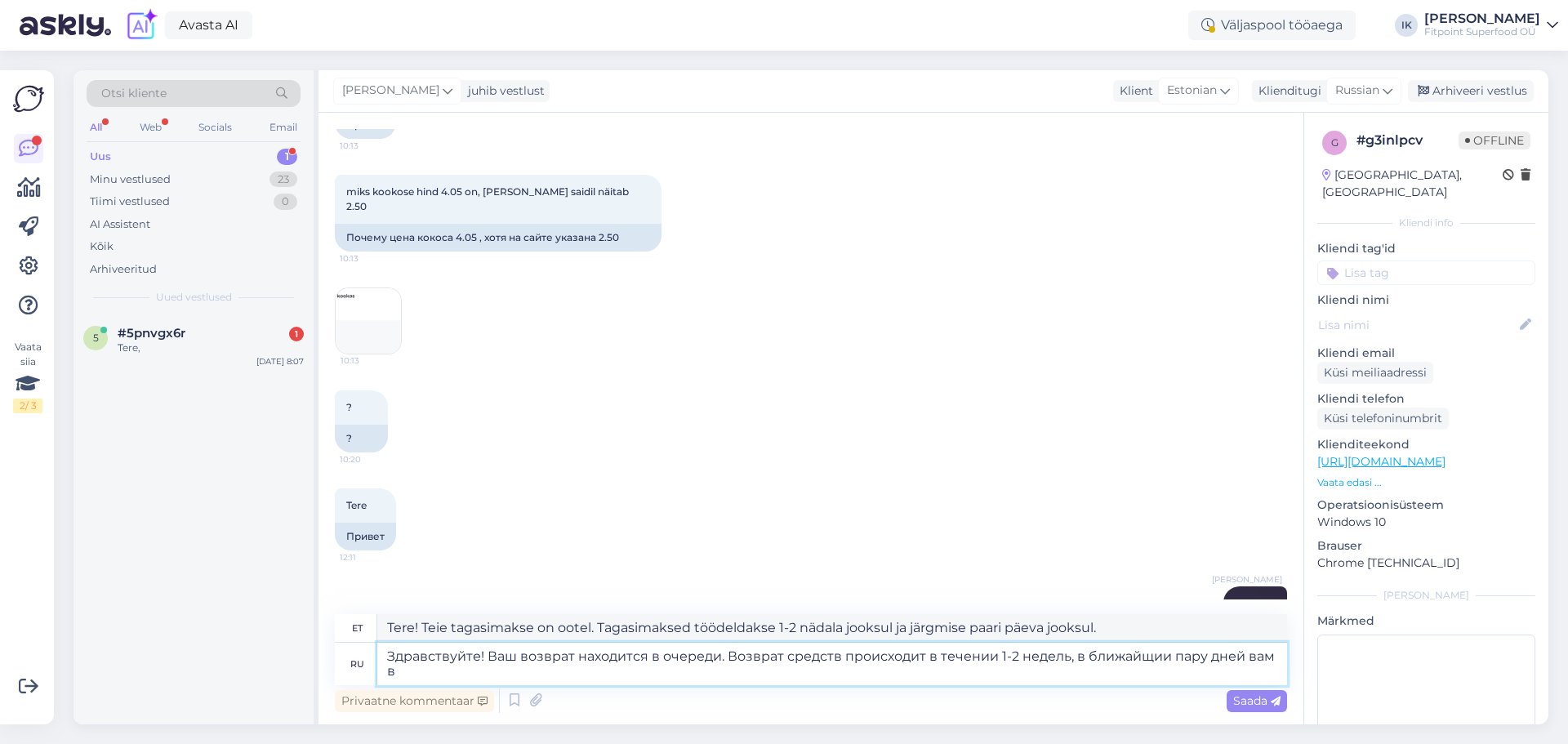
type textarea "Здравствуйте! Ваш возврат находится в очереди. Возврат средств происходит в теч…"
type textarea "Tere! Teie tagasimakse on ootel. Tagasimaksed töödeldakse 1-2 nädala jooksul ja…"
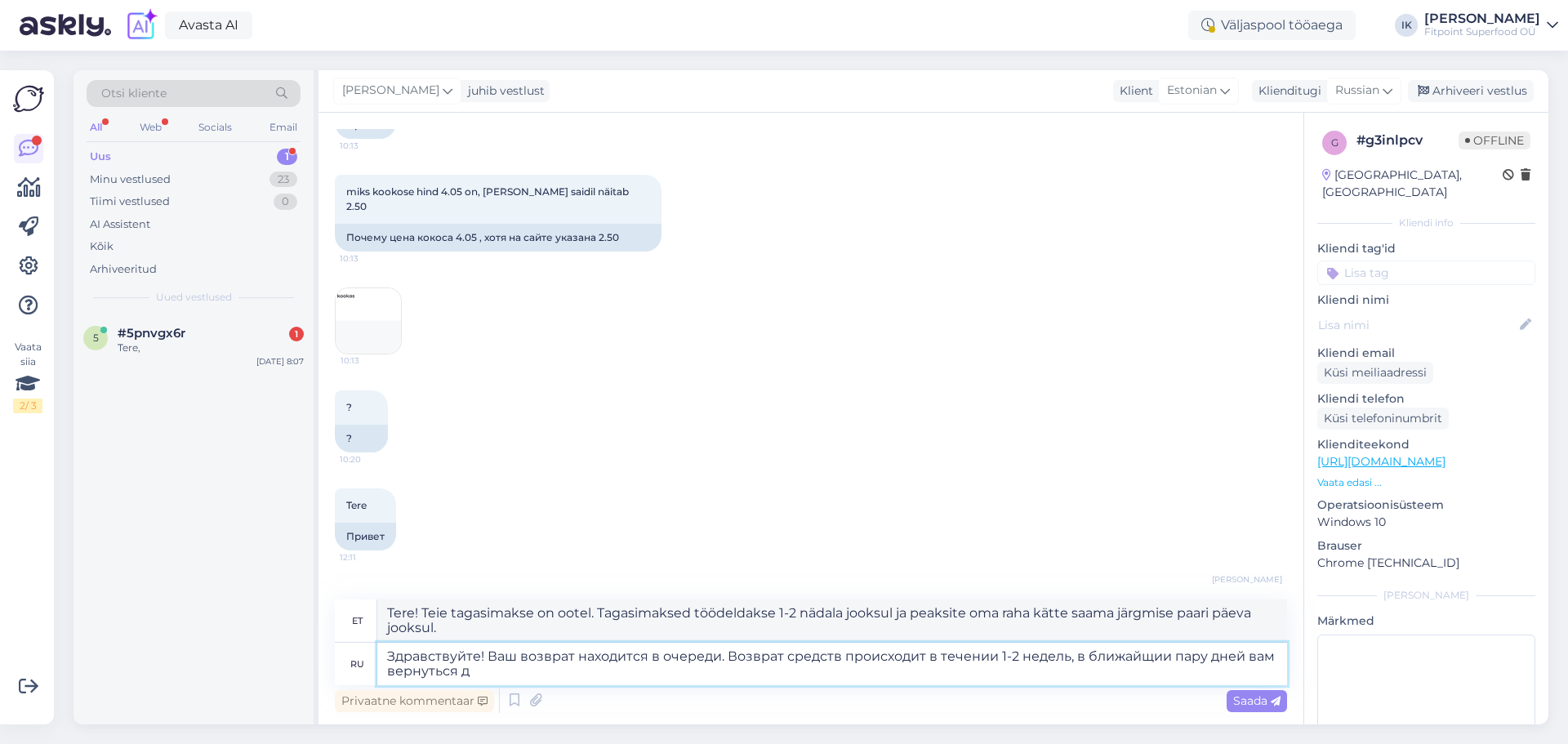
type textarea "Здравствуйте! Ваш возврат находится в очереди. Возврат средств происходит в теч…"
type textarea "Tere! Teie tagasimakse on ootel. Tagasimaksed töödeldakse 1-2 nädala jooksul ja…"
type textarea "Здравствуйте! Ваш возврат находится в очереди. Возврат средств происходит в теч…"
type textarea "Tere! Teie tagasimakse on ootel. Tagasimaksed töödeldakse 1-2 nädala jooksul ja…"
type textarea "Здравствуйте! Ваш возврат находится в очереди. Возврат средств происходит в теч…"
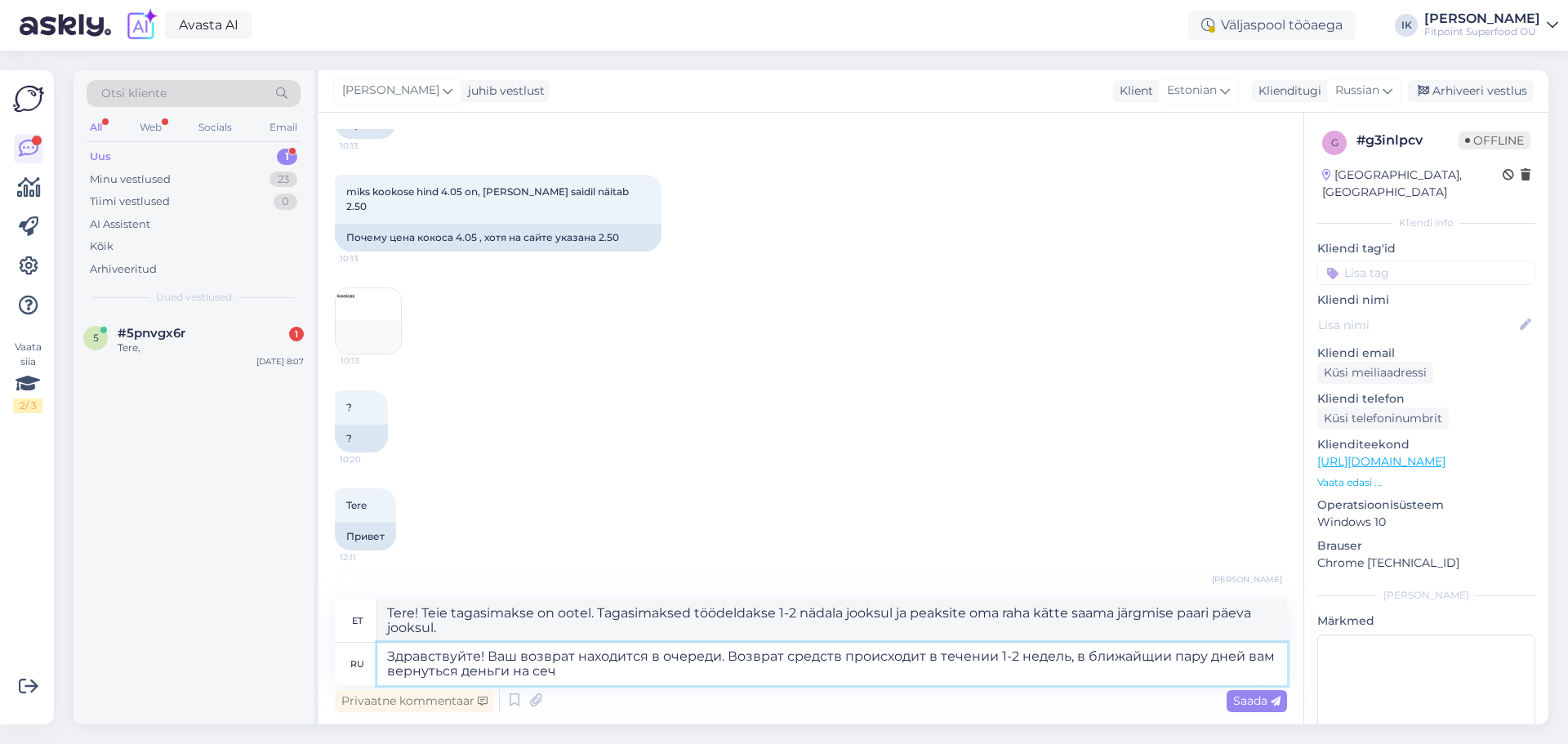
type textarea "Tere! Teie tagasimakse on ootel. Tagasimaksed töödeldakse 1-2 nädala jooksul ja…"
type textarea "Здравствуйте! Ваш возврат находится в очереди. Возврат средств происходит в теч…"
type textarea "Tere! Teie tagasimakse on ootel. Tagasimaksed töödeldakse 1-2 nädala jooksul ja…"
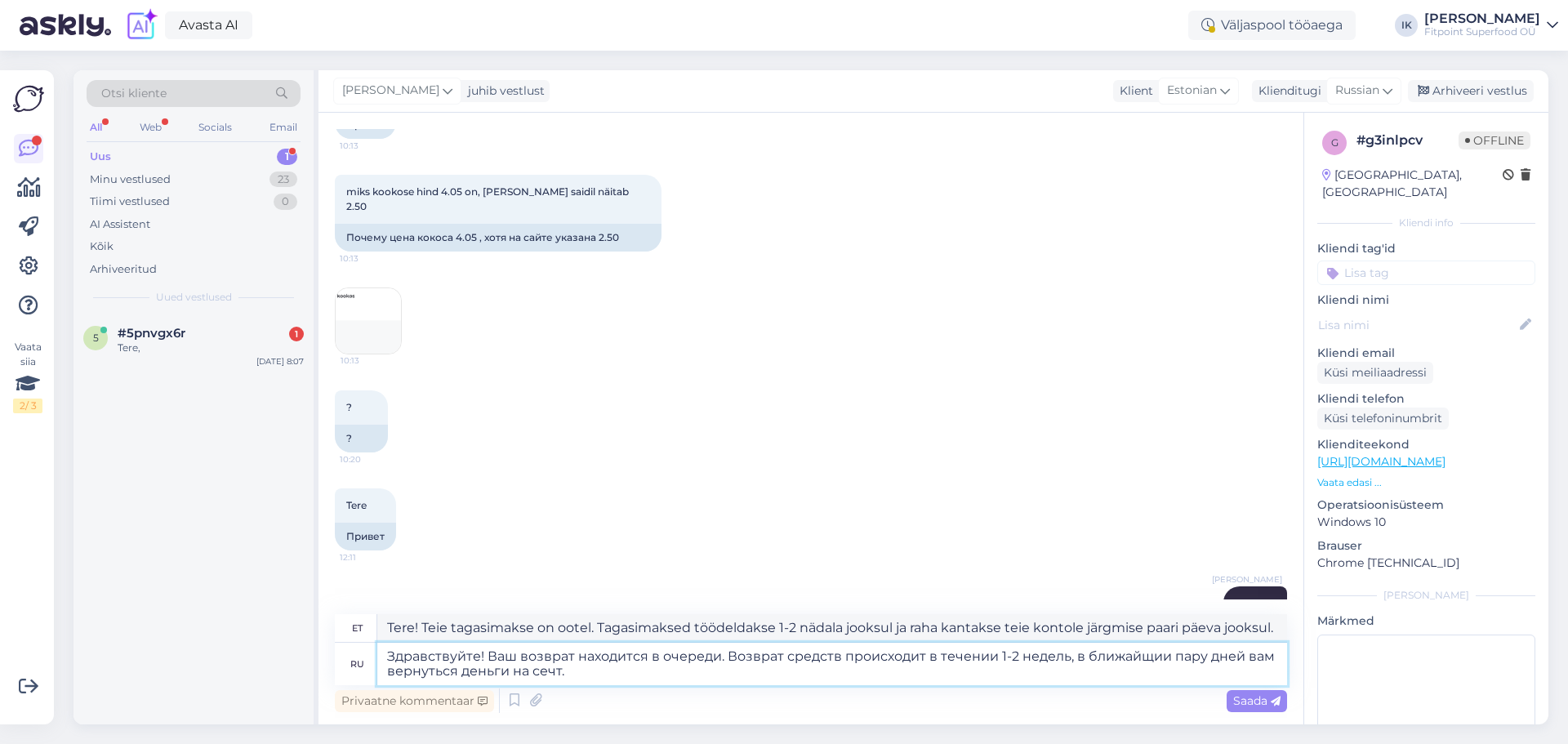
drag, startPoint x: 597, startPoint y: 675, endPoint x: 540, endPoint y: 670, distance: 57.2
click at [540, 670] on textarea "Здравствуйте! Ваш возврат находится в очереди. Возврат средств происходит в теч…" at bounding box center [832, 664] width 909 height 42
click at [1085, 664] on textarea "Здравствуйте! Ваш возврат находится в очереди. Возврат средств происходит в теч…" at bounding box center [832, 664] width 909 height 42
click at [1136, 661] on textarea "Здравствуйте! Ваш возврат находится в очереди. Возврат средств происходит в теч…" at bounding box center [832, 664] width 909 height 42
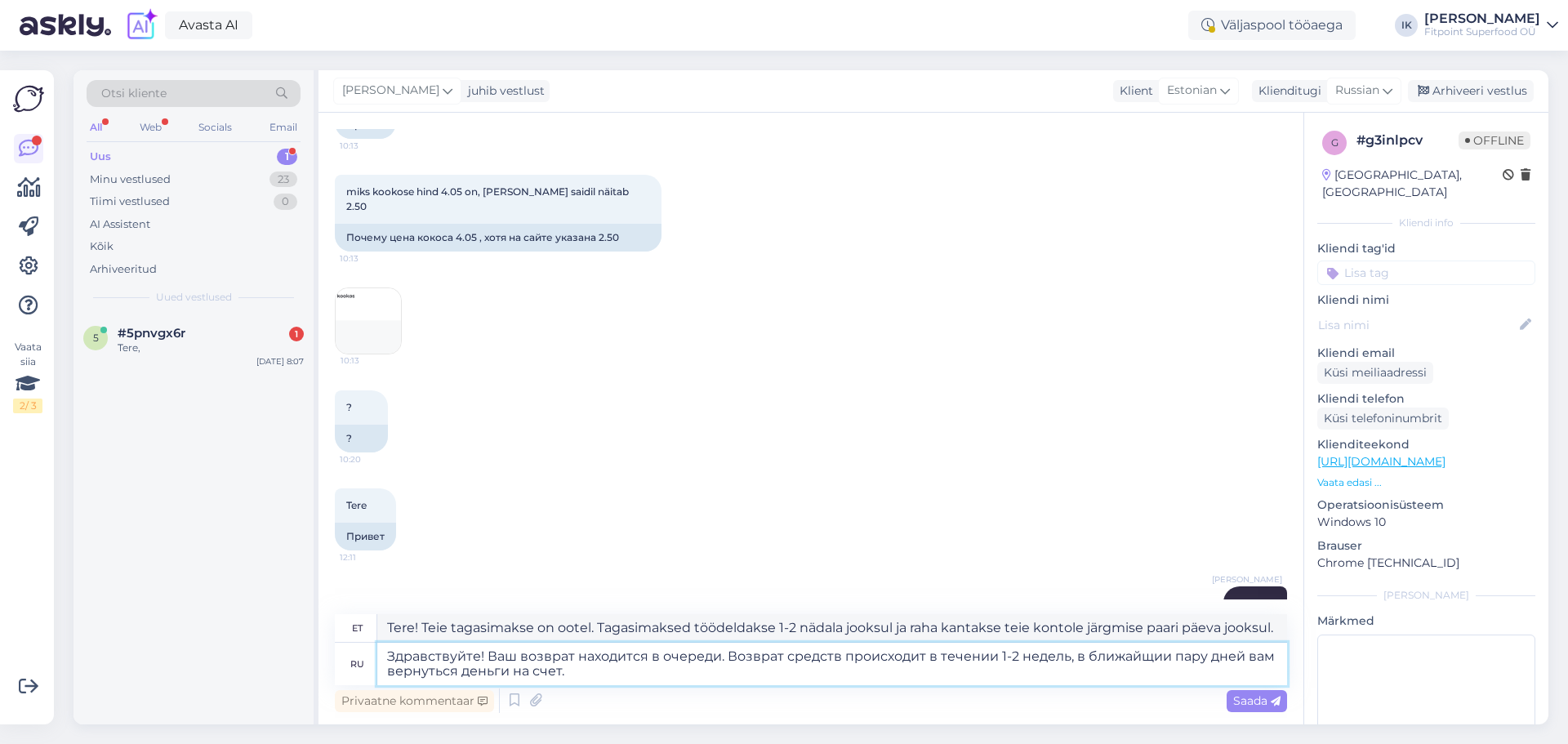
click at [1161, 659] on textarea "Здравствуйте! Ваш возврат находится в очереди. Возврат средств происходит в теч…" at bounding box center [832, 664] width 909 height 42
drag, startPoint x: 1167, startPoint y: 659, endPoint x: 1142, endPoint y: 659, distance: 25.0
click at [1142, 659] on textarea "Здравствуйте! Ваш возврат находится в очереди. Возврат средств происходит в теч…" at bounding box center [832, 664] width 909 height 42
type textarea "Здравствуйте! Ваш возврат находится в очереди. Возврат средств происходит в теч…"
type textarea "Tere! Teie tagasimakse on ootel. Tagasimaksed töödeldakse 1-2 nädala jooksul ja…"
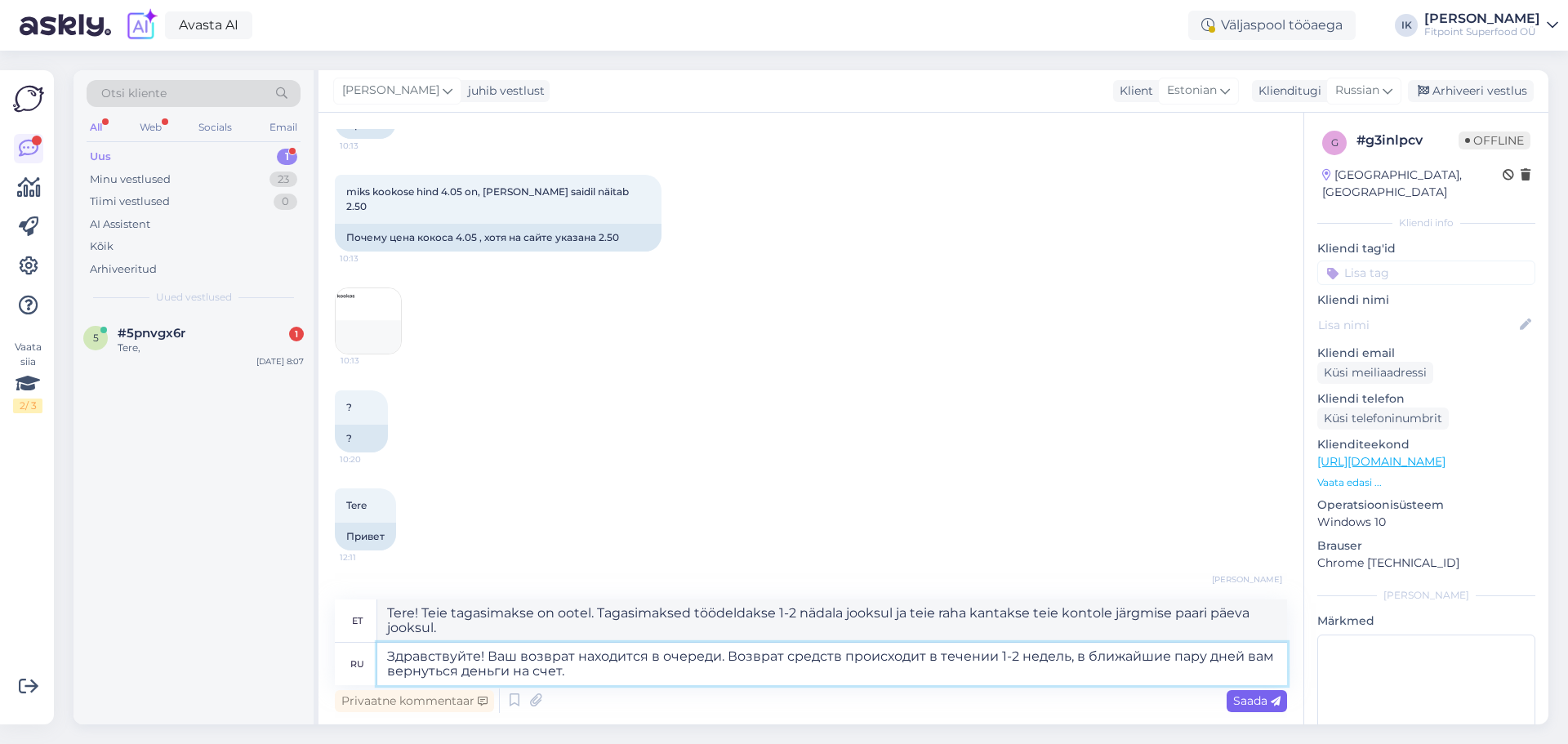
type textarea "Здравствуйте! Ваш возврат находится в очереди. Возврат средств происходит в теч…"
click at [1261, 701] on span "Saada" at bounding box center [1257, 701] width 48 height 15
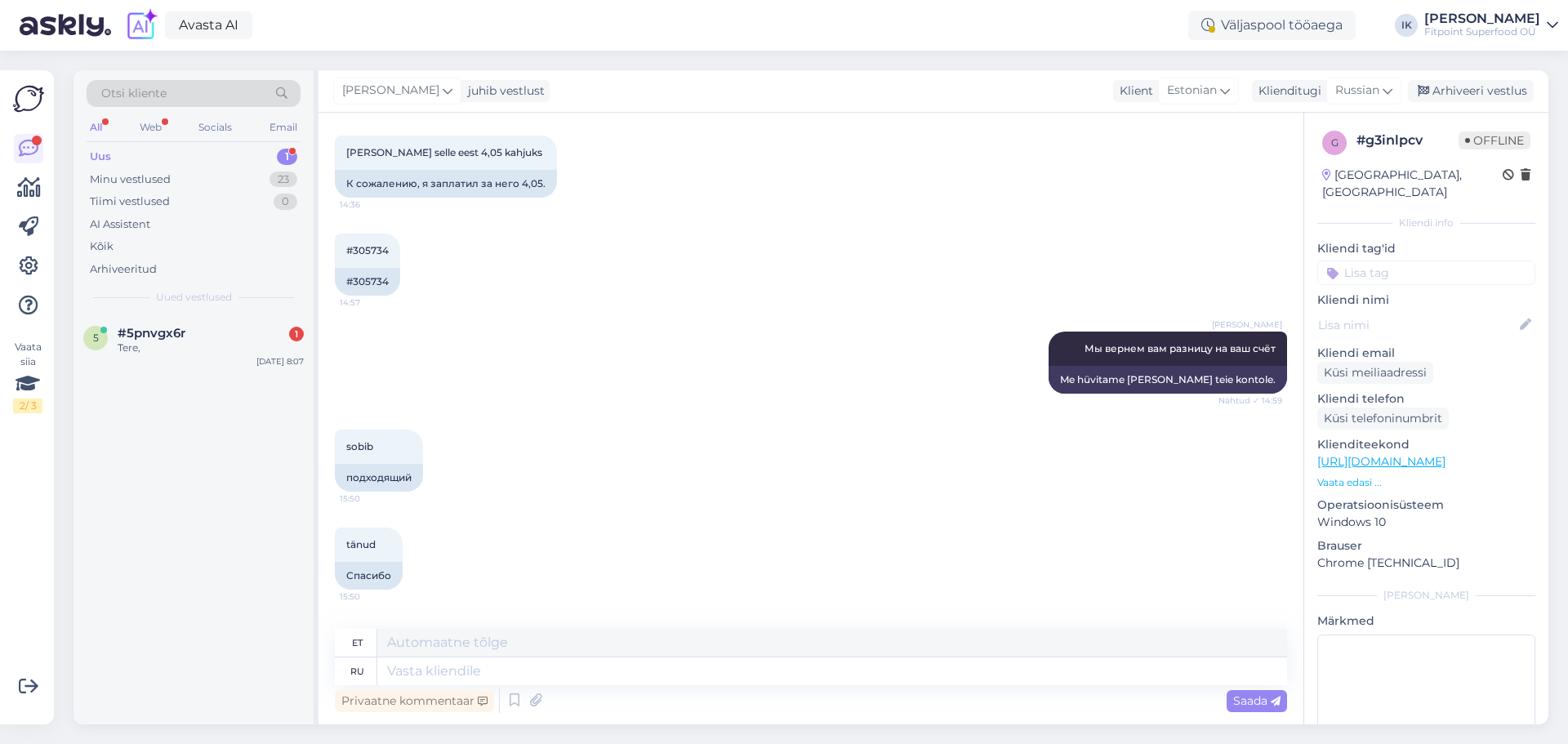
scroll to position [2441, 0]
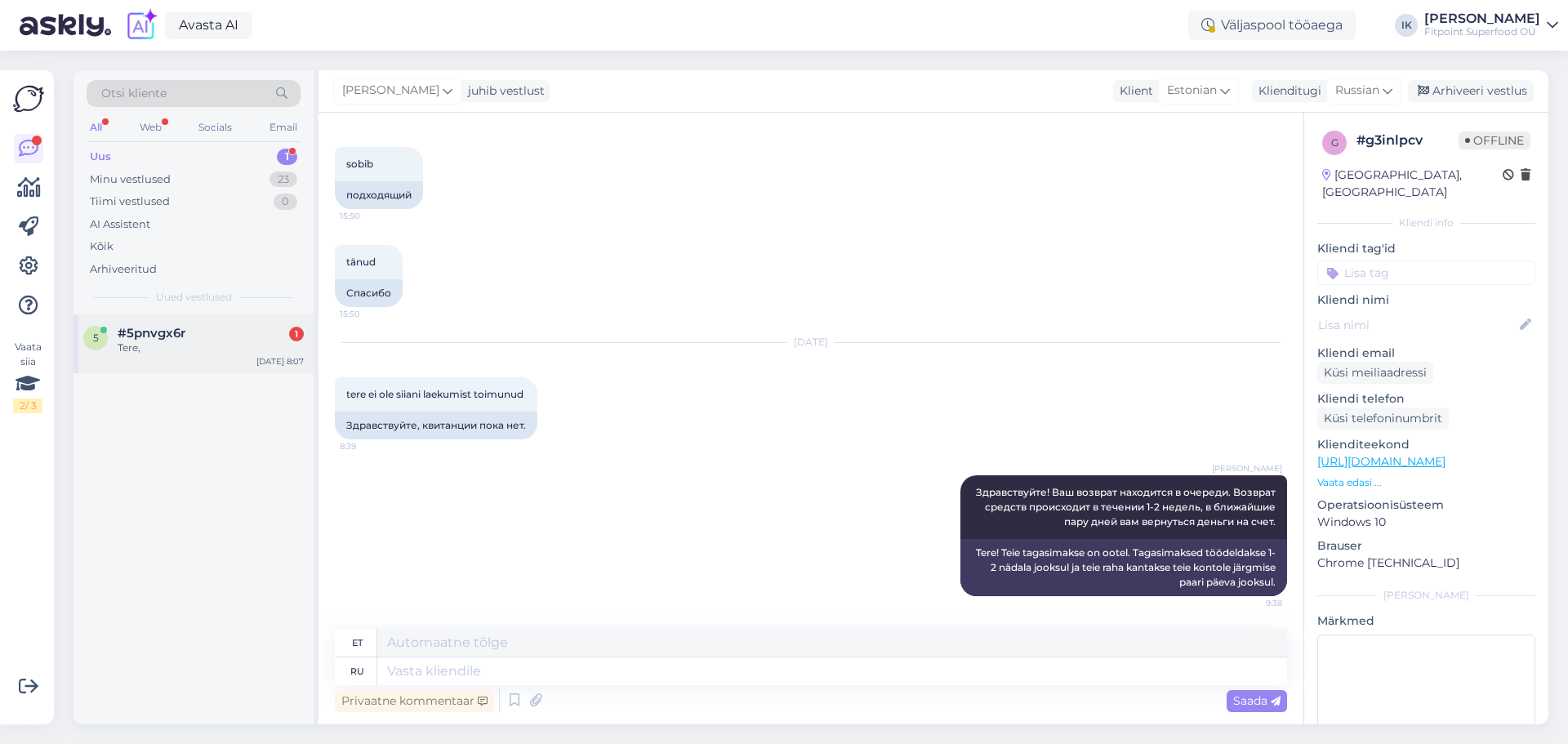
click at [135, 339] on span "#5pnvgx6r" at bounding box center [152, 333] width 68 height 15
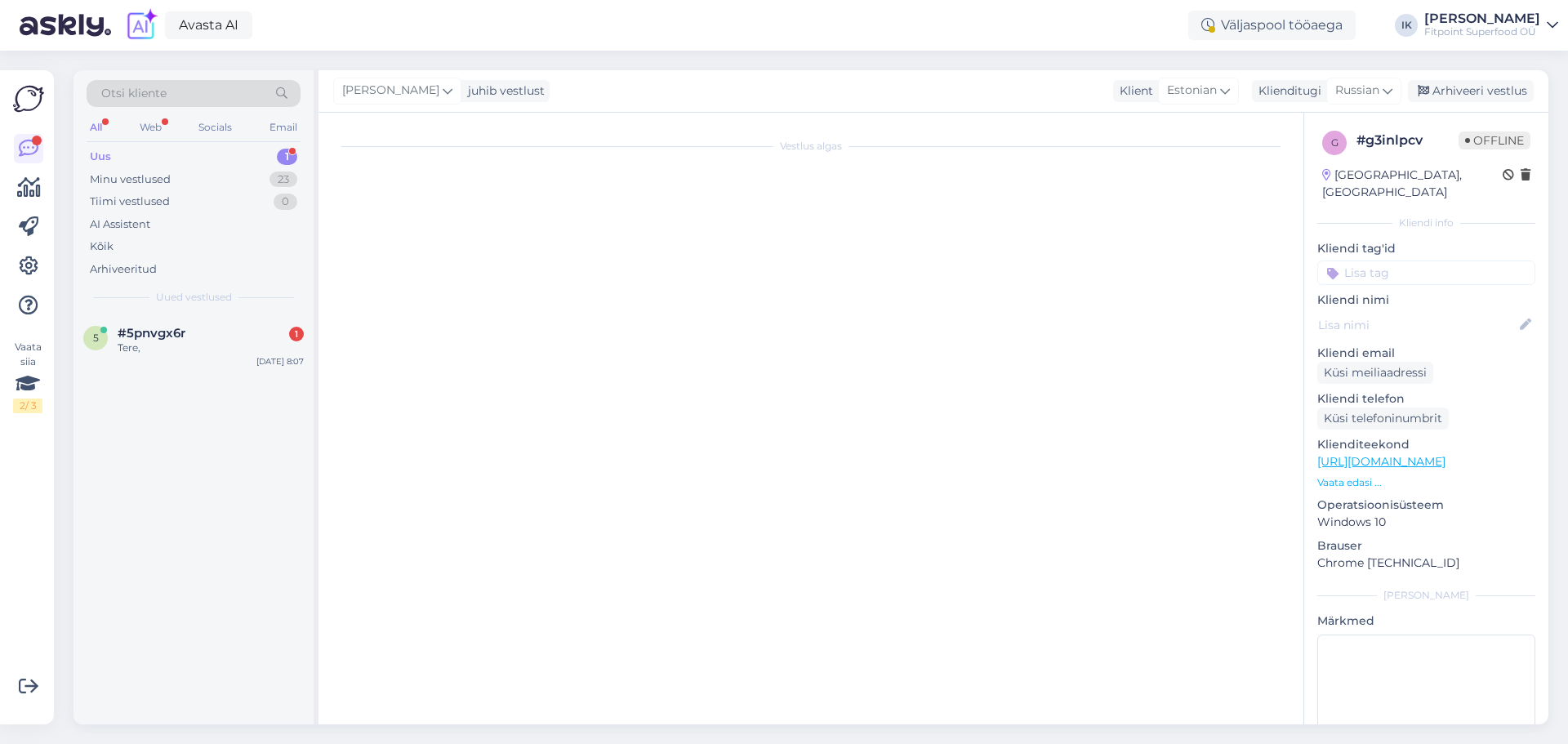
scroll to position [0, 0]
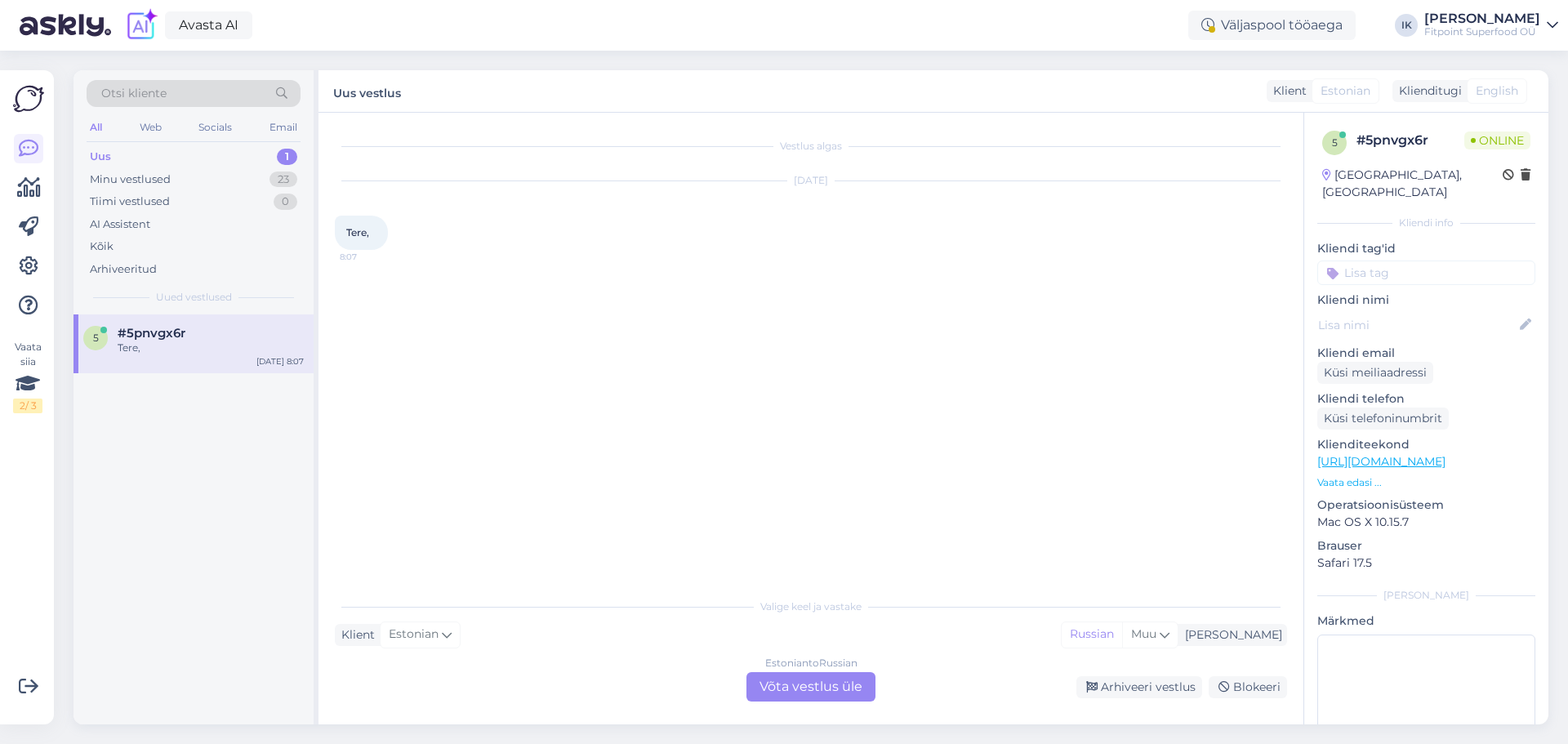
click at [819, 686] on div "Estonian to Russian Võta vestlus üle" at bounding box center [811, 687] width 129 height 29
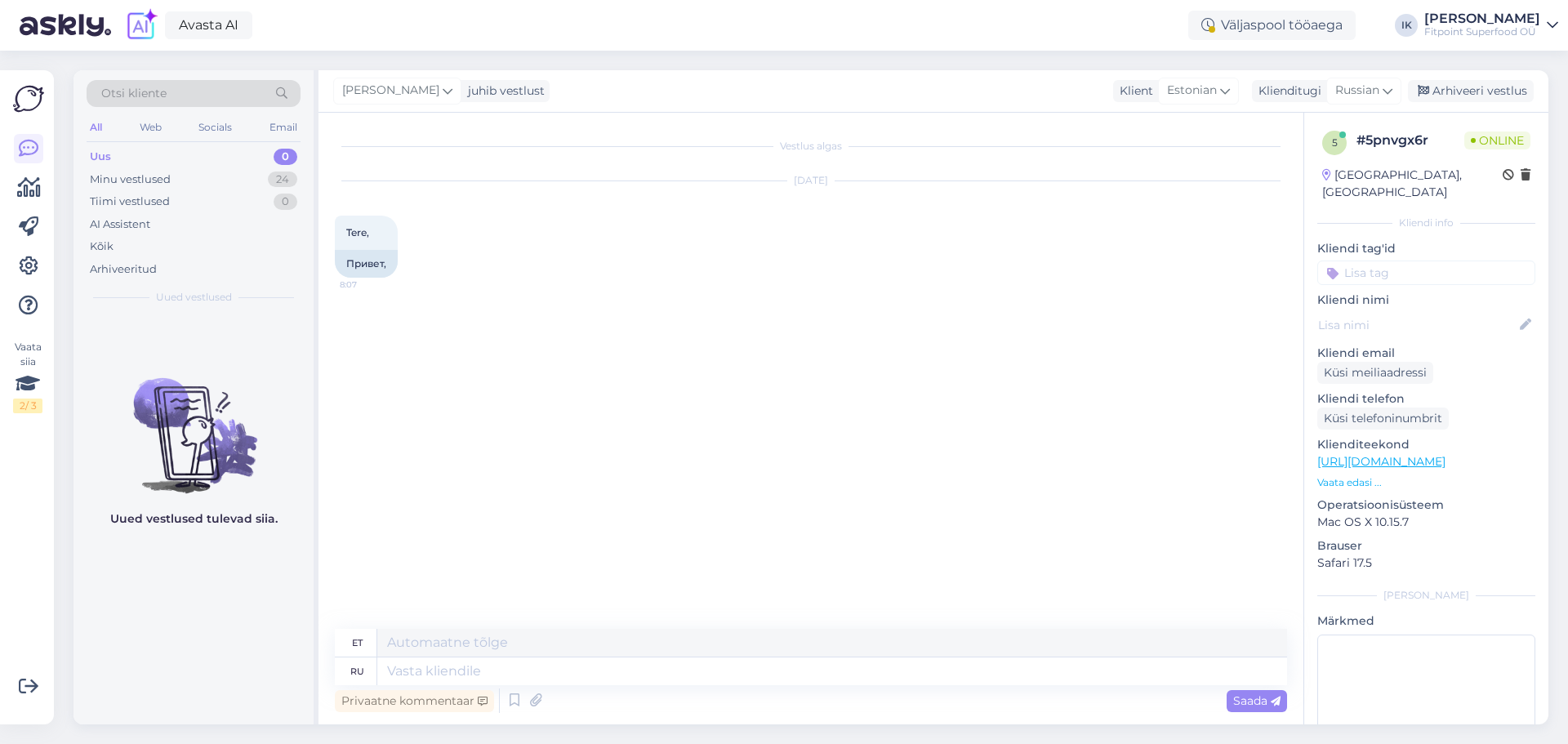
click at [787, 694] on div "Privaatne kommentaar Saada" at bounding box center [811, 701] width 952 height 31
click at [788, 685] on textarea at bounding box center [832, 672] width 909 height 27
type textarea "Здравствуйте"
type textarea "Tere"
type textarea "Здравствуйте!"
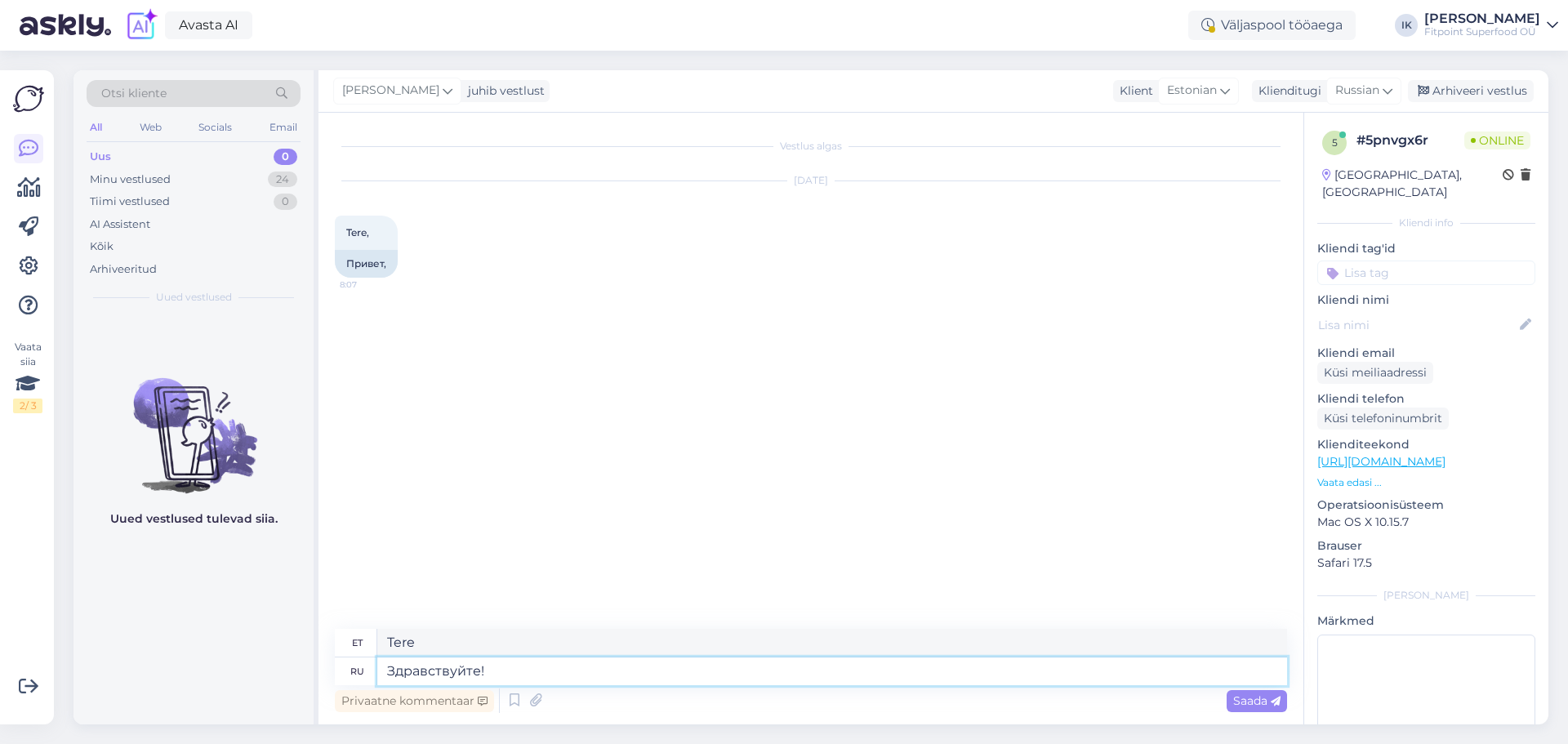
type textarea "Tere!"
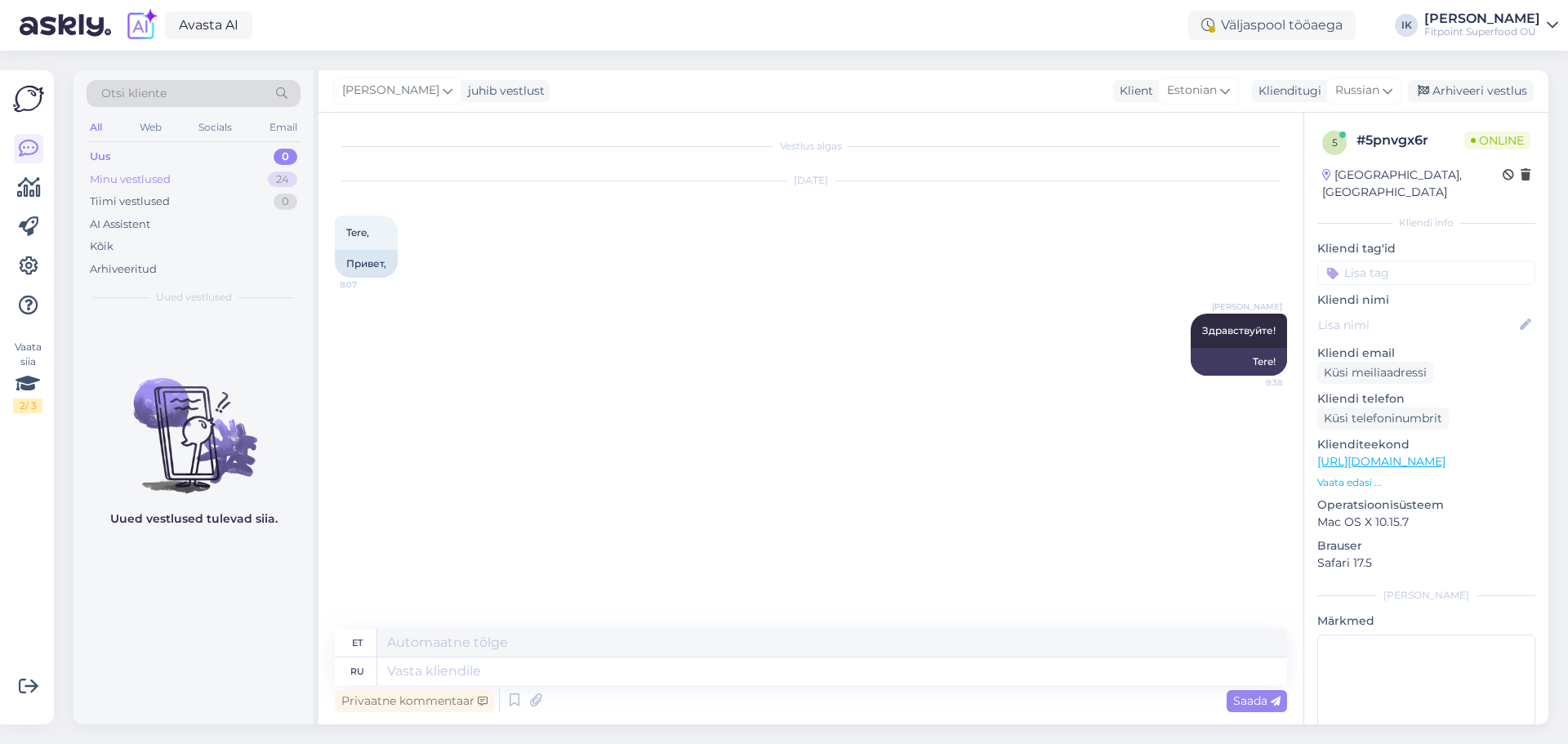
click at [282, 179] on div "24" at bounding box center [283, 179] width 29 height 16
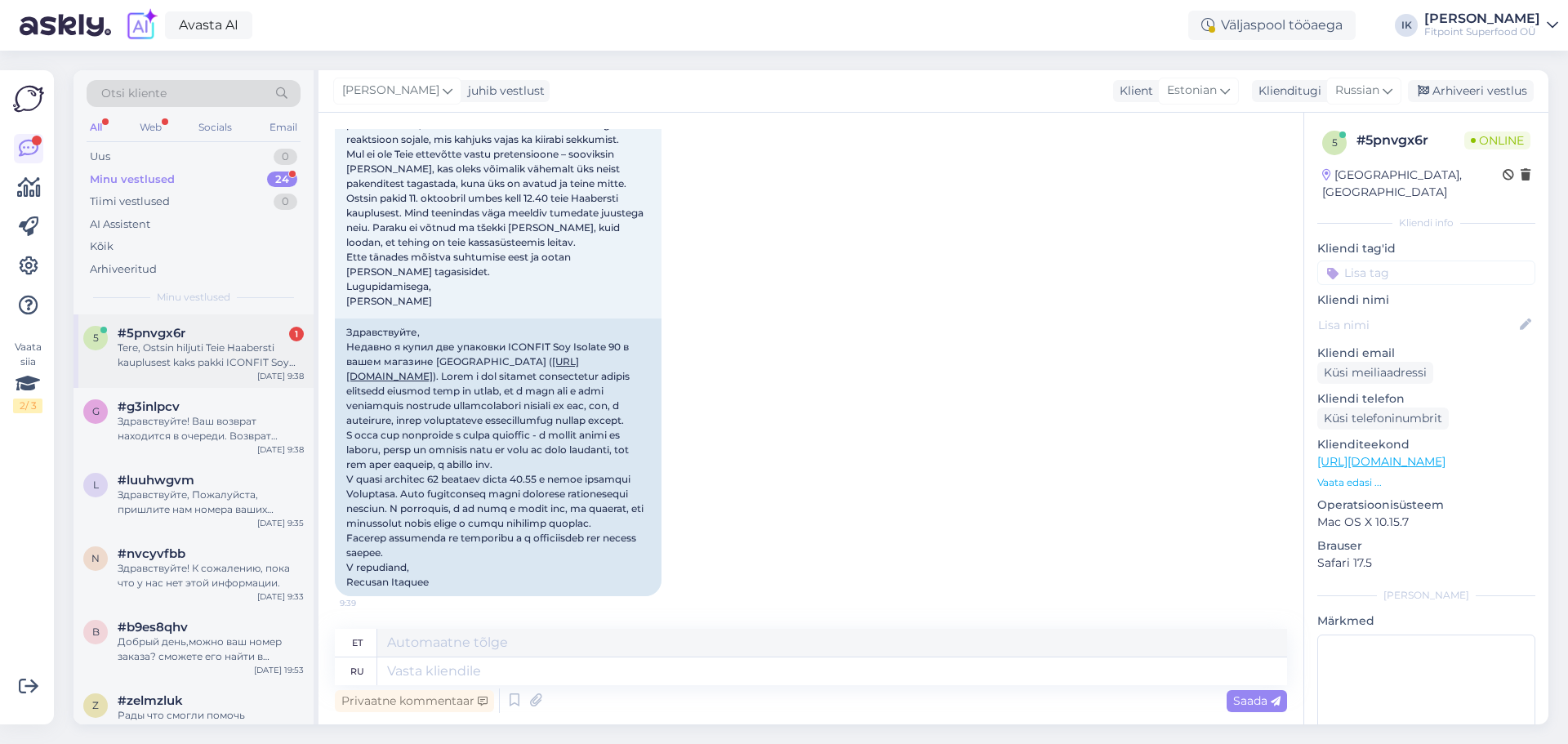
click at [206, 349] on div "Tere, Ostsin hiljuti Teie Haabersti kauplusest kaks pakki ICONFIT Soy Isolate 9…" at bounding box center [211, 355] width 187 height 29
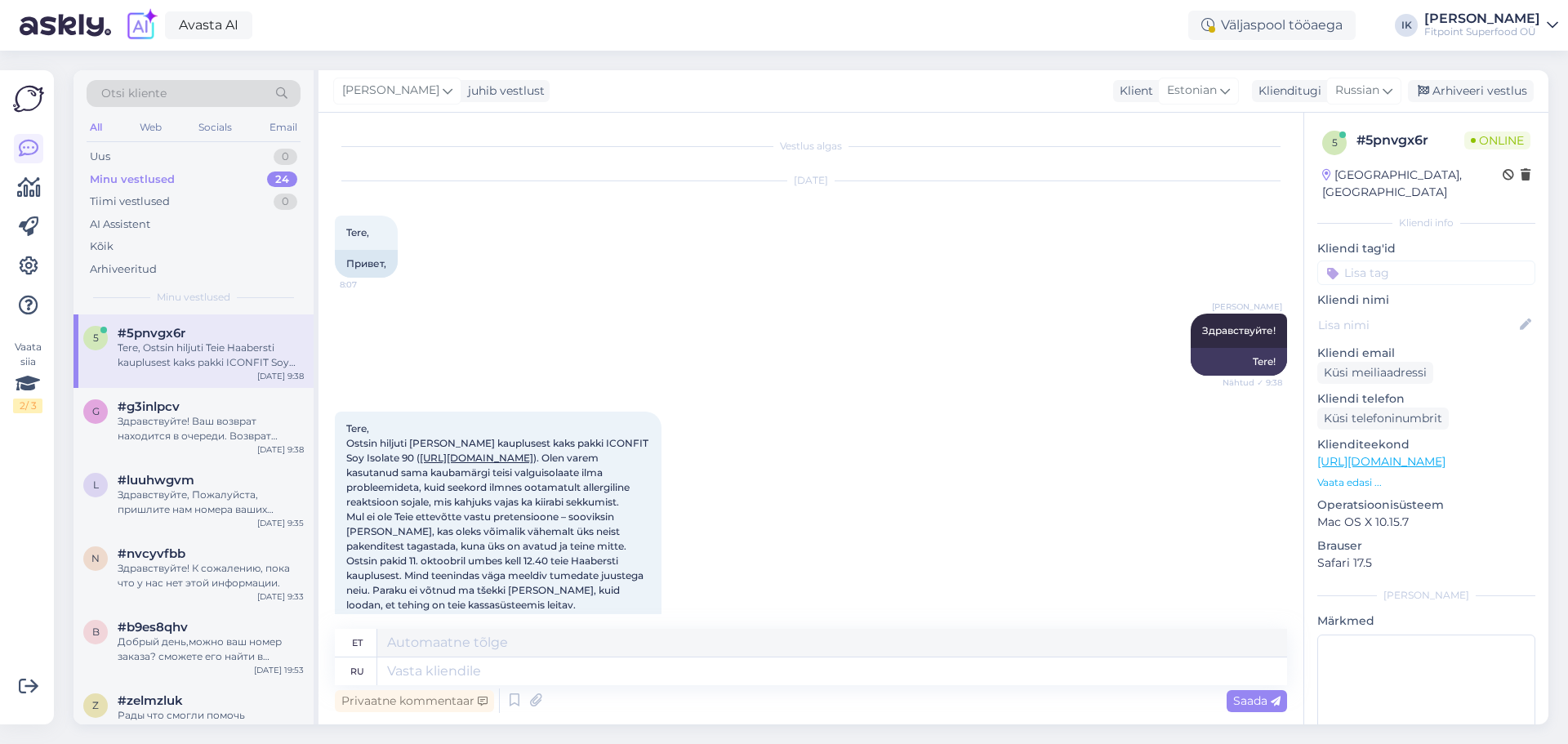
scroll to position [407, 0]
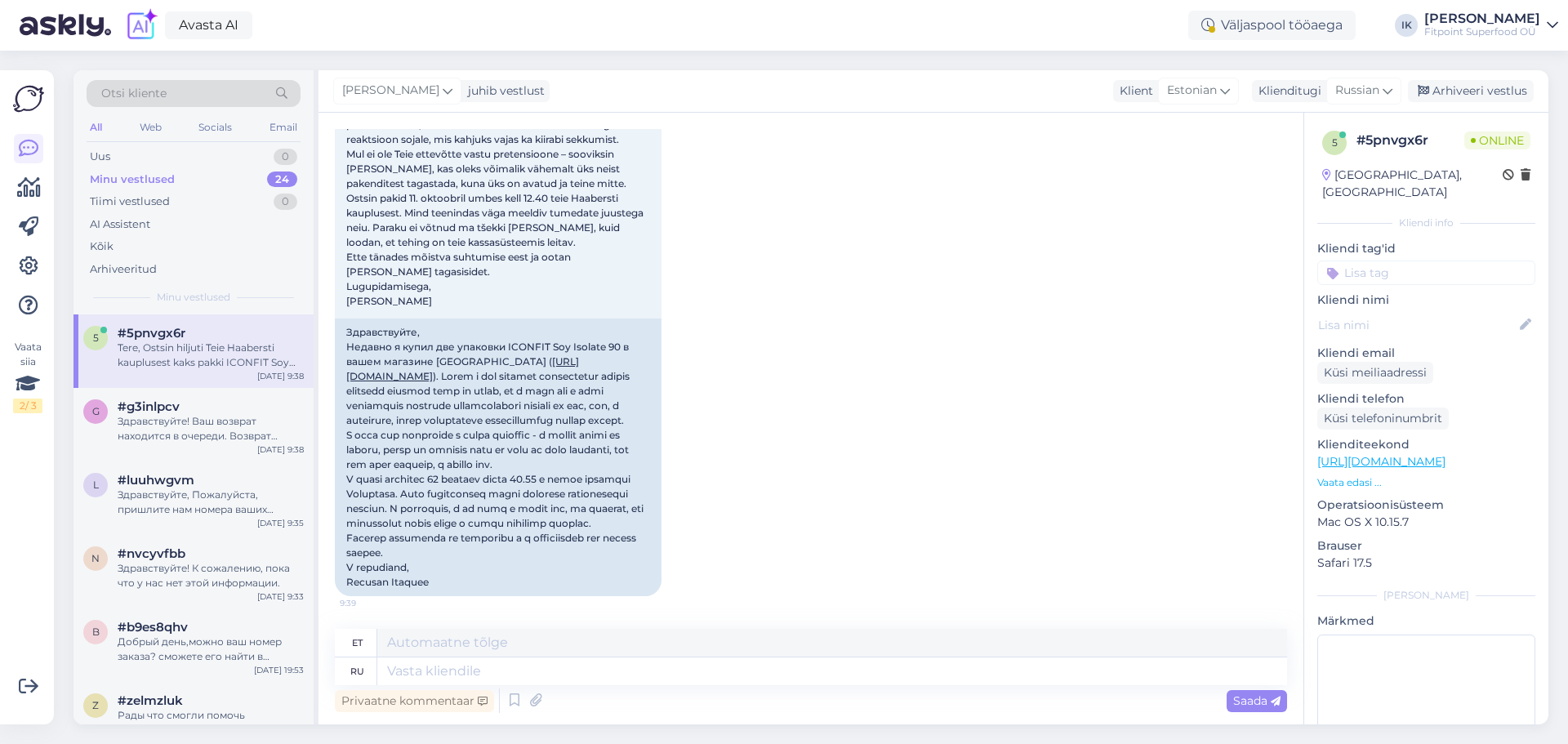
click at [823, 470] on div "Tere, Ostsin hiljuti Teie Haabersti kauplusest kaks pakki ICONFIT Soy Isolate 9…" at bounding box center [811, 322] width 952 height 583
click at [446, 674] on textarea at bounding box center [832, 672] width 909 height 27
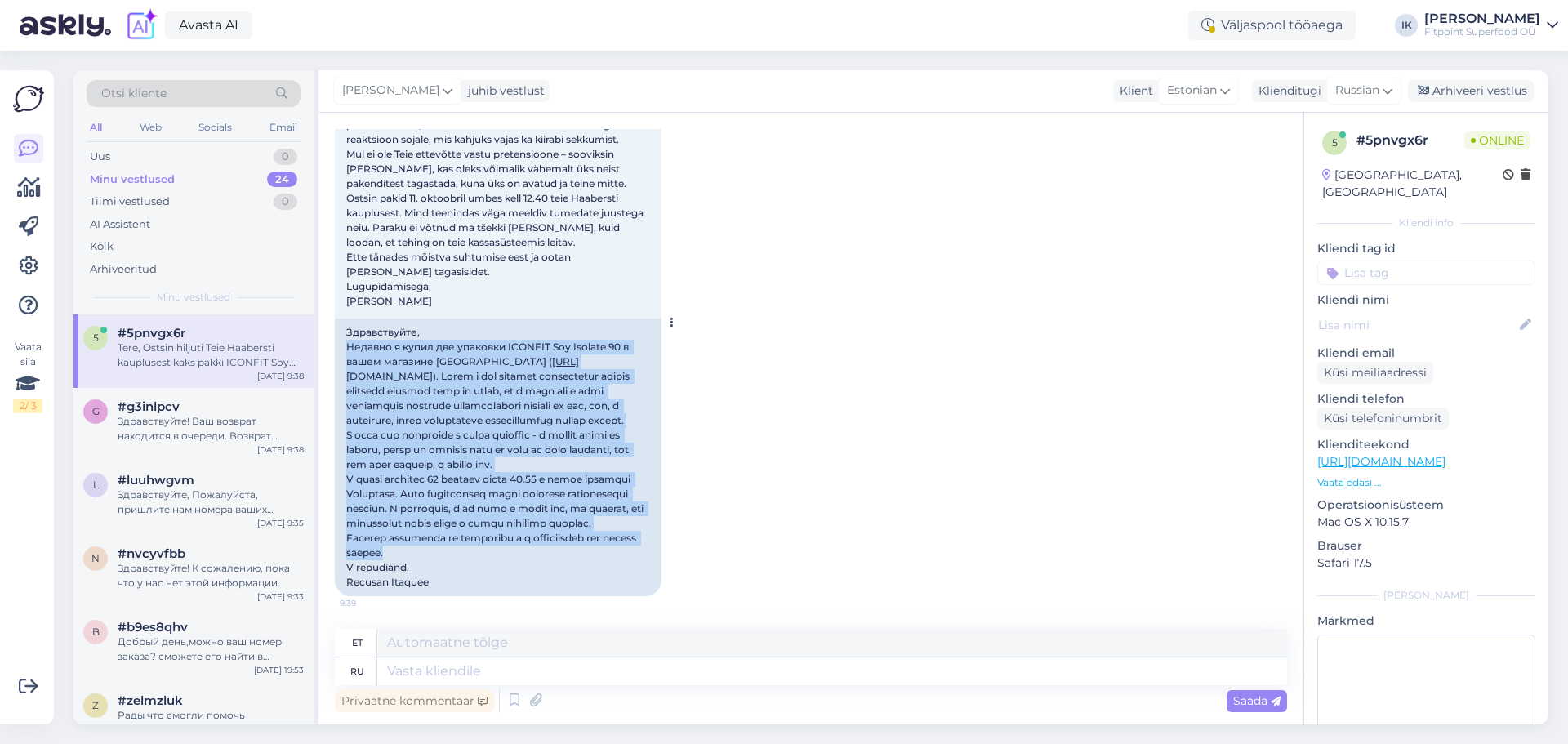
drag, startPoint x: 444, startPoint y: 548, endPoint x: 337, endPoint y: 313, distance: 258.2
click at [337, 318] on div "Здравствуйте, Недавно я купил две упаковки ICONFIT Soy Isolate 90 в вашем магаз…" at bounding box center [498, 458] width 327 height 278
copy div "Loremip d sitam con adipisci ELITSED Doe Tempori 53 u labor etdolore Magnaaliq …"
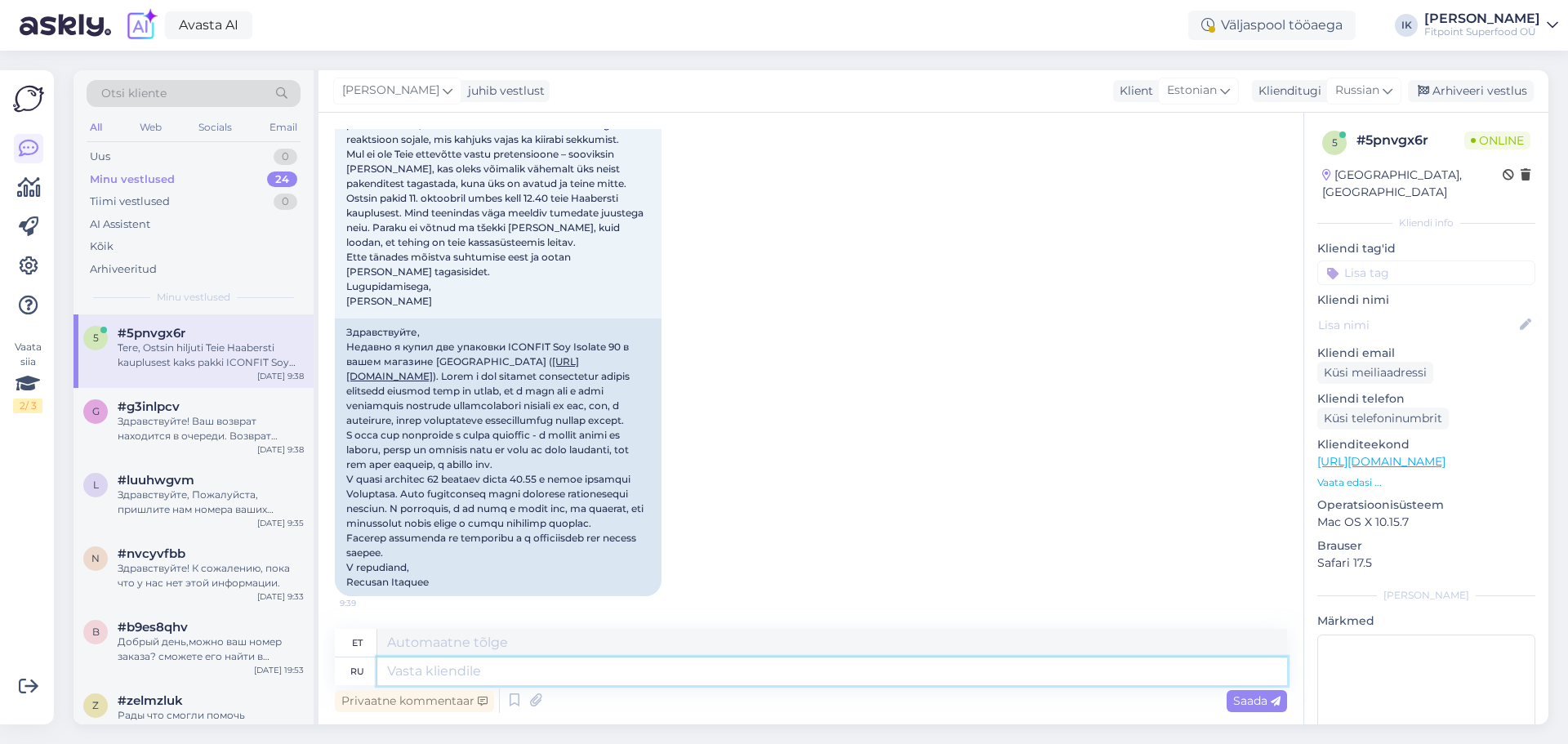
click at [606, 673] on textarea at bounding box center [832, 672] width 909 height 27
paste textarea "Здравствуйте! Благодарим вас за сообщение и подробное объяснение ситуации. Вы м…"
type textarea "Здравствуйте! Благодарим вас за сообщение и подробное объяснение ситуации. Вы м…"
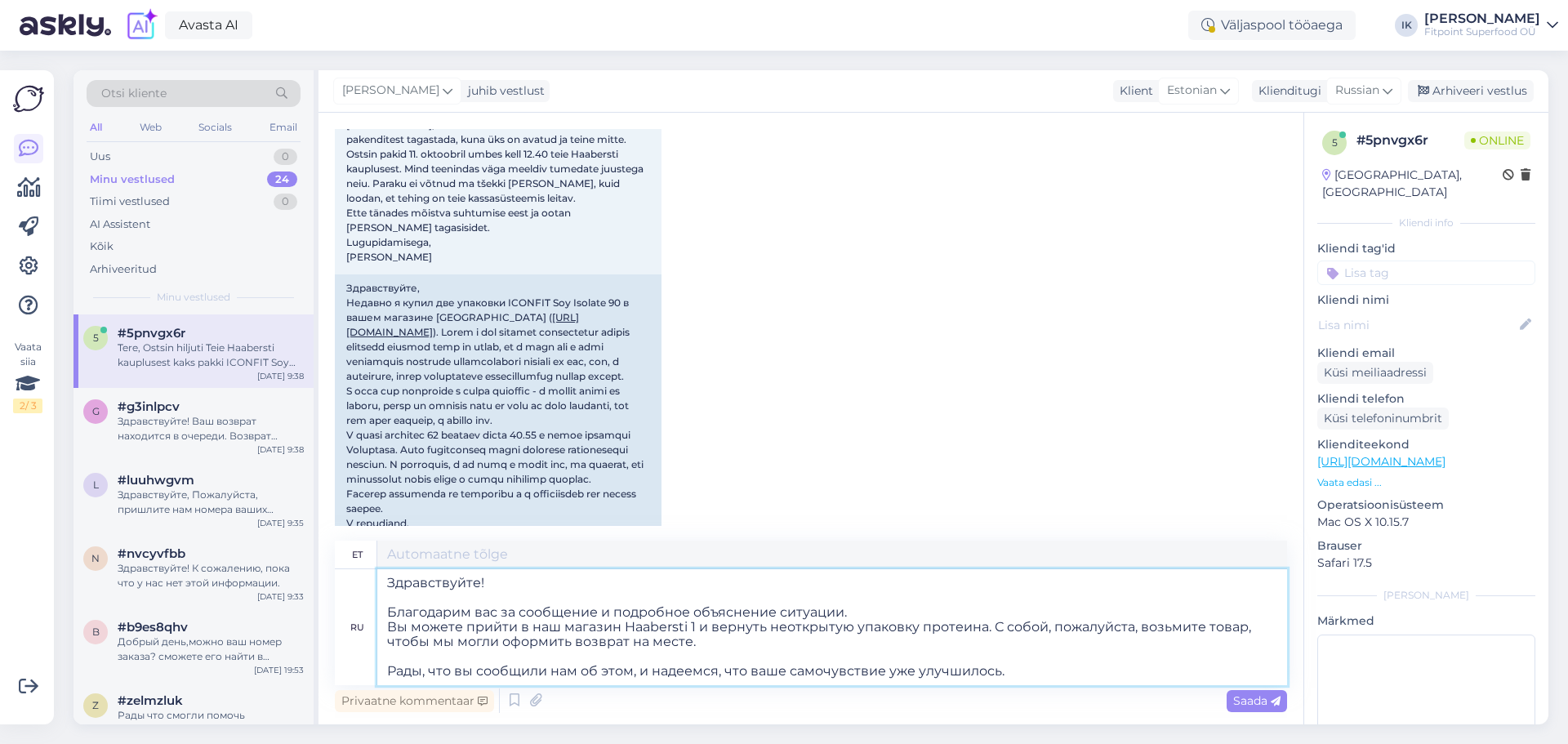
click at [461, 598] on textarea "Здравствуйте! Благодарим вас за сообщение и подробное объяснение ситуации. Вы м…" at bounding box center [832, 627] width 909 height 116
type textarea "! Täname teid sõnumi ja olukorra üksikasjaliku selgituse eest. tulla meie Haabe…"
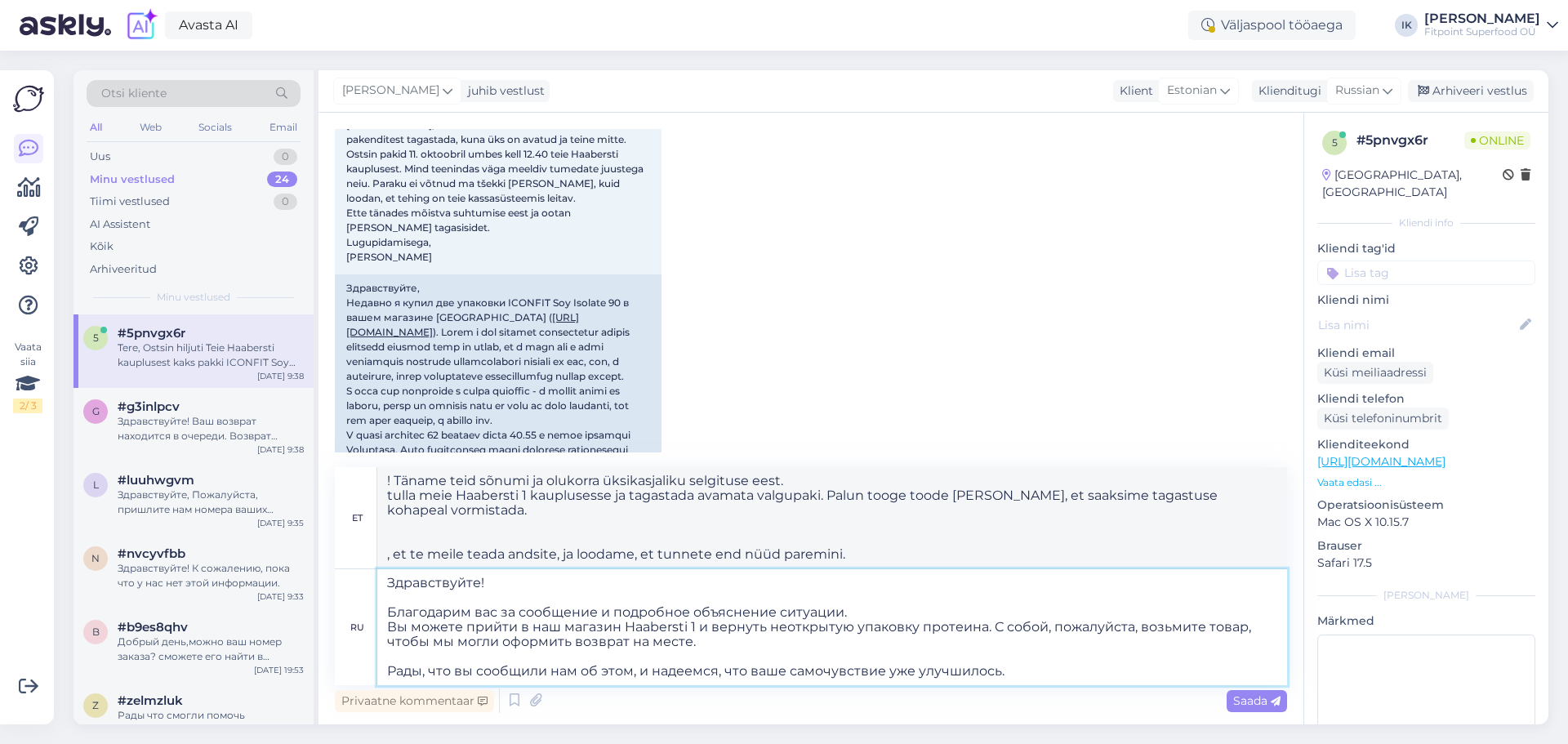
click at [695, 624] on textarea "Здравствуйте! Благодарим вас за сообщение и подробное объяснение ситуации. Вы м…" at bounding box center [832, 627] width 909 height 116
type textarea "Здравствуйте! Благодарим вас за сообщение и подробное объяснение ситуации. Вы м…"
type textarea "Täname teid sõnumi ja olukorra üksikasjaliku selgituse eest. tulla meie Haabers…"
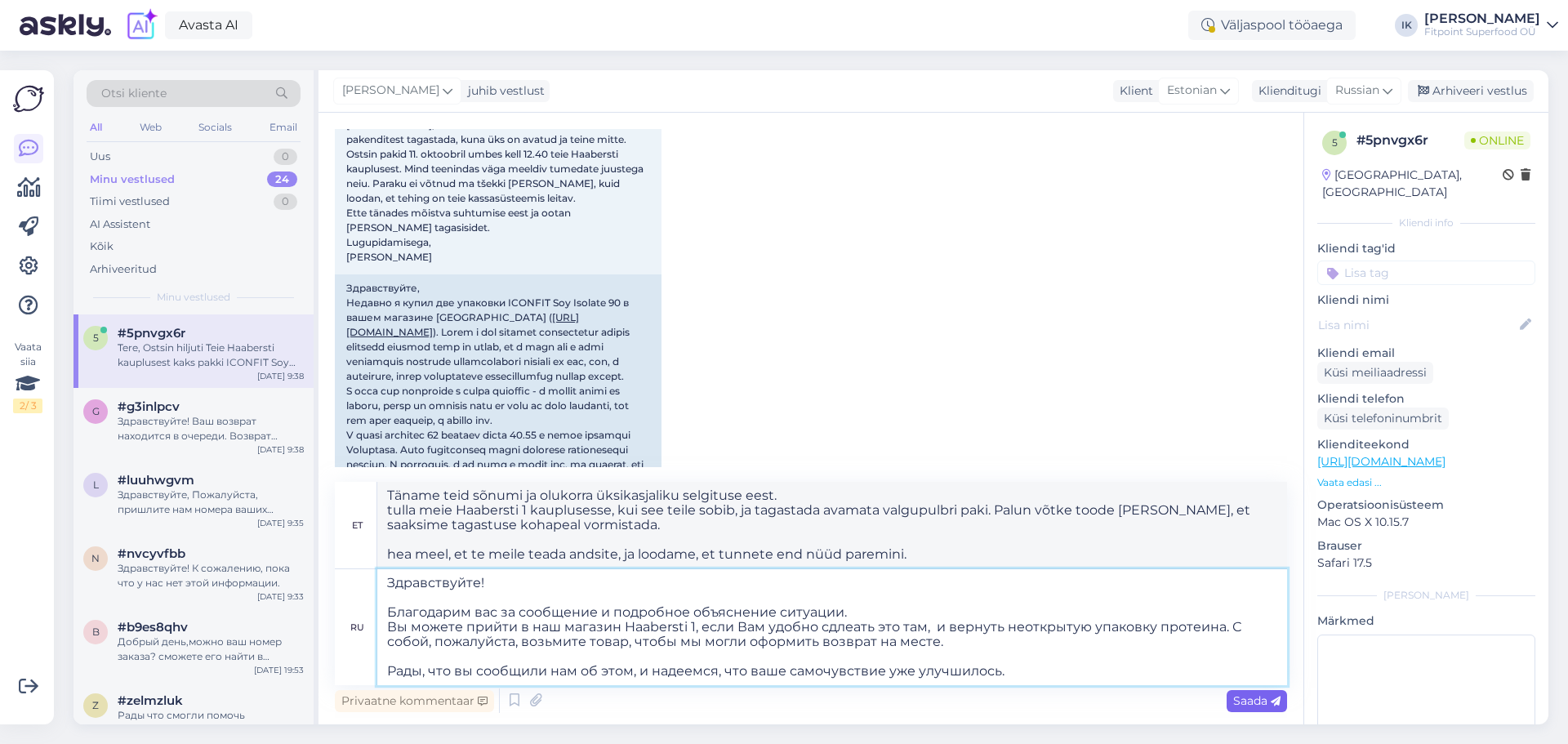
type textarea "Здравствуйте! Благодарим вас за сообщение и подробное объяснение ситуации. Вы м…"
click at [1257, 705] on span "Saada" at bounding box center [1257, 701] width 48 height 15
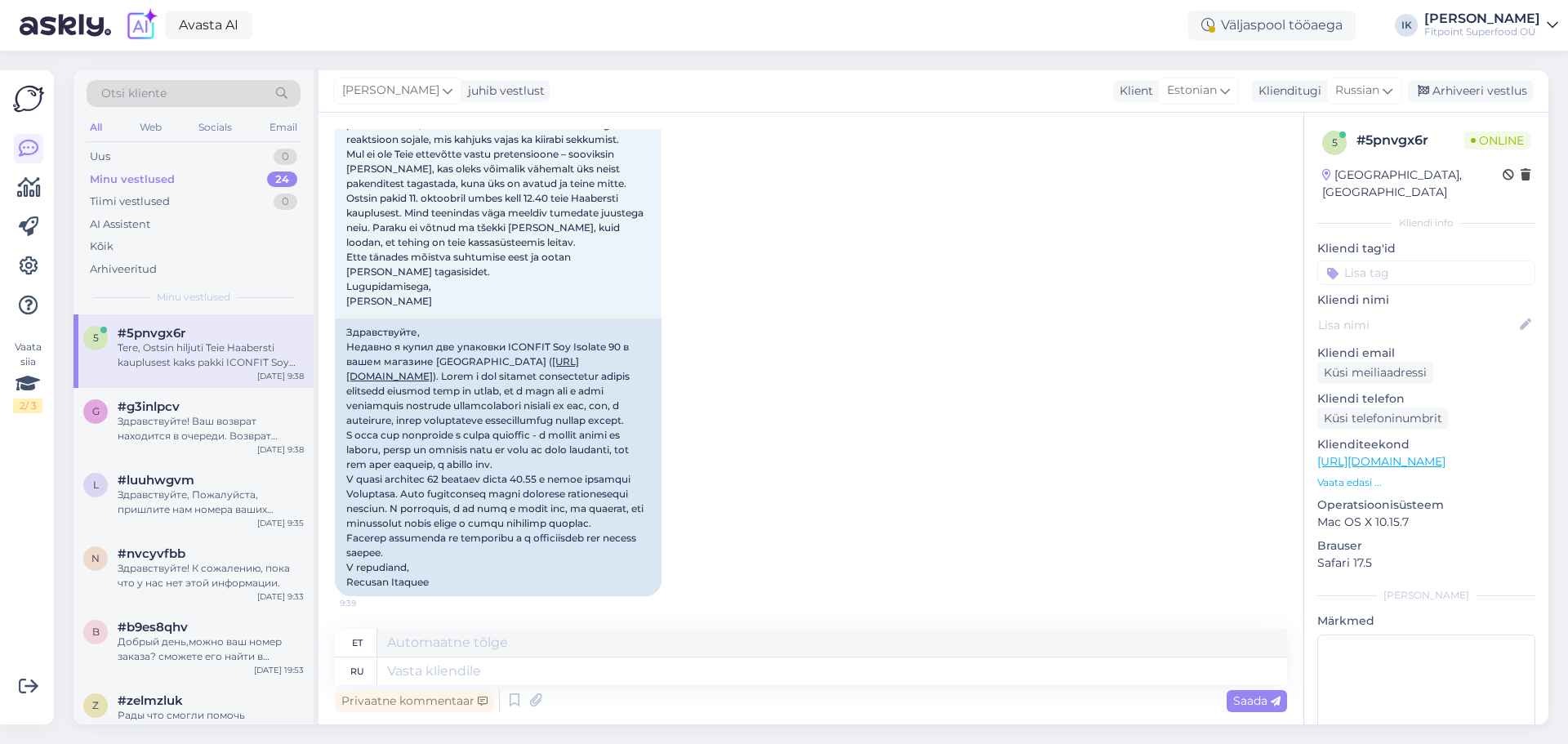
scroll to position [740, 0]
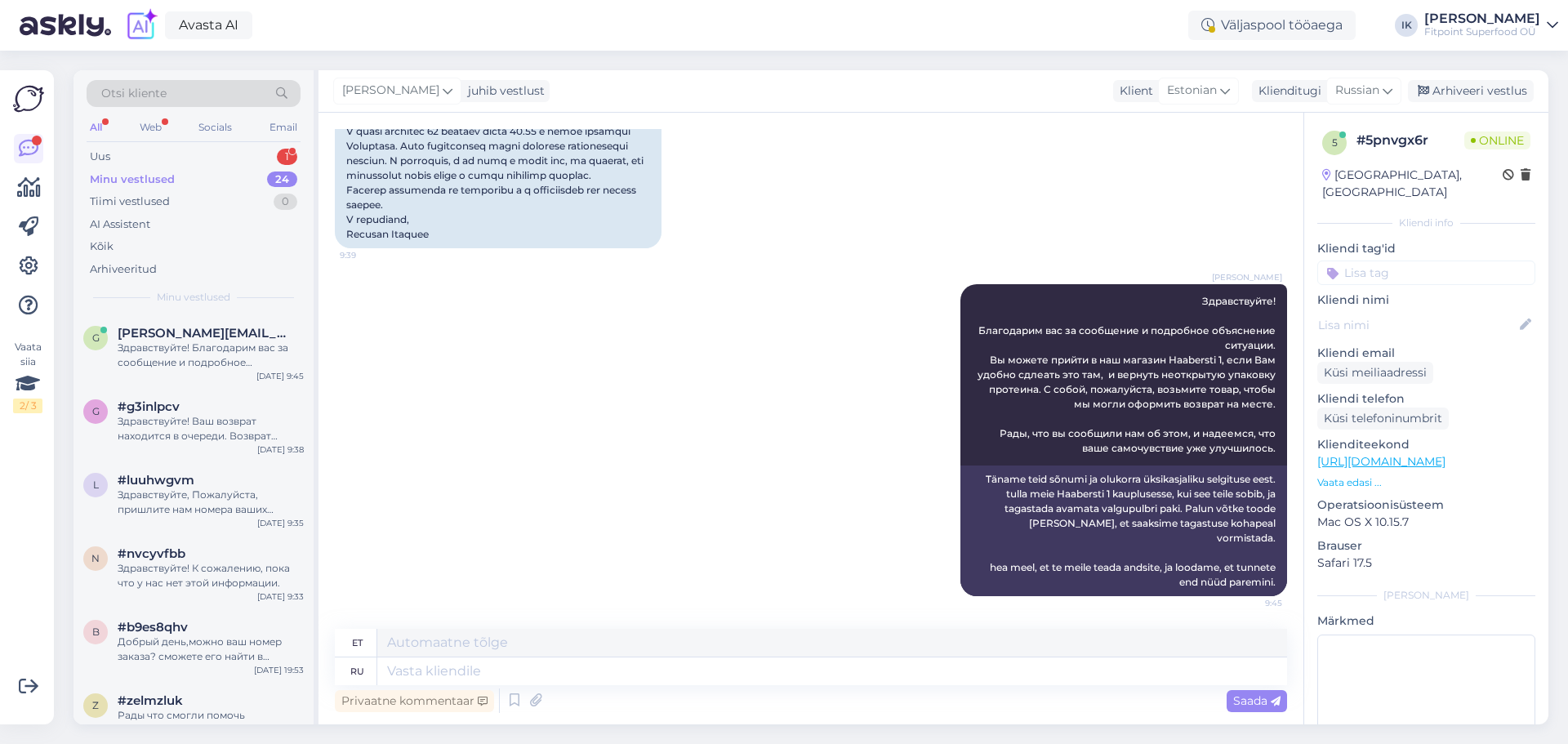
click at [636, 386] on div "[PERSON_NAME] Здравствуйте! Благодарим вас за сообщение и подробное объяснение …" at bounding box center [811, 440] width 952 height 348
click at [274, 144] on div "Otsi kliente All Web Socials Email Uus 1 Minu vestlused 24 Tiimi vestlused 0 AI…" at bounding box center [193, 192] width 240 height 244
click at [271, 156] on div "Uus 1" at bounding box center [194, 156] width 214 height 23
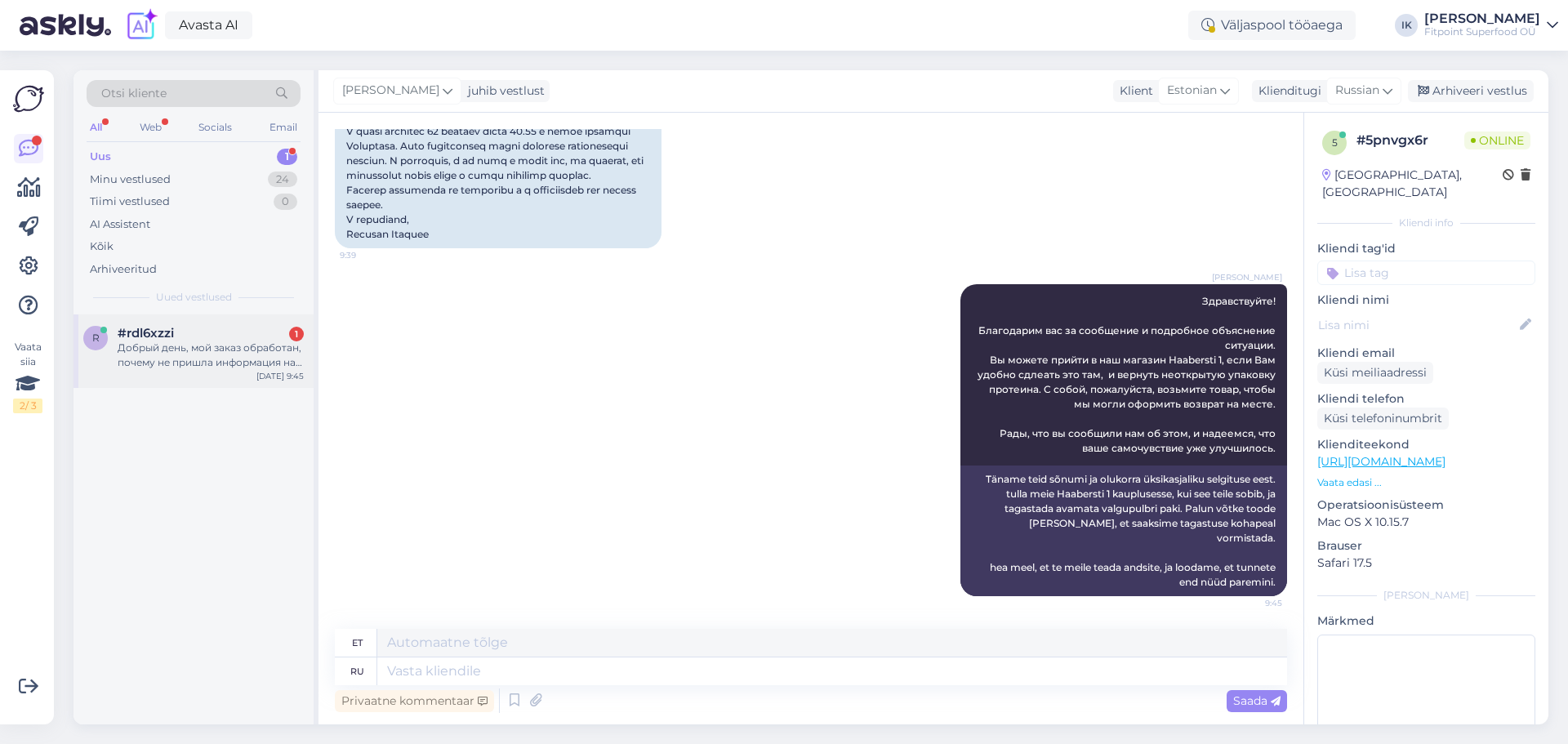
click at [246, 336] on div "#rdl6xzzi 1" at bounding box center [211, 333] width 187 height 15
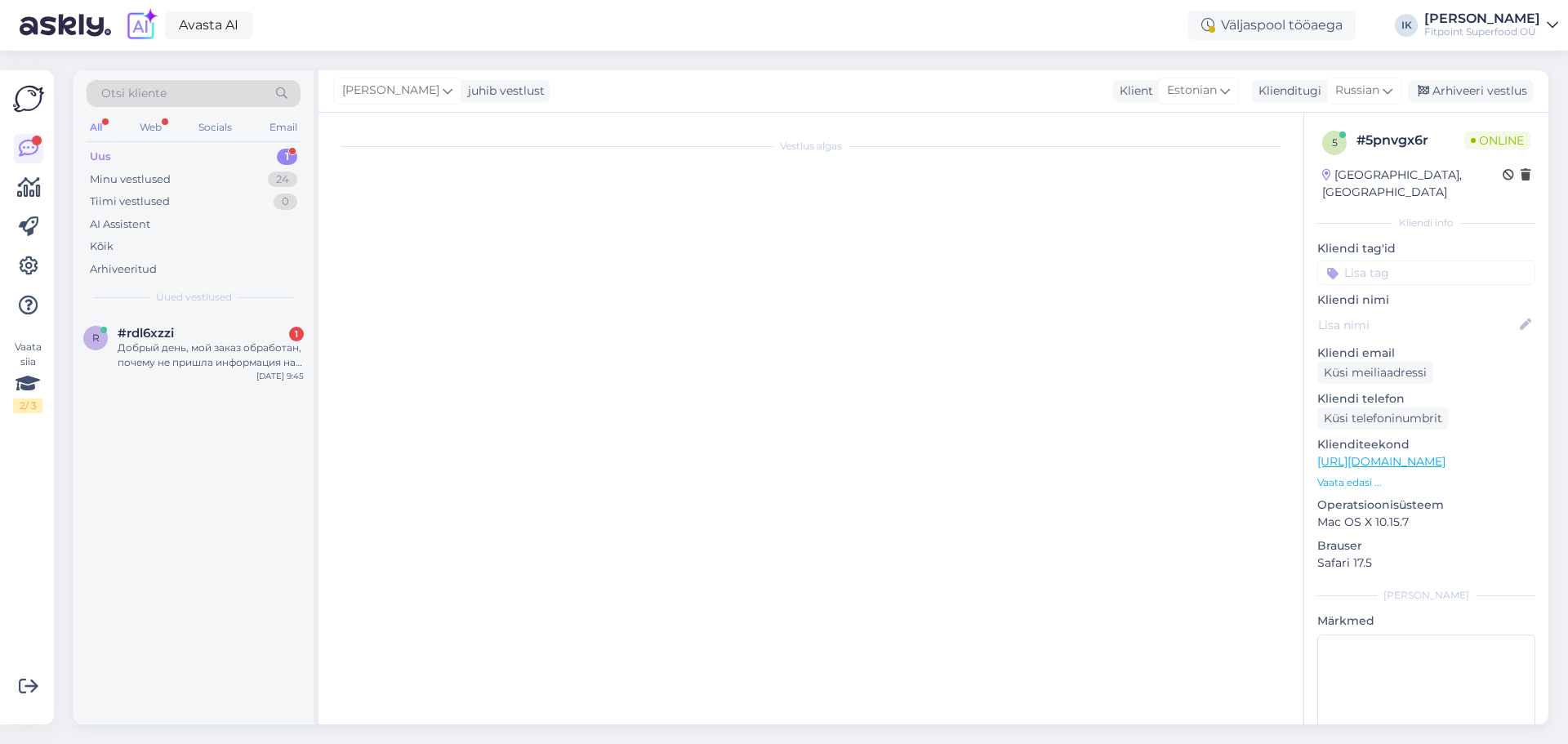
scroll to position [0, 0]
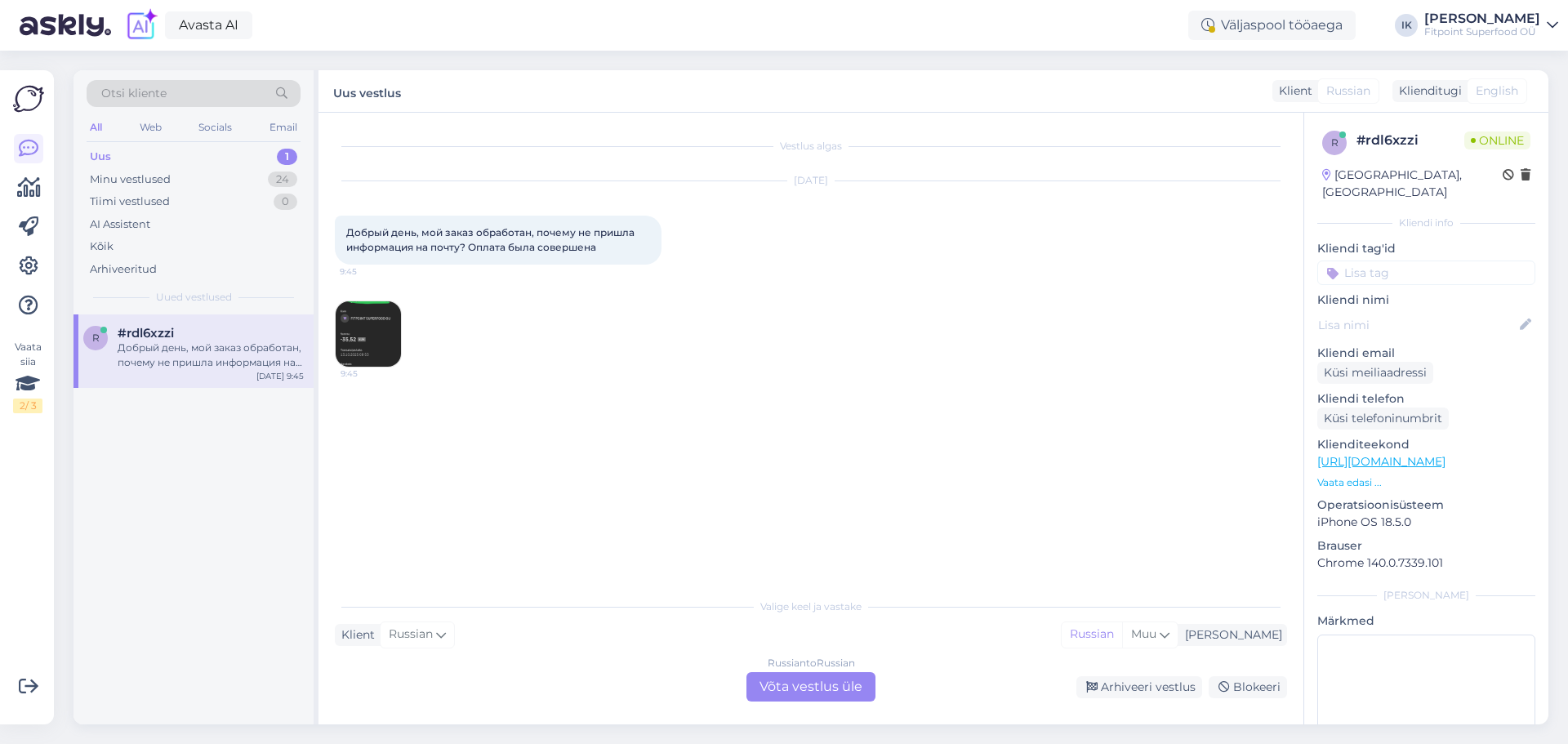
click at [369, 328] on img at bounding box center [368, 333] width 65 height 65
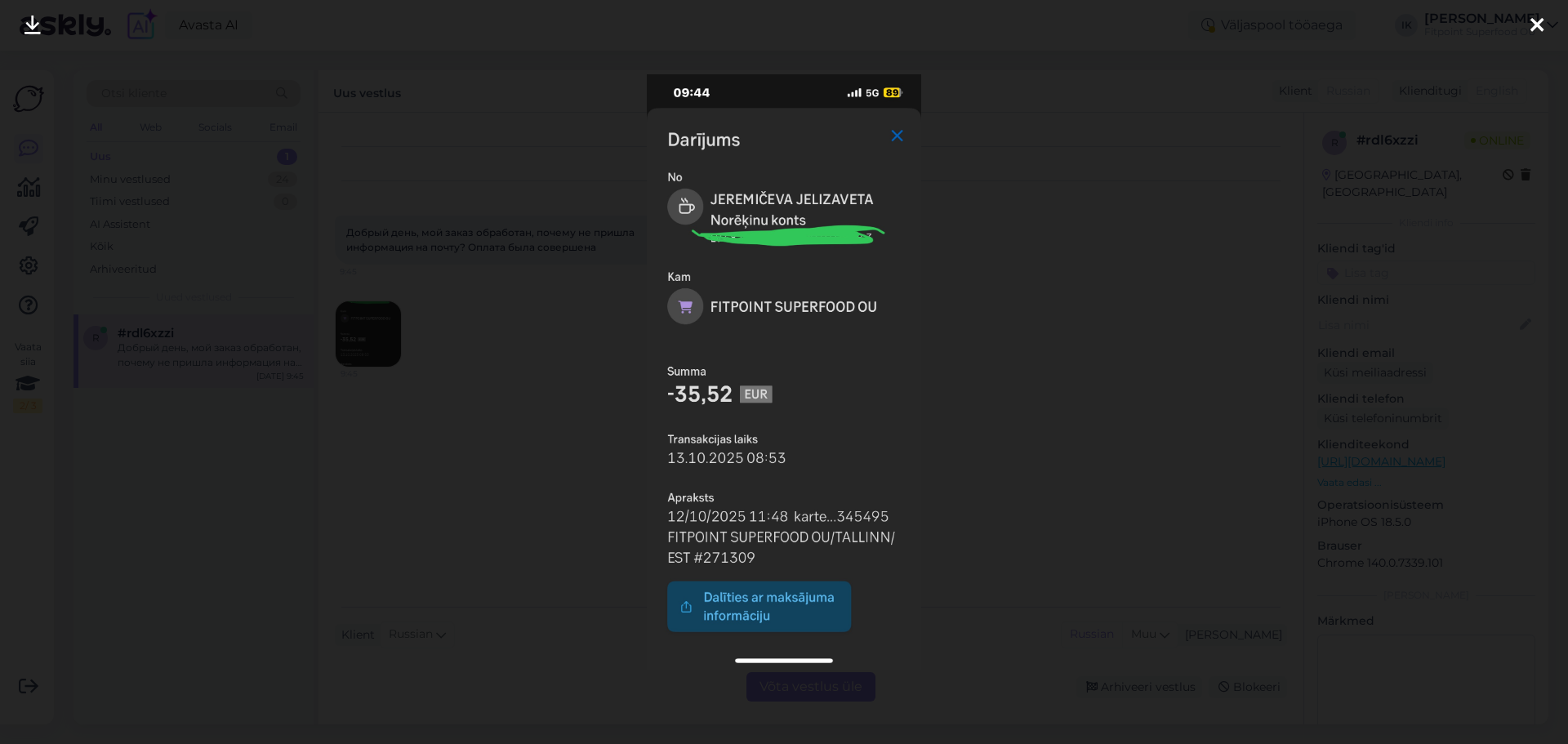
click at [523, 347] on div at bounding box center [784, 372] width 1568 height 744
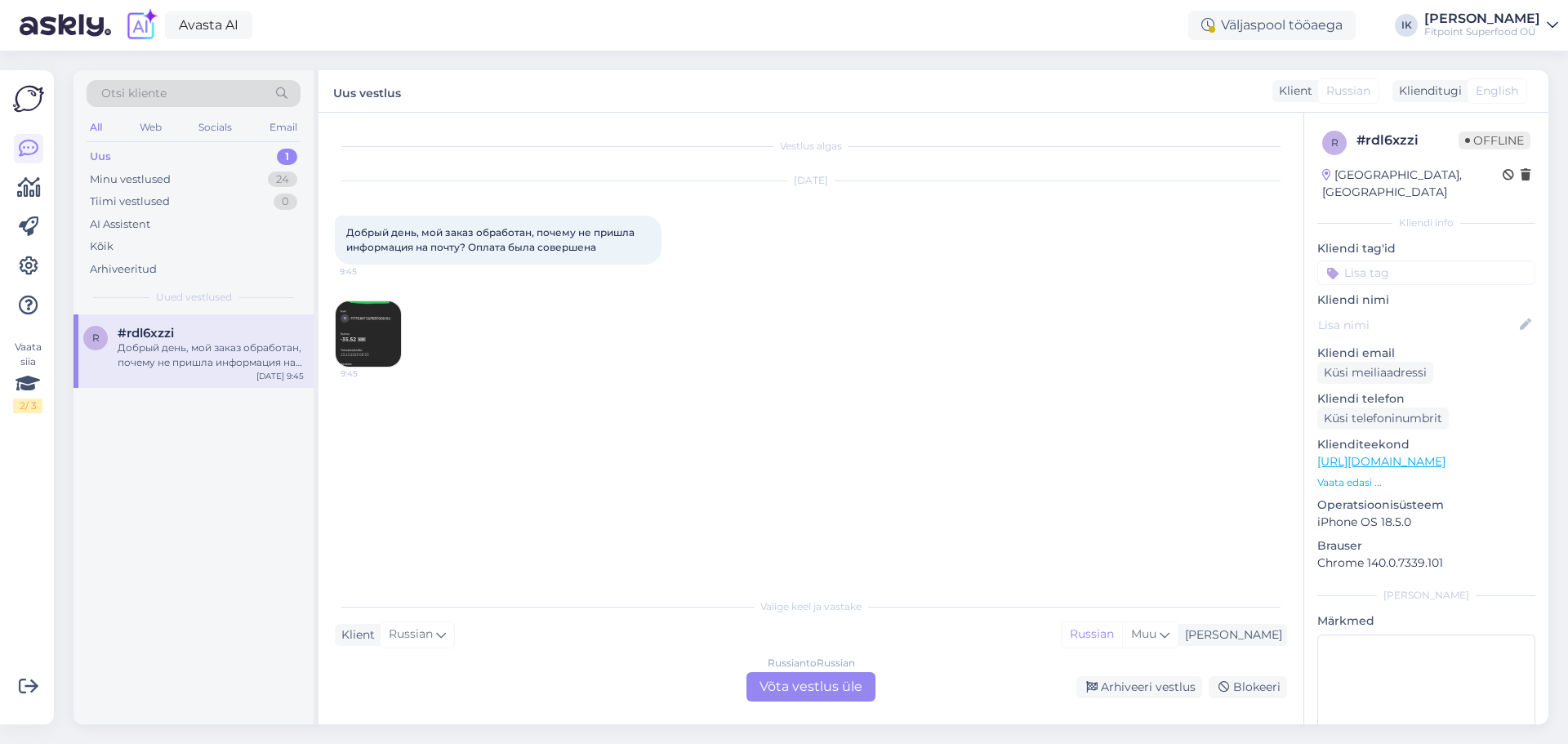
click at [394, 331] on img at bounding box center [368, 333] width 65 height 65
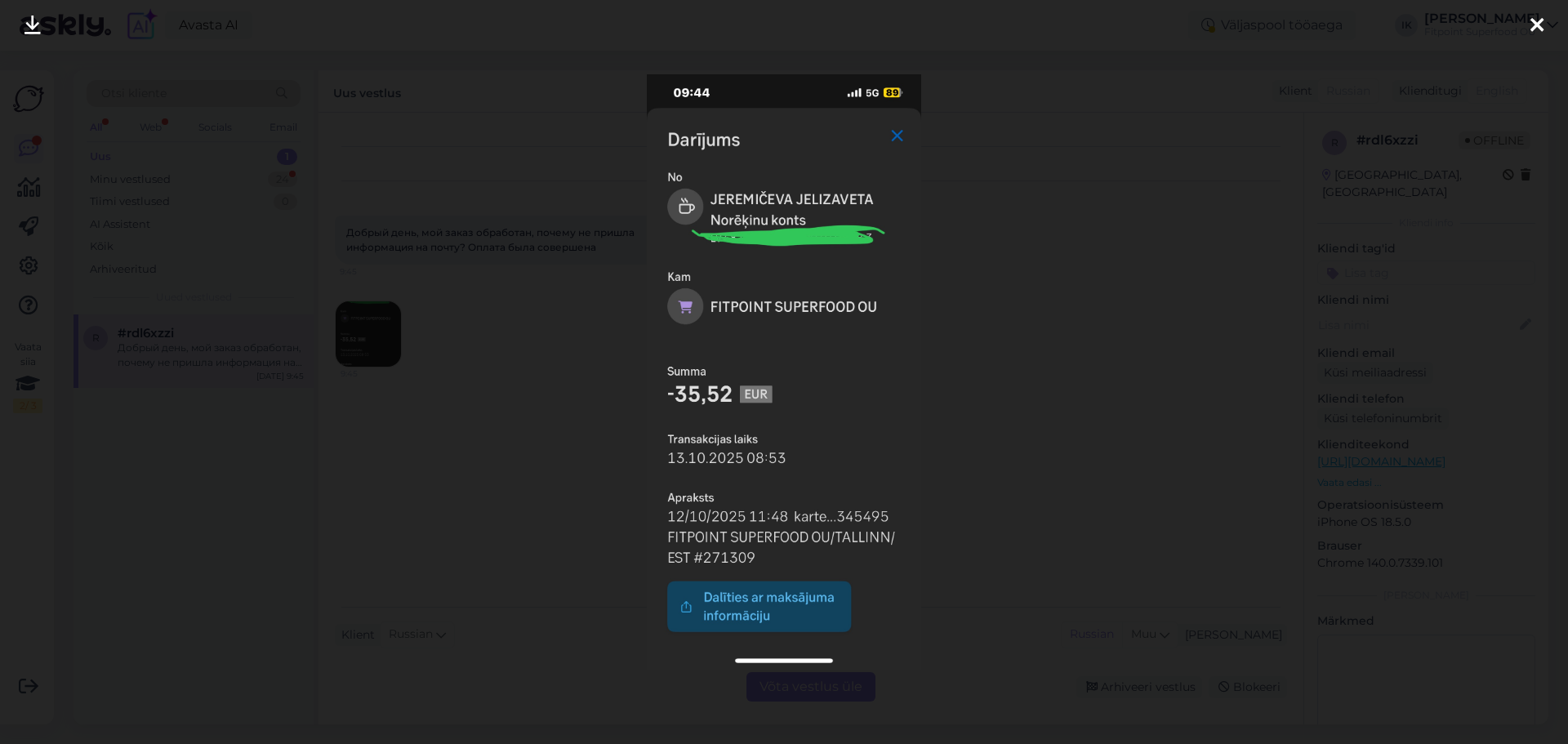
click at [1122, 396] on div at bounding box center [784, 372] width 1568 height 744
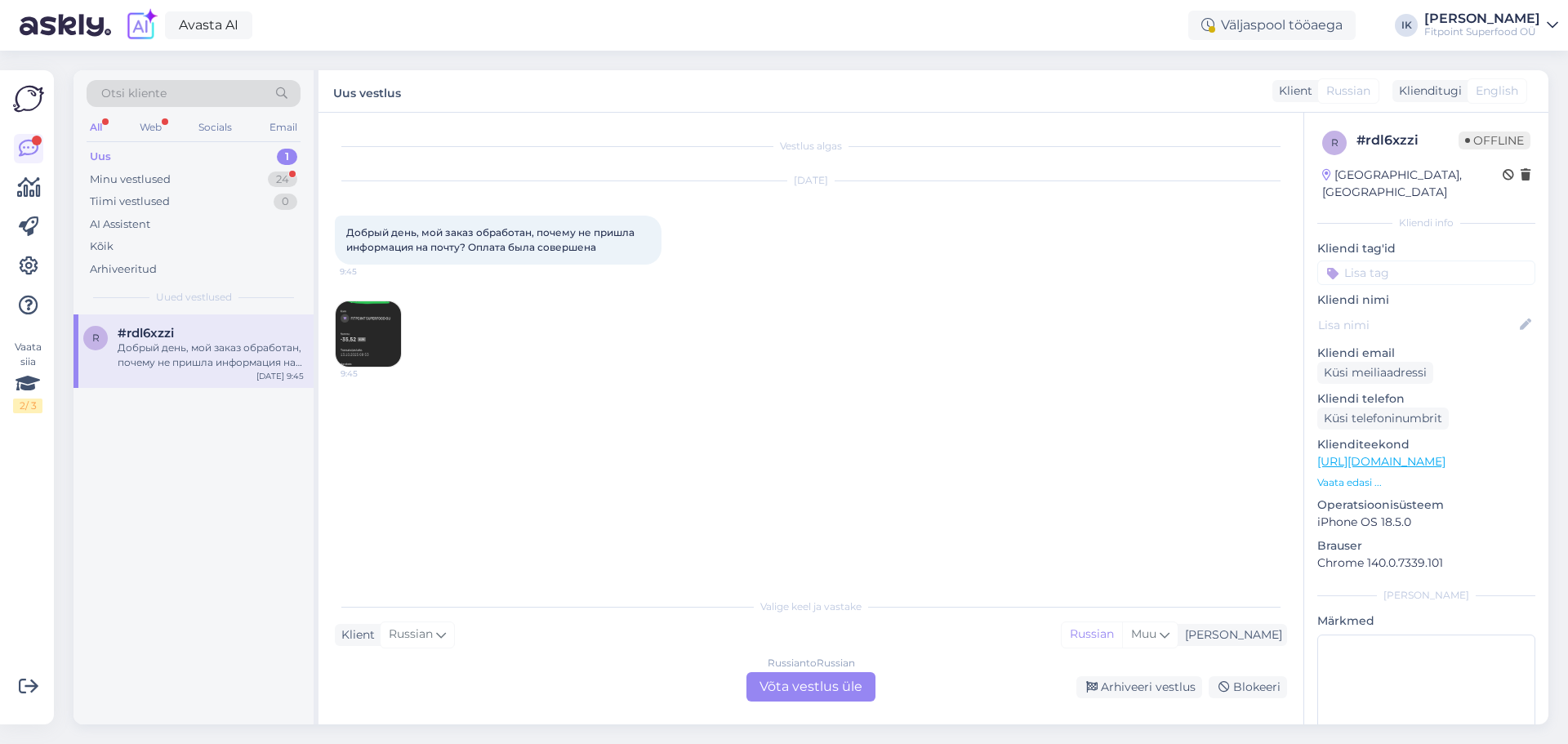
click at [775, 699] on div "Russian to Russian Võta vestlus üle" at bounding box center [811, 687] width 129 height 29
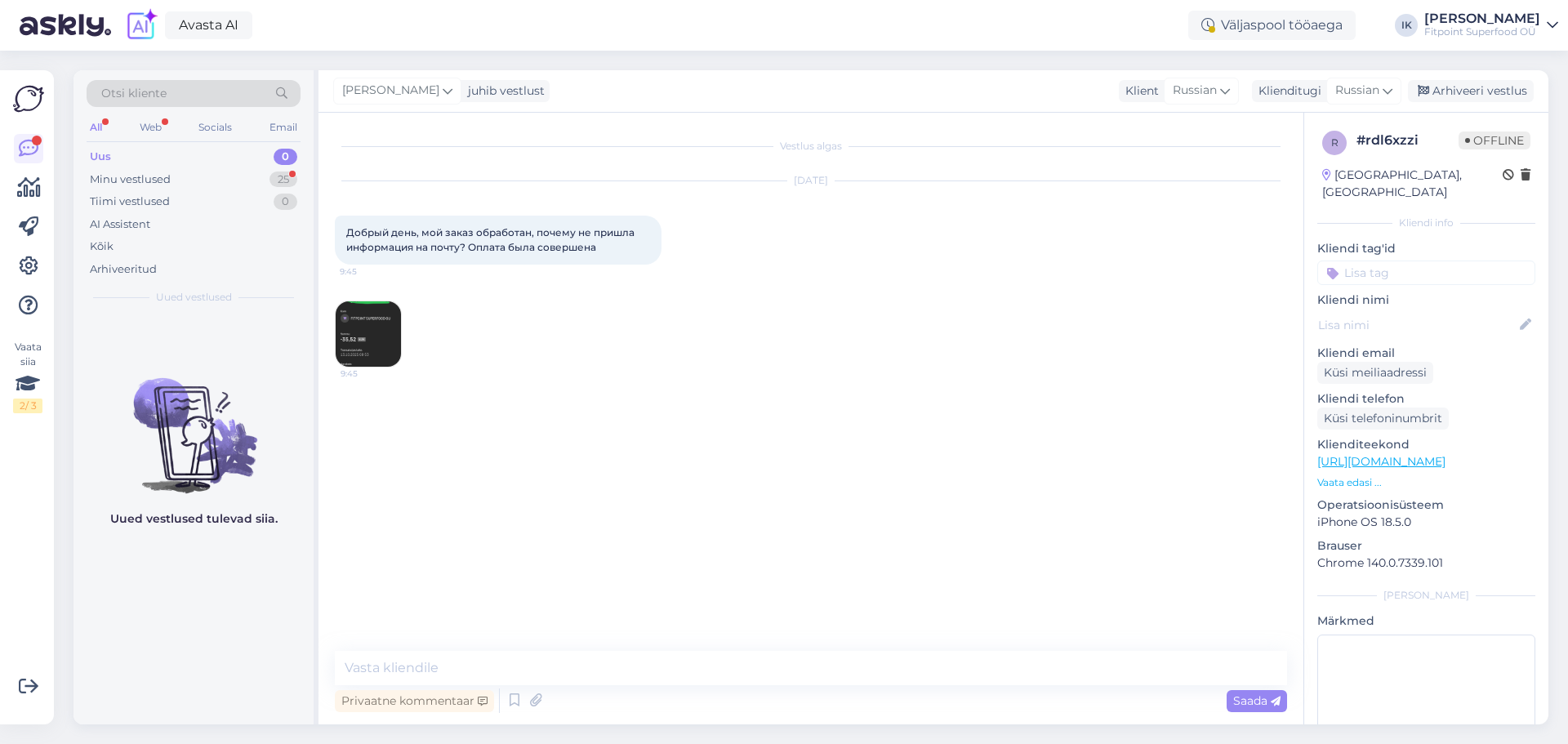
click at [779, 705] on div "Privaatne kommentaar Saada" at bounding box center [811, 701] width 952 height 31
click at [790, 674] on textarea at bounding box center [811, 668] width 952 height 34
paste textarea "Здравствуйте! 😊 Не могли бы вы, пожалуйста, указать предпочитаемый способ доста…"
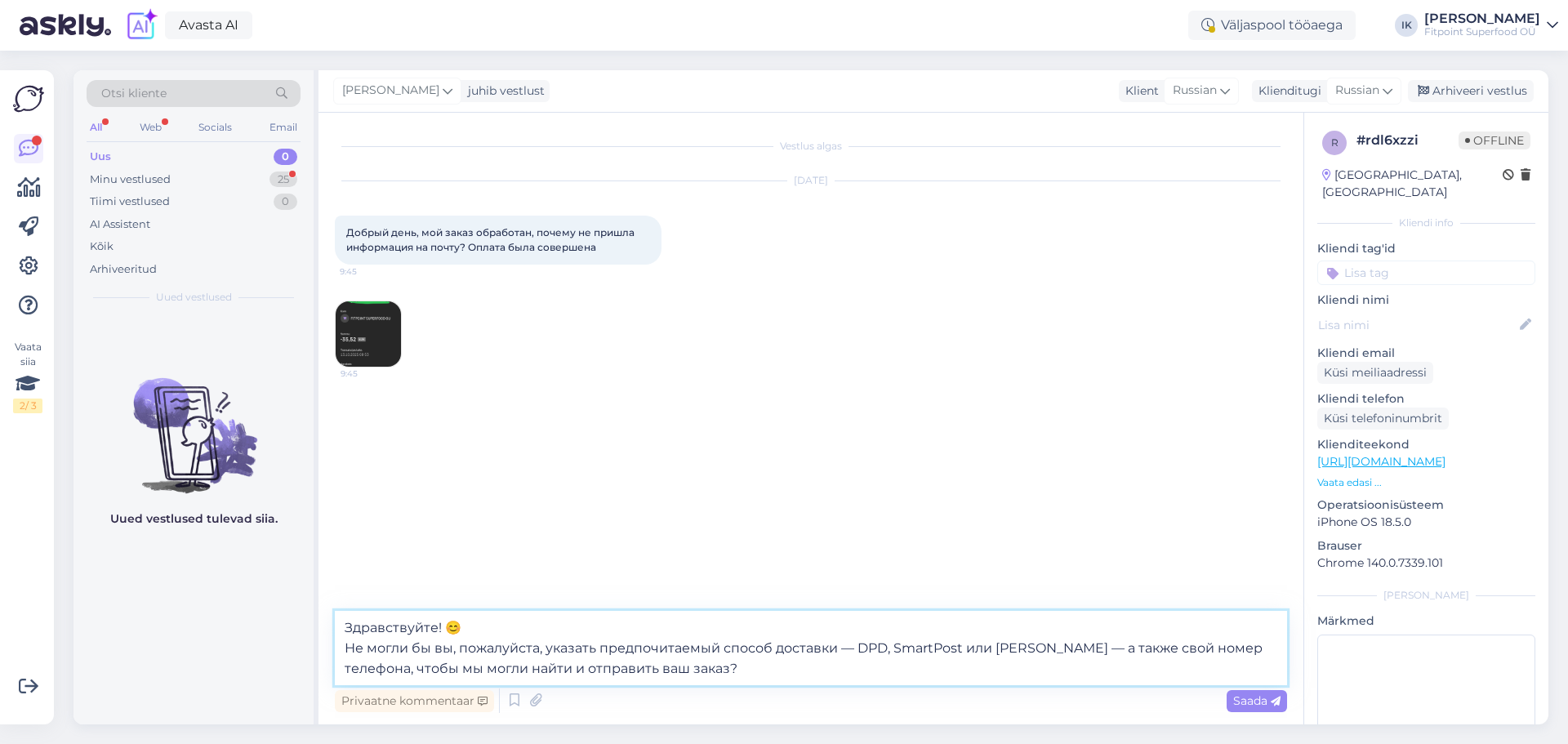
click at [520, 630] on textarea "Здравствуйте! 😊 Не могли бы вы, пожалуйста, указать предпочитаемый способ доста…" at bounding box center [811, 648] width 952 height 74
click at [747, 660] on textarea "Здравствуйте! Не могли бы вы, пожалуйста, указать предпочитаемый способ доставк…" at bounding box center [811, 648] width 952 height 74
drag, startPoint x: 719, startPoint y: 650, endPoint x: 599, endPoint y: 653, distance: 120.0
click at [599, 653] on textarea "Здравствуйте! Не могли бы вы, пожалуйста, указать предпочитаемый способ доставк…" at bounding box center [811, 648] width 952 height 74
drag, startPoint x: 720, startPoint y: 668, endPoint x: 316, endPoint y: 625, distance: 406.3
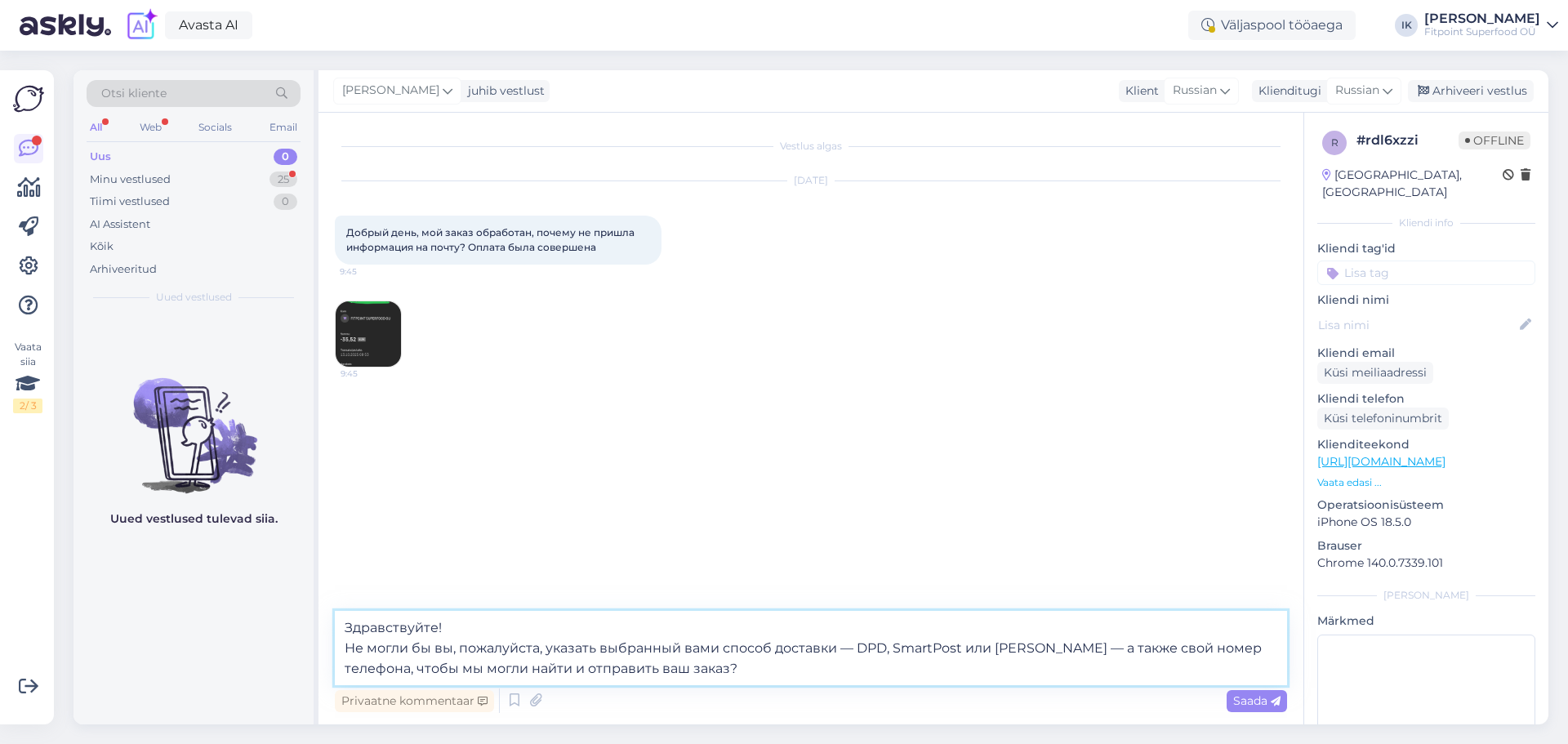
click at [316, 625] on div "Otsi kliente All Web Socials Email Uus 0 Minu vestlused 25 Tiimi vestlused 0 AI…" at bounding box center [811, 397] width 1475 height 654
click at [1044, 498] on div "Vestlus algas [DATE] Добрый день, мой заказ обработан, почему не пришла информа…" at bounding box center [818, 362] width 967 height 468
drag, startPoint x: 1039, startPoint y: 670, endPoint x: 150, endPoint y: 567, distance: 894.9
click at [150, 567] on div "Otsi kliente All Web Socials Email Uus 0 Minu vestlused 25 Tiimi vestlused 0 AI…" at bounding box center [811, 397] width 1475 height 654
paste textarea "Не могли бы вы, пожалуйста, указать выбранный способ доставки — DPD, SmartPost …"
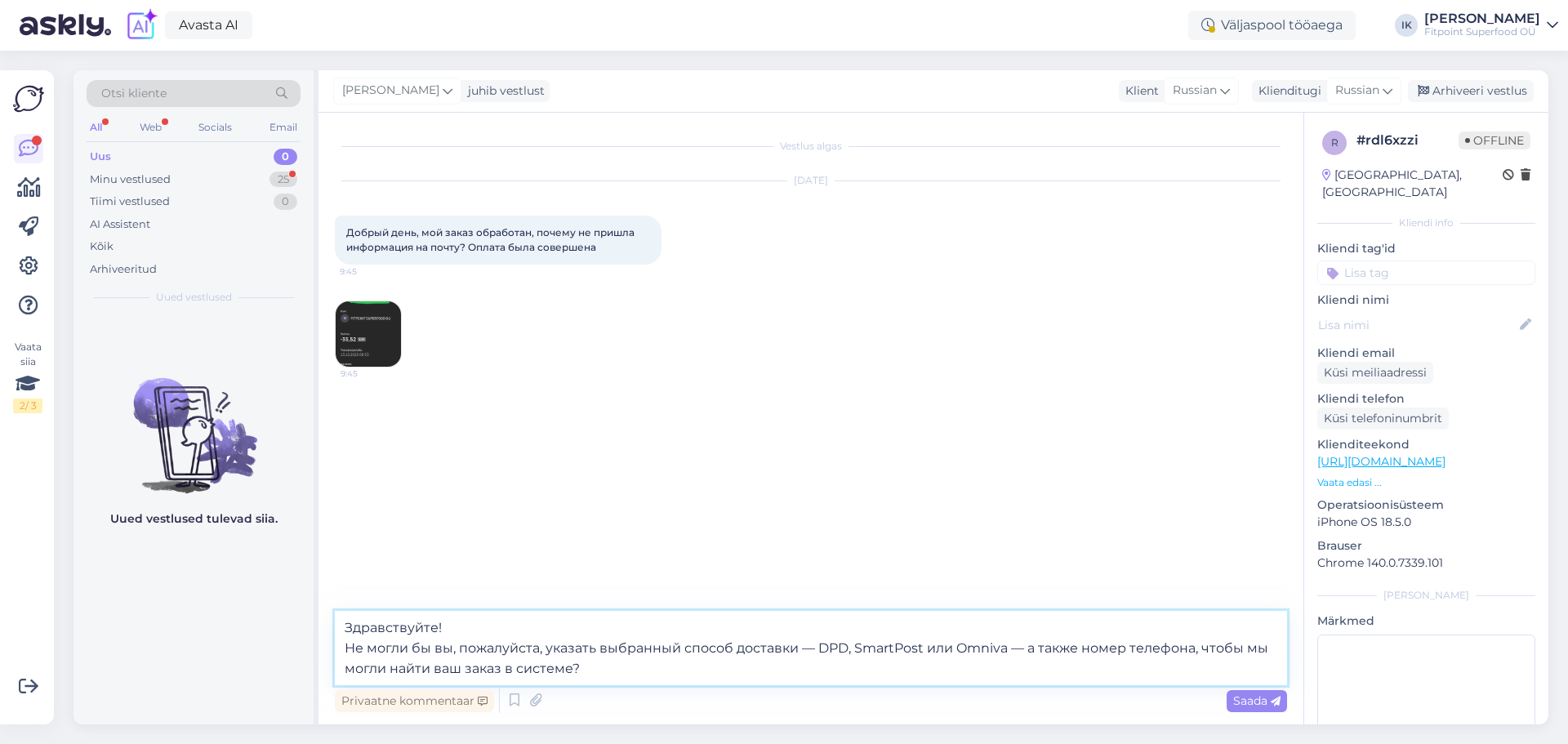
click at [768, 674] on textarea "Здравствуйте! Не могли бы вы, пожалуйста, указать выбранный способ доставки — D…" at bounding box center [811, 648] width 952 height 74
type textarea "Здравствуйте! Не могли бы вы, пожалуйста, указать выбранный способ доставки — D…"
click at [1254, 700] on span "Saada" at bounding box center [1257, 701] width 48 height 15
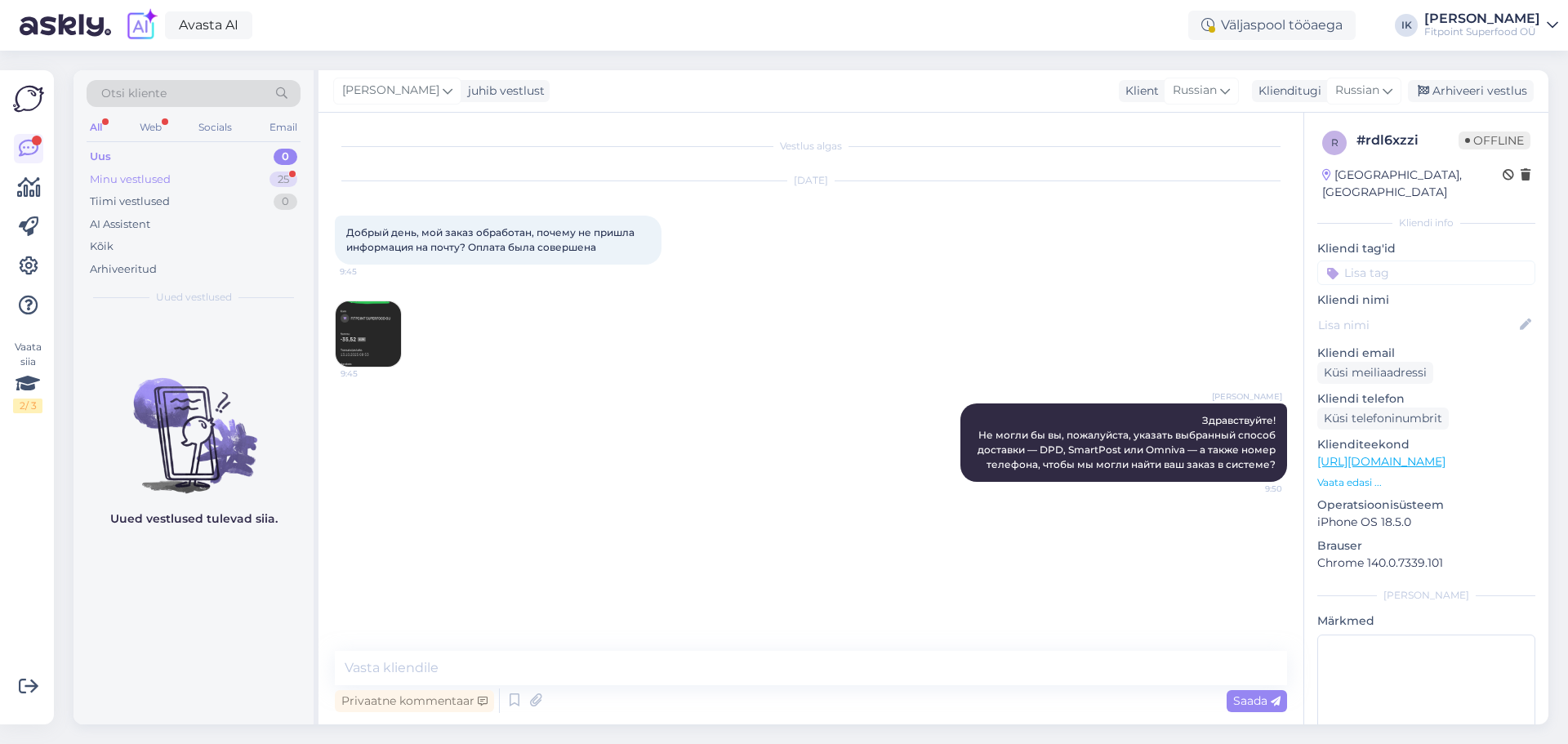
click at [209, 183] on div "Minu vestlused 25" at bounding box center [194, 179] width 214 height 23
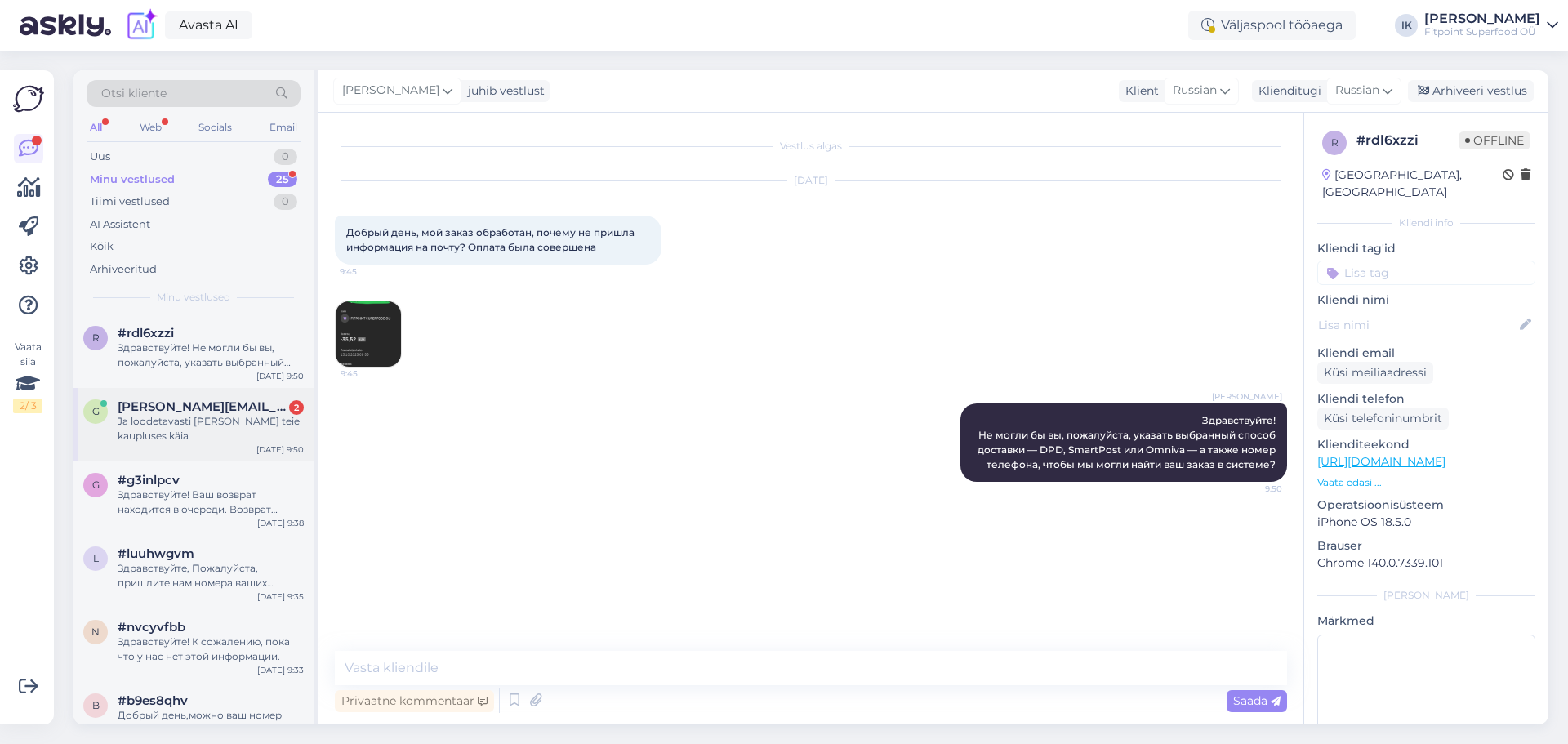
click at [195, 415] on div "Ja loodetavasti [PERSON_NAME] teie kaupluses käia" at bounding box center [211, 429] width 187 height 29
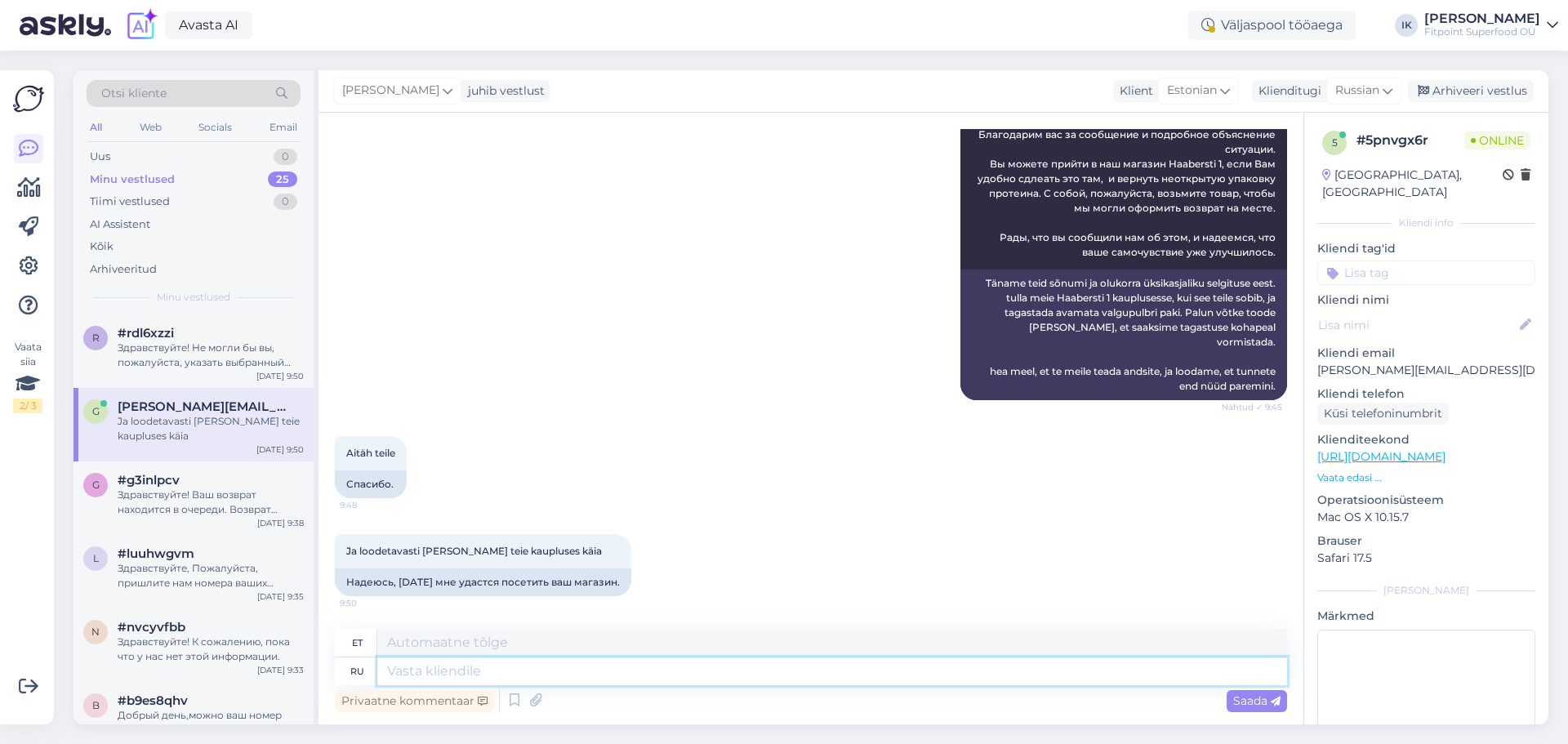
click at [521, 669] on textarea at bounding box center [832, 672] width 909 height 27
type textarea "Отлично, я"
type textarea "Suurepärane,"
type textarea "Отлично, я п"
type textarea "Tore, [PERSON_NAME]."
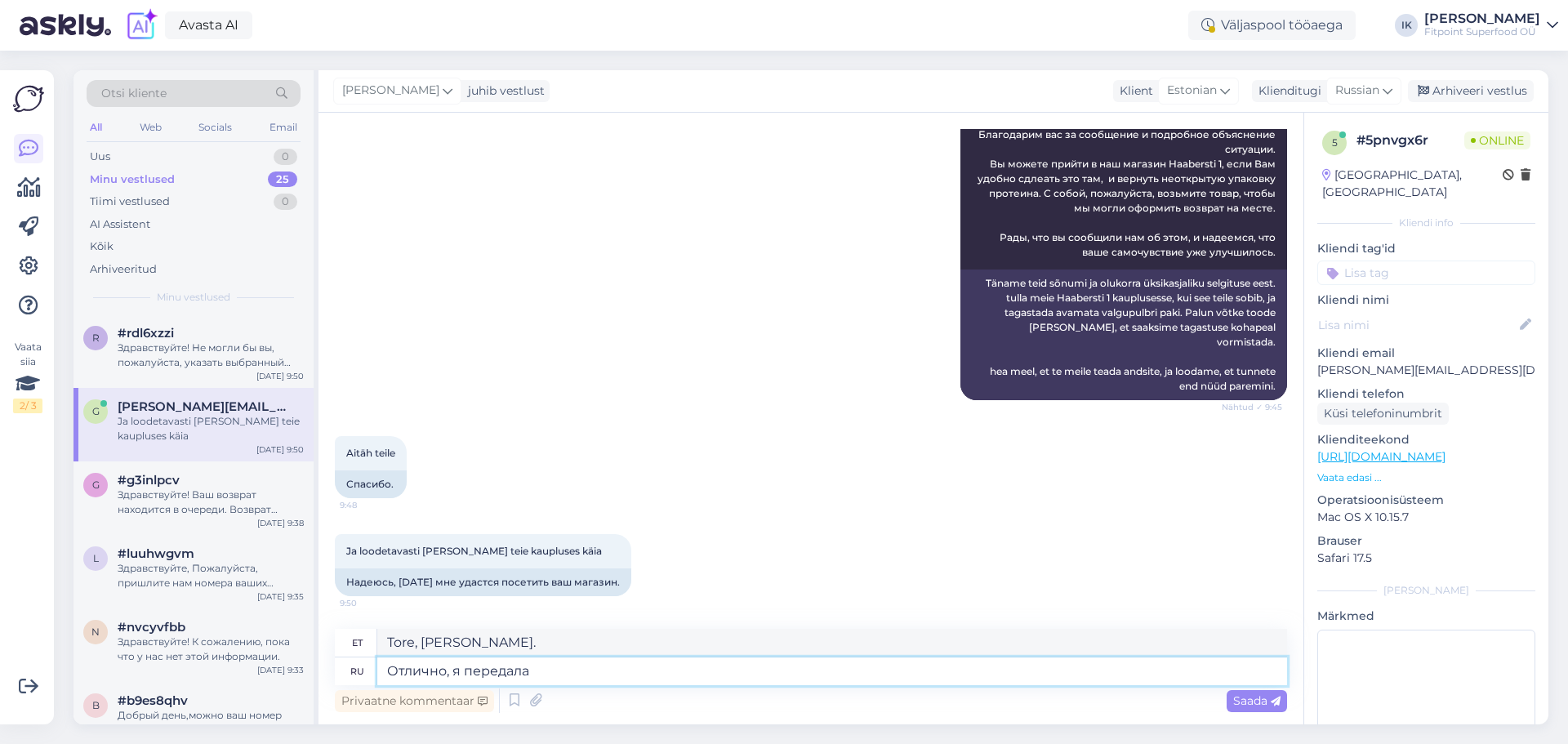
type textarea "Отлично, я передала [PERSON_NAME]"
type textarea "Suurepärane, ma andsin selle edasi."
type textarea "Отлично, я передала инфрмацию о"
type textarea "Suurepärane, edastasin info."
type textarea "Отлично, я передала инфрмацию о Вас в"
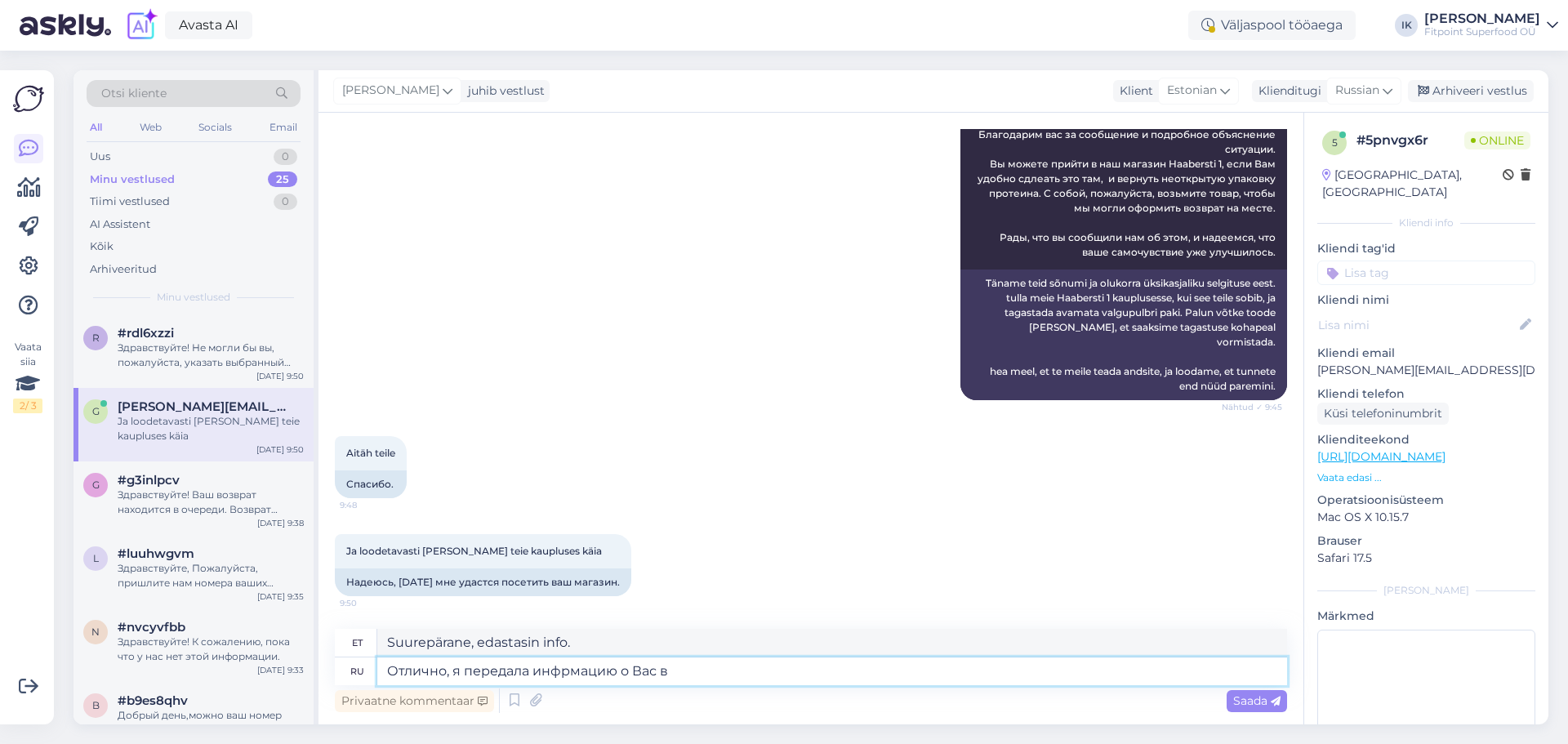
type textarea "Suurepärane, ma edastasin teie kohta käiva info."
type textarea "Отлично, я передала инфрмацию о Вас в ма"
type textarea "Suurepärane, edastasin teie info."
type textarea "Отлично, я передала инфрмацию о Вас в магазин, в"
type textarea "Suurepärane, edastasin teie andmed poodi."
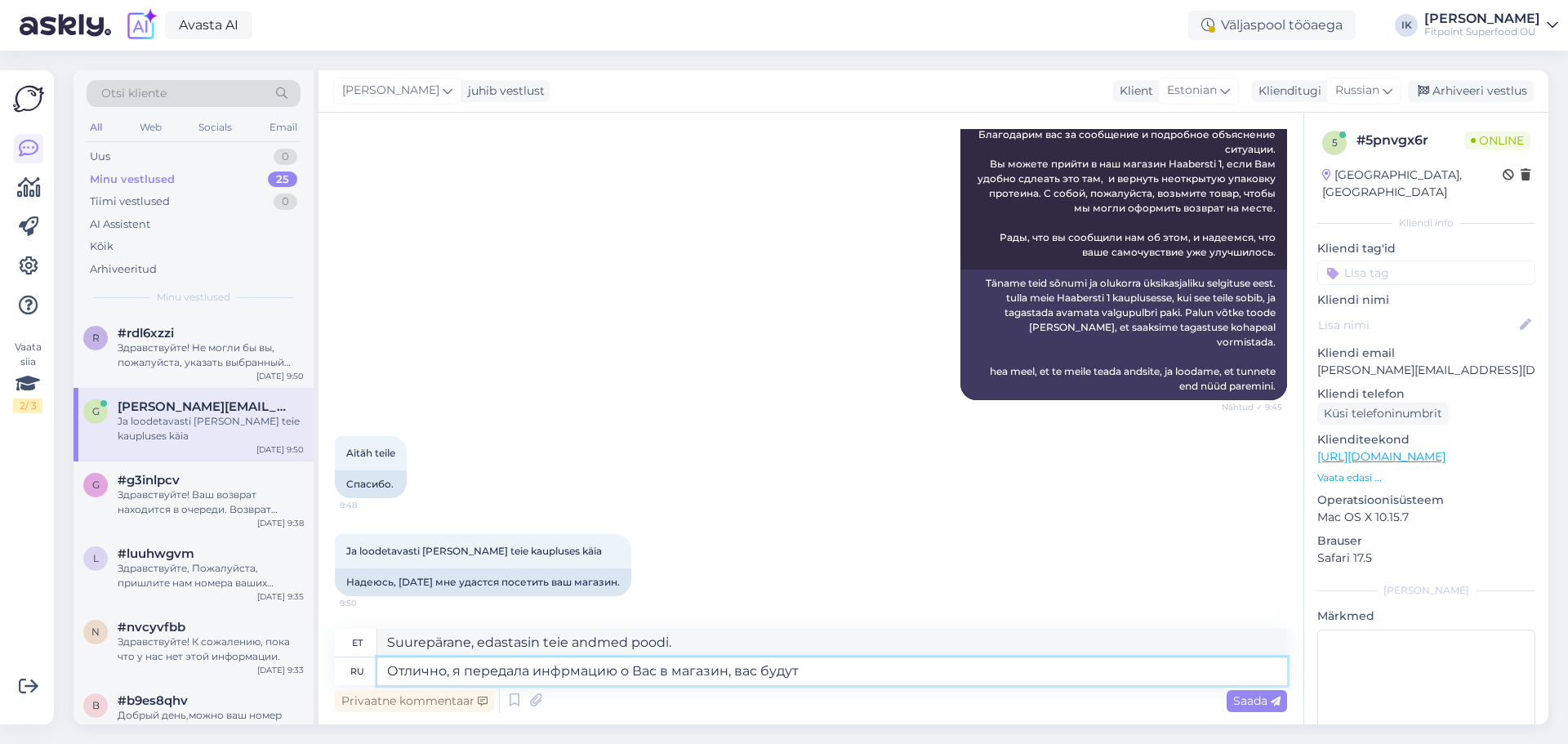
type textarea "Отлично, я передала инфрмацию о Вас в магазин, вас будут ж"
type textarea "Suurepärane, edastasin teie andmed poodi, nad hoolitsevad teie eest."
type textarea "Отлично, я передала инфрмацию о Вас в магазин, вас будут ждать!"
type textarea "Suurepärane, edastasin teie andmed poodi, nad ootavad teid!"
click at [915, 670] on textarea "Отлично, я передала инфрмацию о Вас в магазин, вас будут ждать!" at bounding box center [832, 672] width 909 height 27
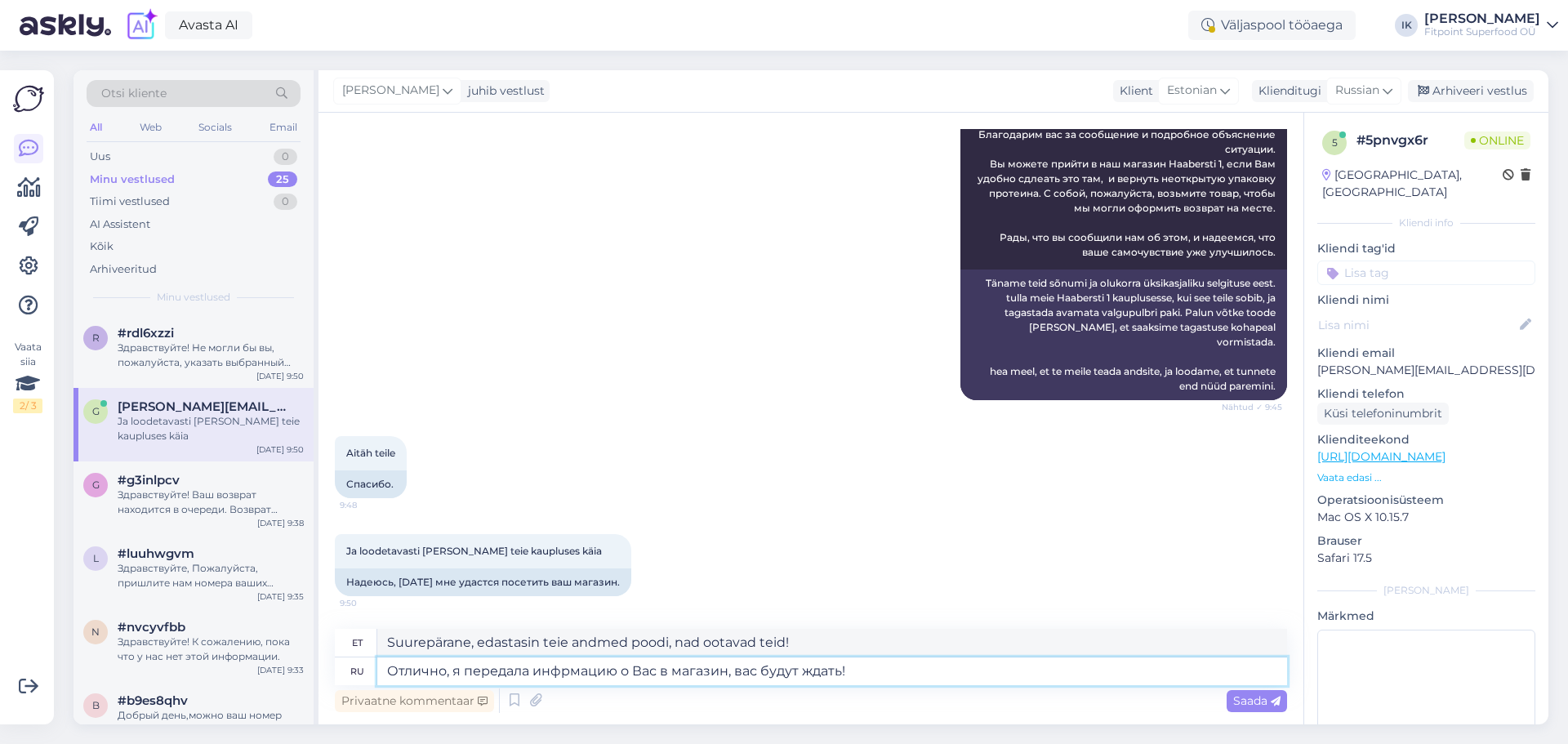
drag, startPoint x: 612, startPoint y: 671, endPoint x: 630, endPoint y: 671, distance: 18.0
click at [613, 671] on textarea "Отлично, я передала инфрмацию о Вас в магазин, вас будут ждать!" at bounding box center [832, 672] width 909 height 27
click at [632, 671] on textarea "Отлично, я передала инфрмацию о Вас в магазин, вас будут ждать!" at bounding box center [832, 672] width 909 height 27
click at [654, 672] on textarea "Отлично, я передала инфрмацию о Вас в магазин, вас будут ждать!" at bounding box center [832, 672] width 909 height 27
type textarea "Отлично, я передала инфрмацию о Вашей ситуации в магазин, вас будут ждать!"
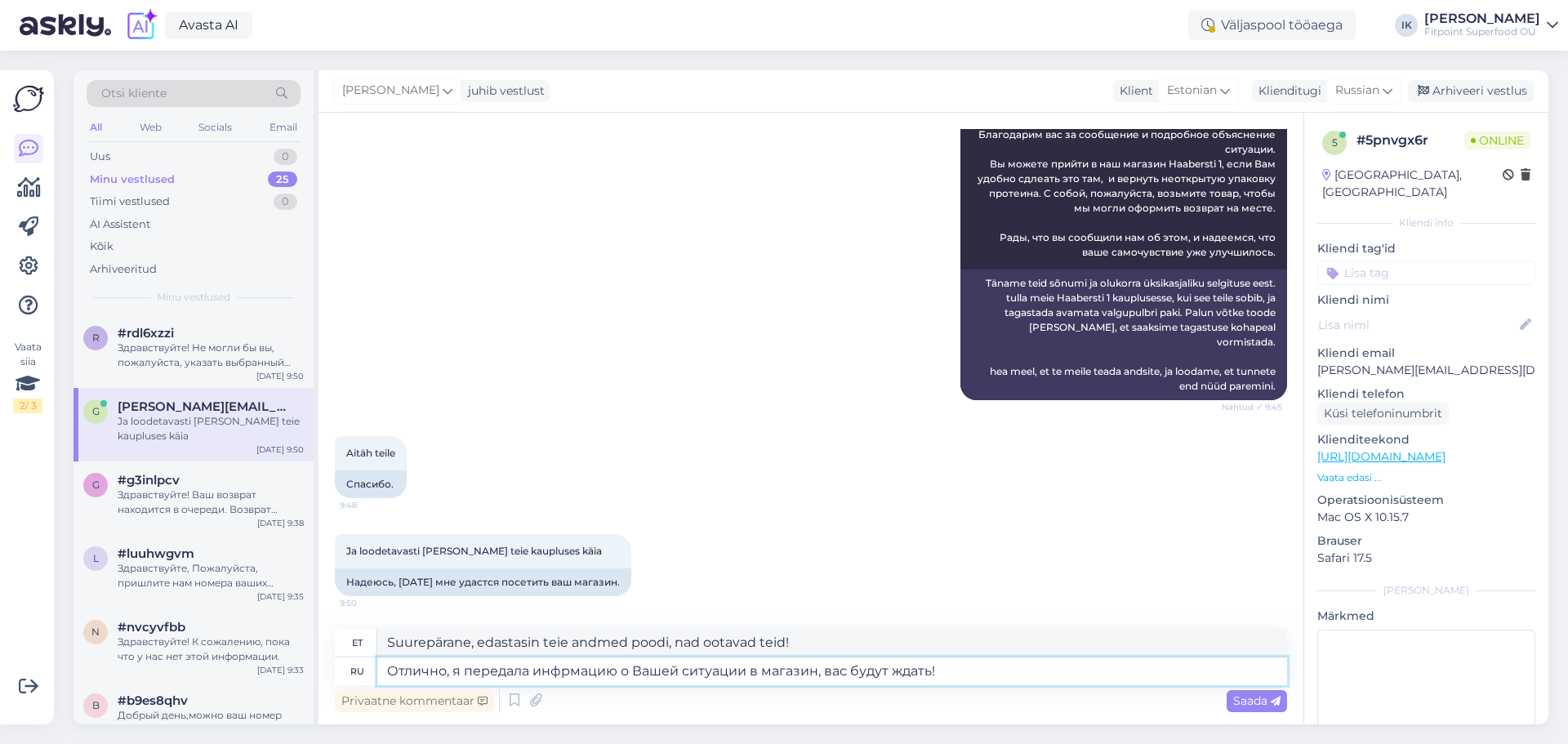
type textarea "Suurepärane, olen edastanud teie olukorra kohta teabe kauplusele, nad ootavad t…"
click at [965, 674] on textarea "Отлично, я передала инфрмацию о Вашей ситуации в магазин, вас будут ждать!" at bounding box center [832, 672] width 909 height 27
type textarea "Отлично, я передала инфрмацию о Вашей ситуации в магазин, вас будут ждать!"
click at [1237, 706] on span "Saada" at bounding box center [1257, 701] width 48 height 15
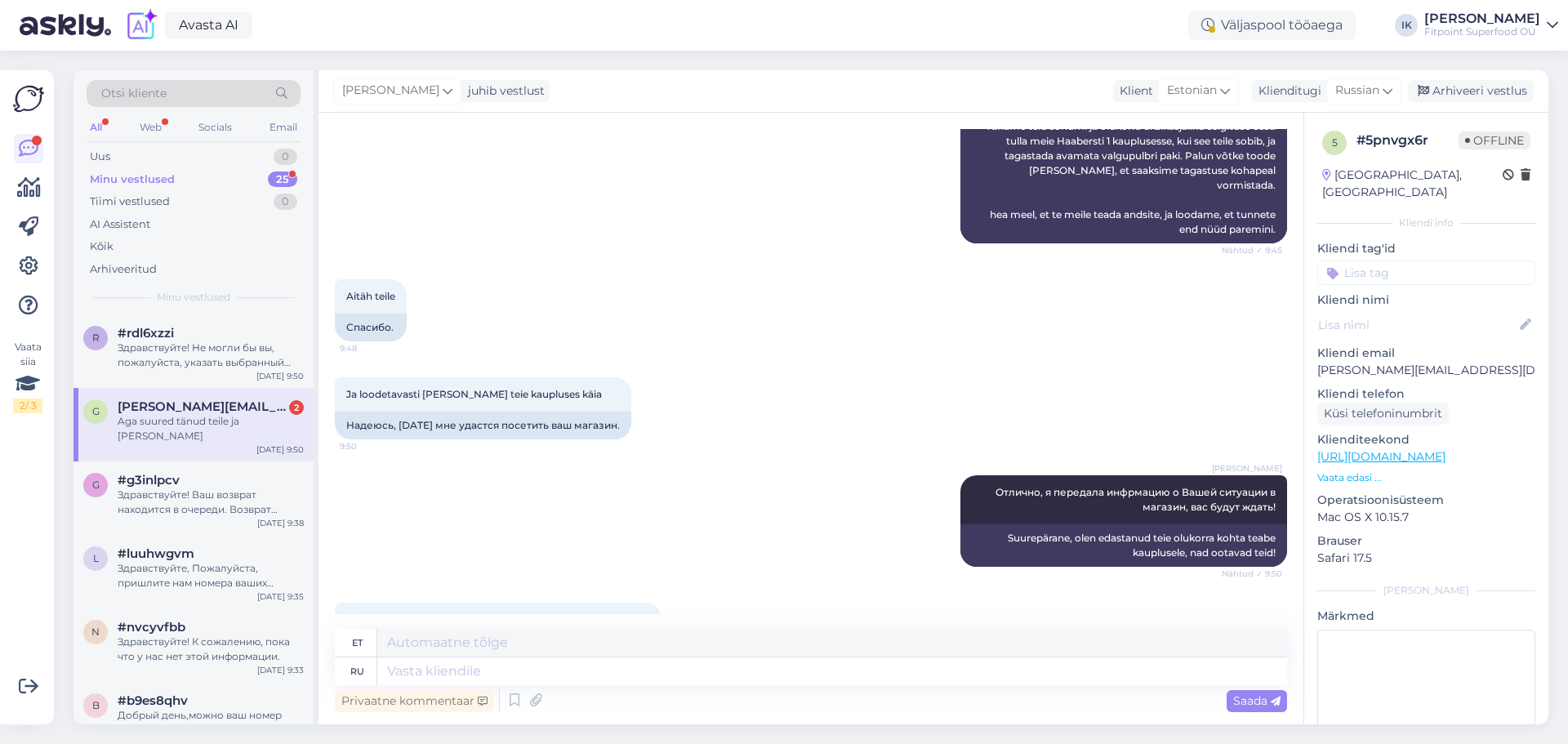
scroll to position [1289, 0]
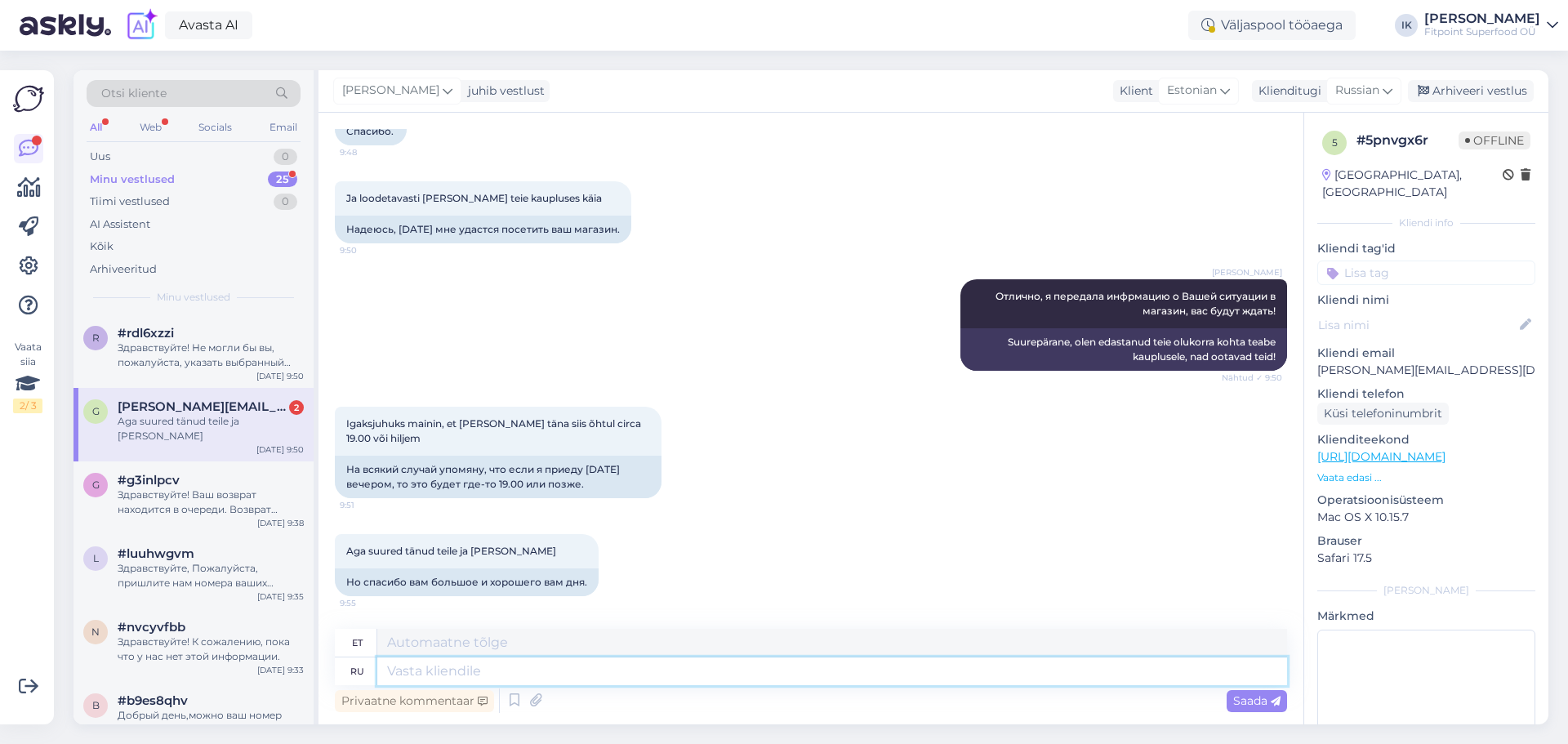
click at [562, 679] on textarea at bounding box center [832, 672] width 909 height 27
type textarea "Спасибо з"
type textarea "Aitäh"
type textarea "Спасибо за"
type textarea "Tänan teid"
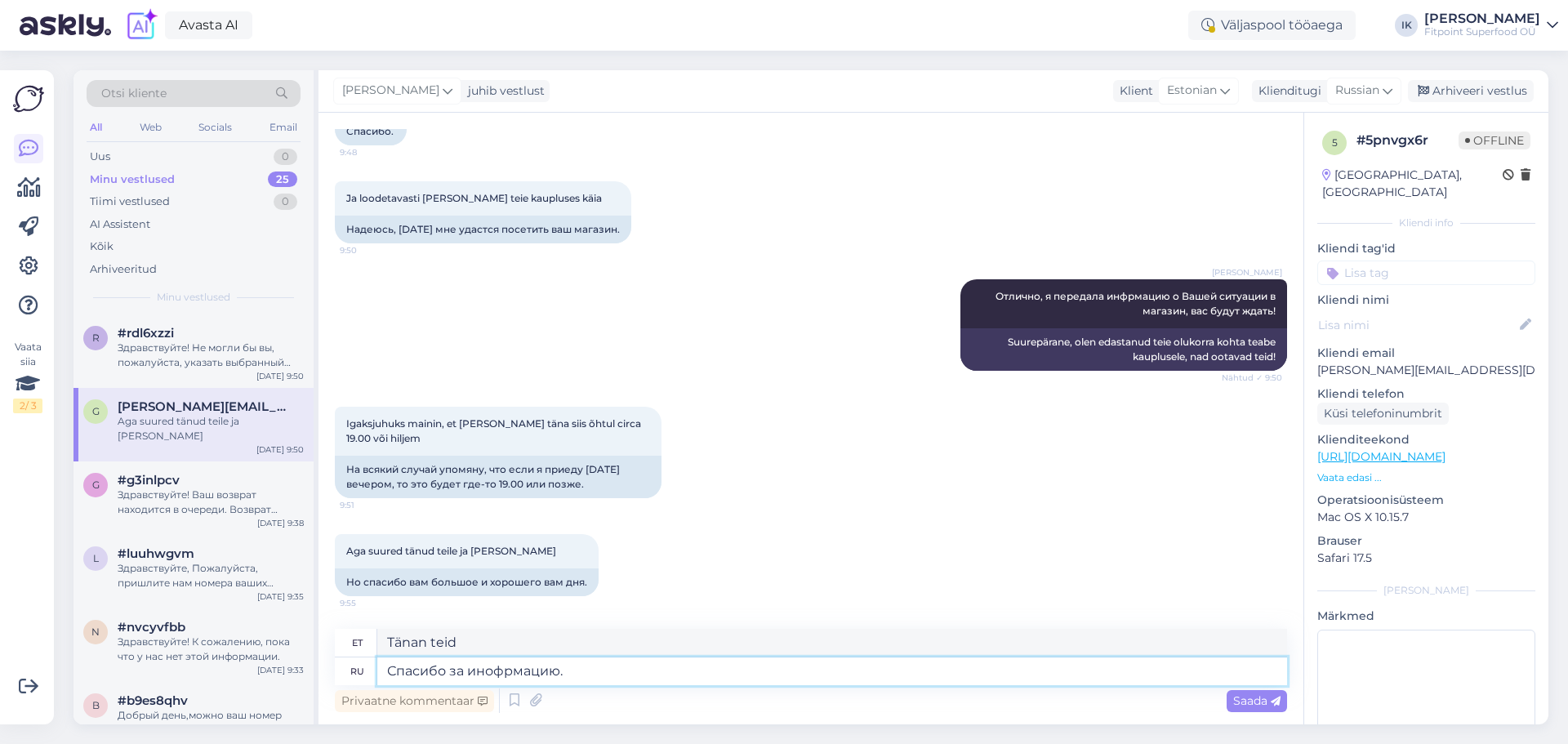
type textarea "Спасибо за инофрмацию."
type textarea "Tänan info eest."
type textarea "Спасибо за инофрмацию. И"
type textarea "Tänan info eest. Ja"
type textarea "Спасибо за инофрмацию. И Вам"
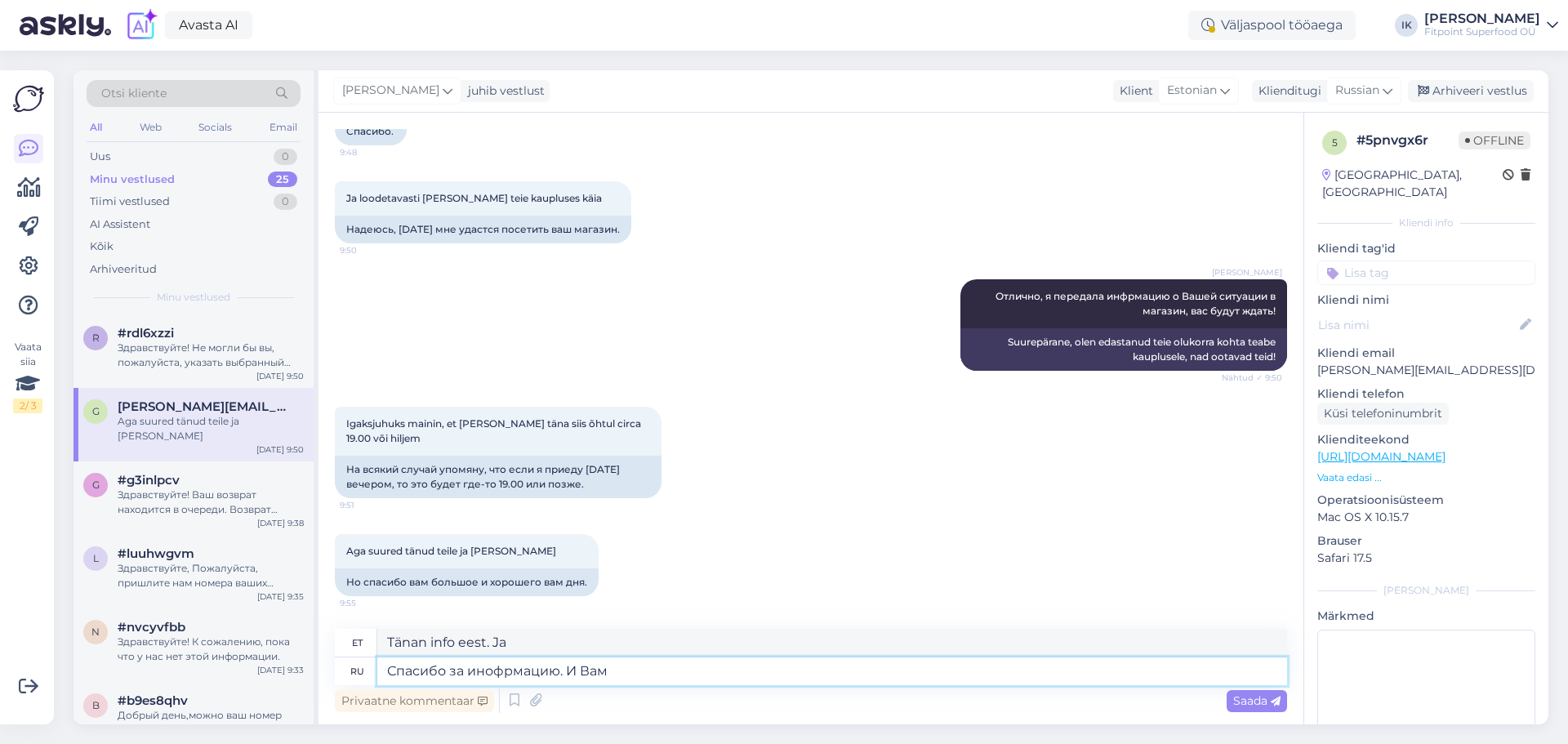
type textarea "Tänan info eest. Ja sulle ka."
type textarea "Спасибо за инофрмацию. И Вам хрошего д"
type textarea "Tänan info eest. Kõike head sulle ka."
type textarea "Спасибо за инофрмацию. И Вам хрошего дня!"
type textarea "Tänan info eest. Ilusat päeva!"
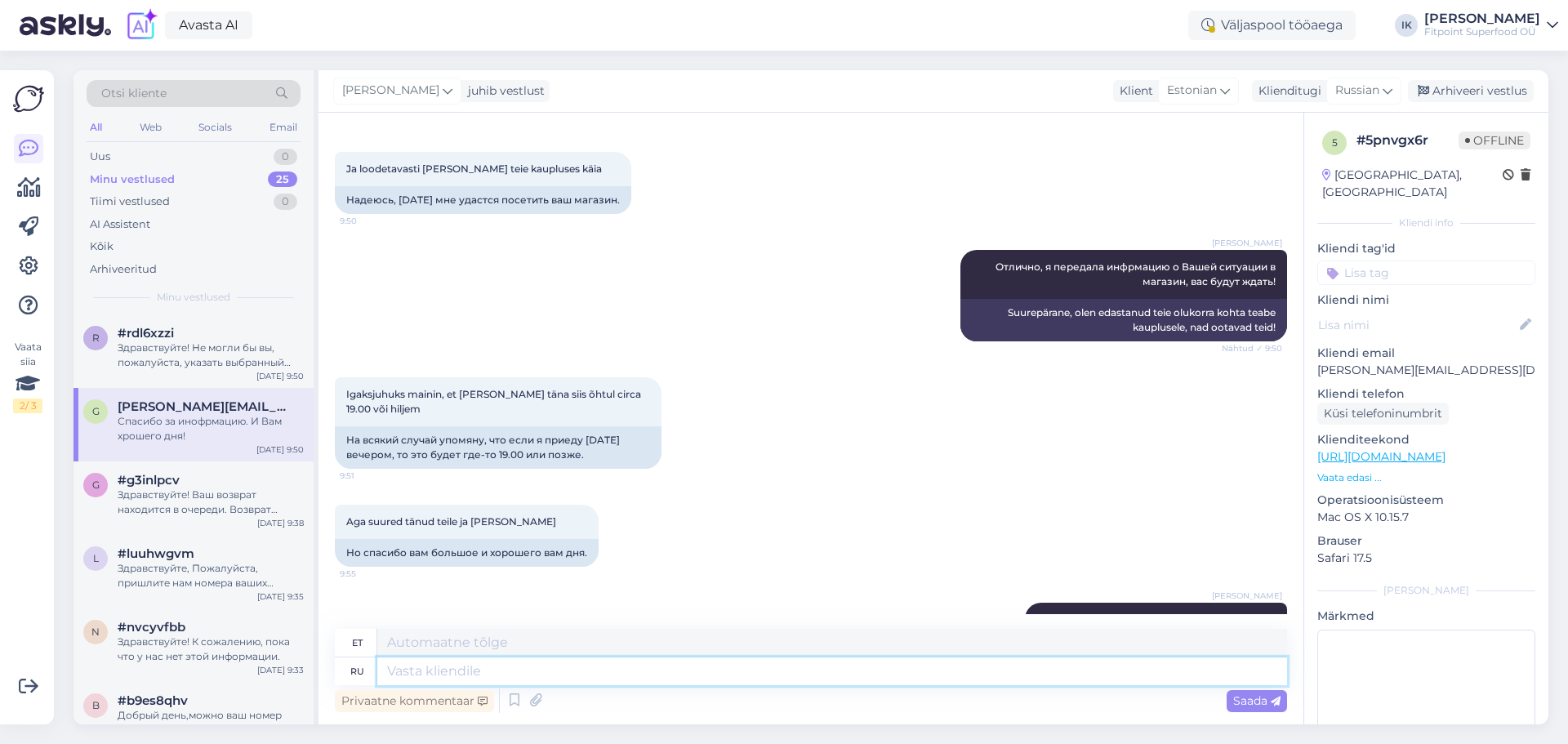
scroll to position [1387, 0]
